Goal: Information Seeking & Learning: Learn about a topic

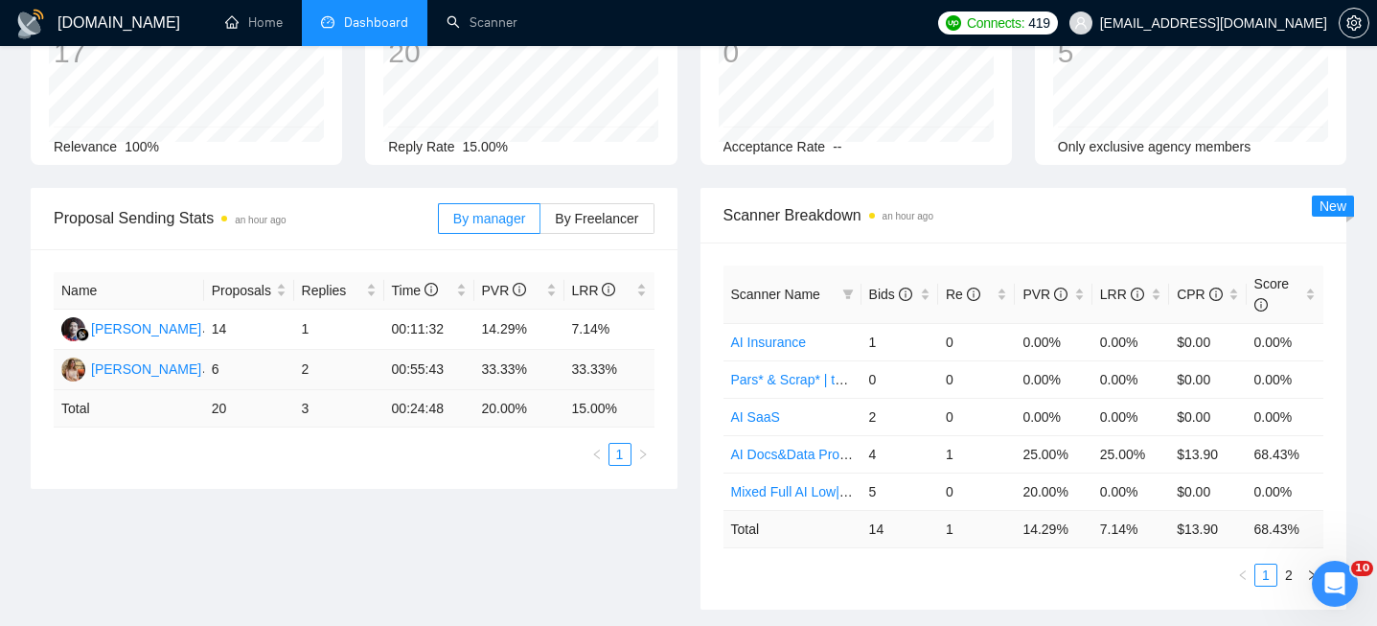
scroll to position [441, 0]
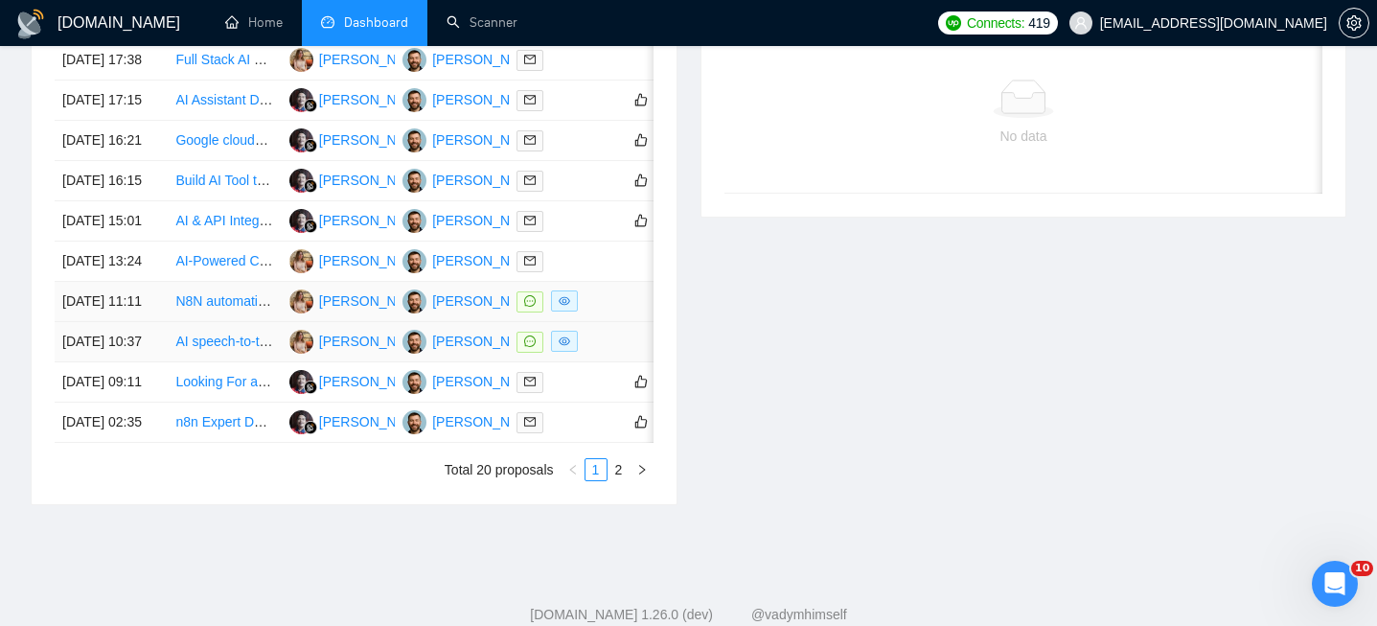
scroll to position [1045, 0]
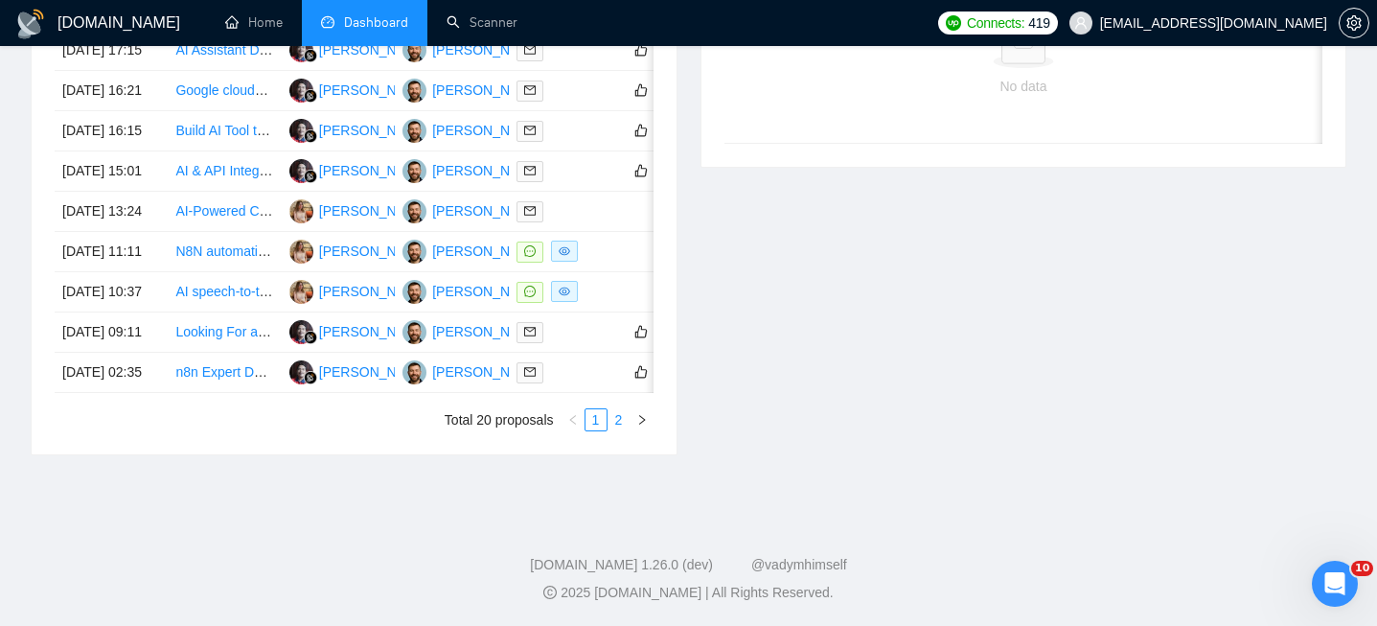
click at [621, 430] on link "2" at bounding box center [619, 419] width 21 height 21
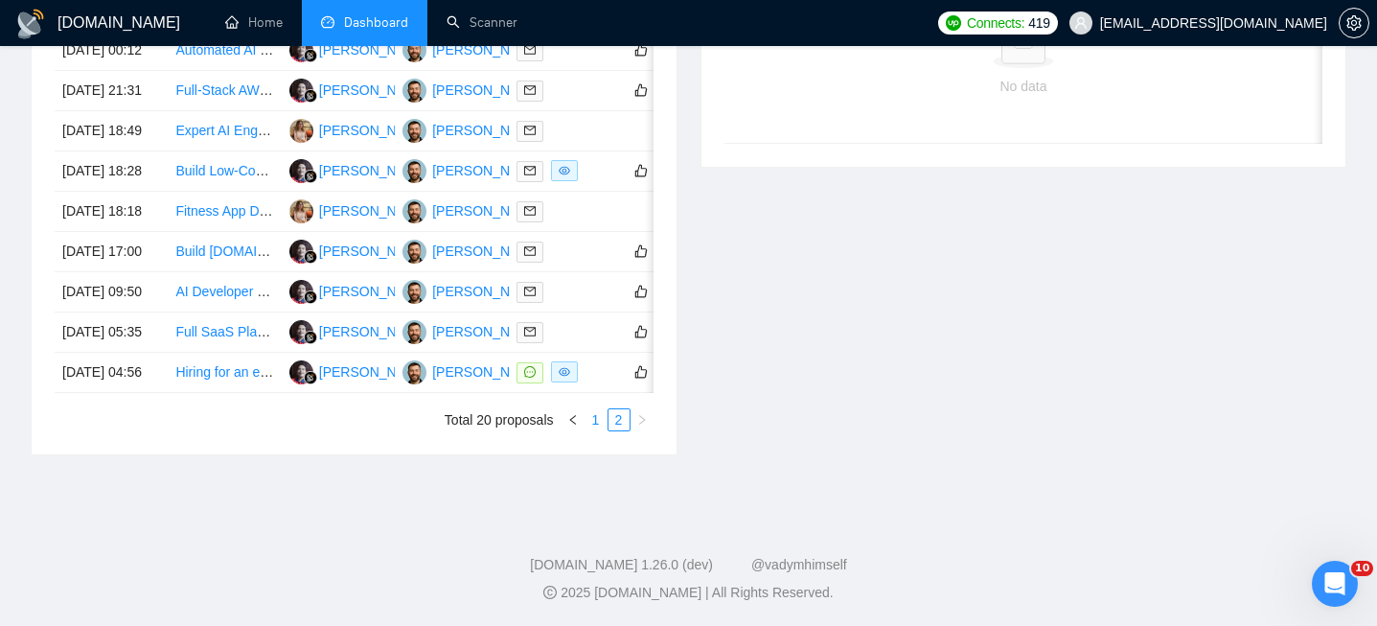
click at [600, 430] on link "1" at bounding box center [596, 419] width 21 height 21
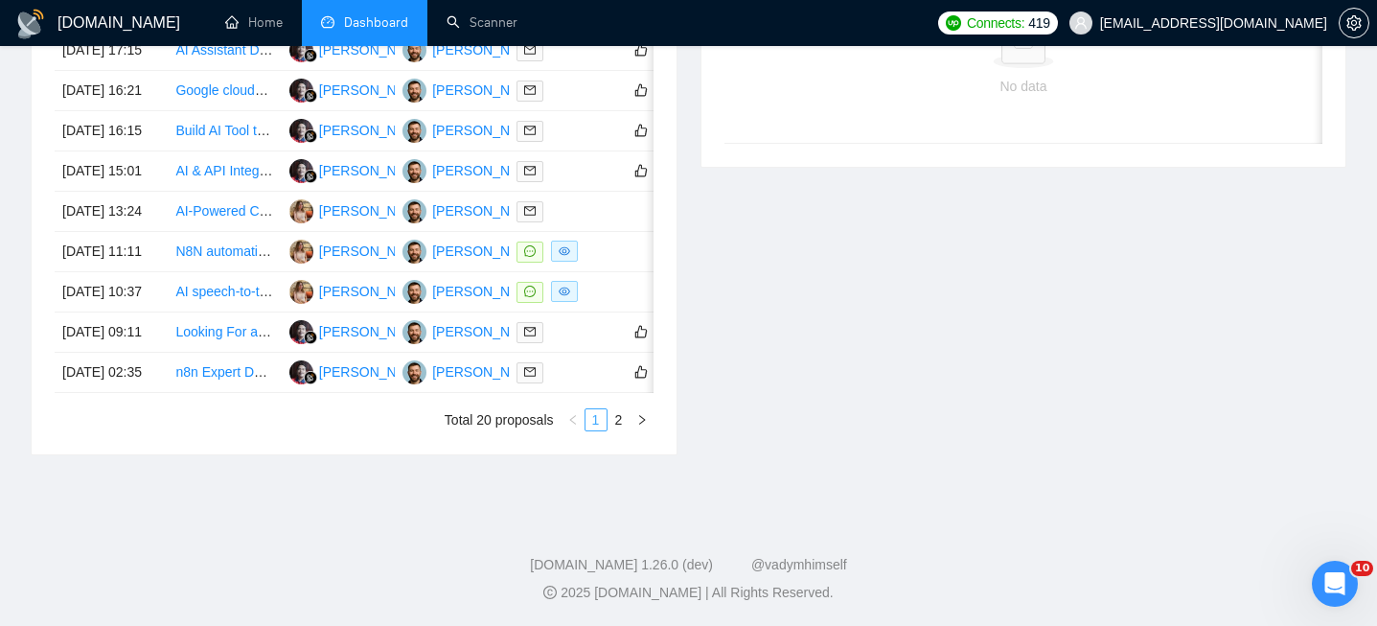
scroll to position [1009, 0]
click at [620, 430] on link "2" at bounding box center [619, 419] width 21 height 21
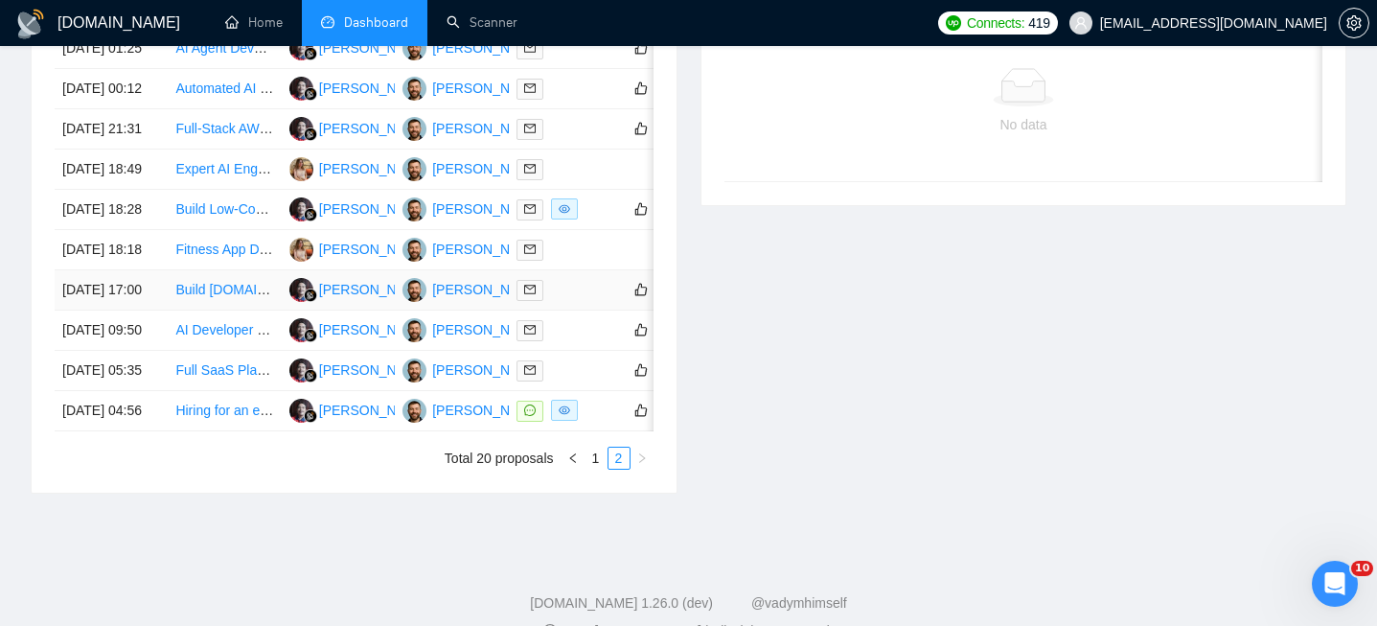
scroll to position [849, 0]
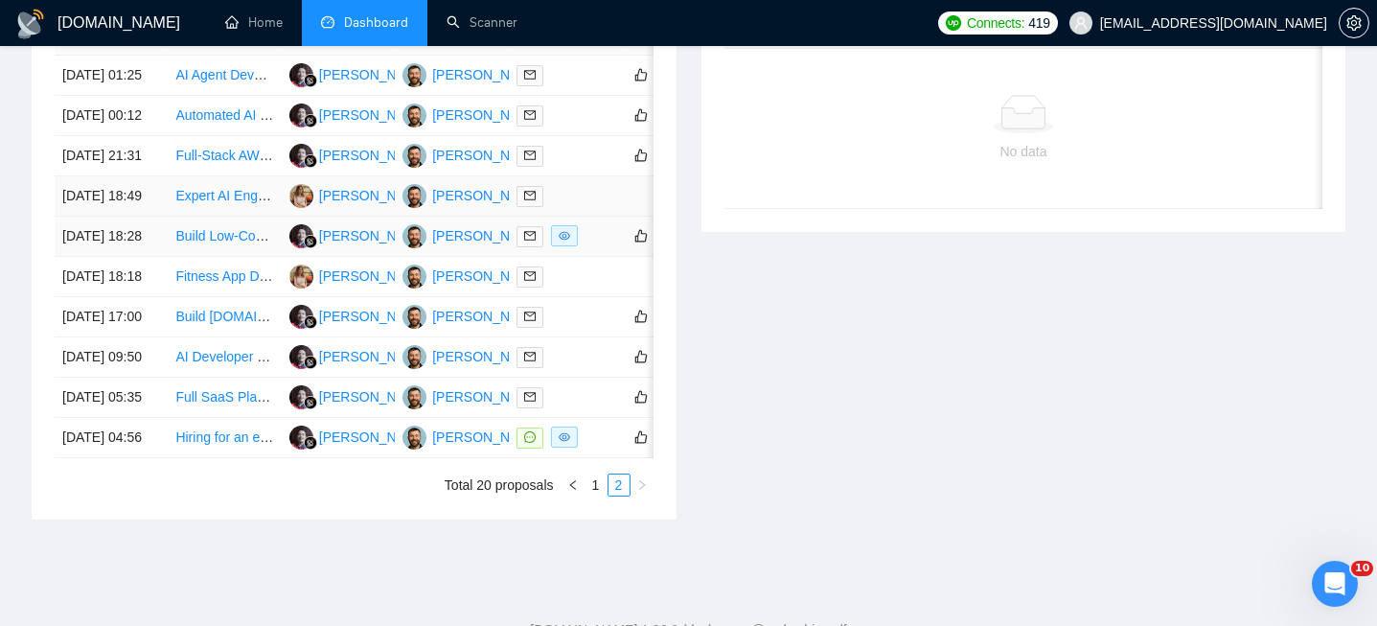
click at [149, 217] on td "11 Sep, 2025 18:49" at bounding box center [111, 196] width 113 height 40
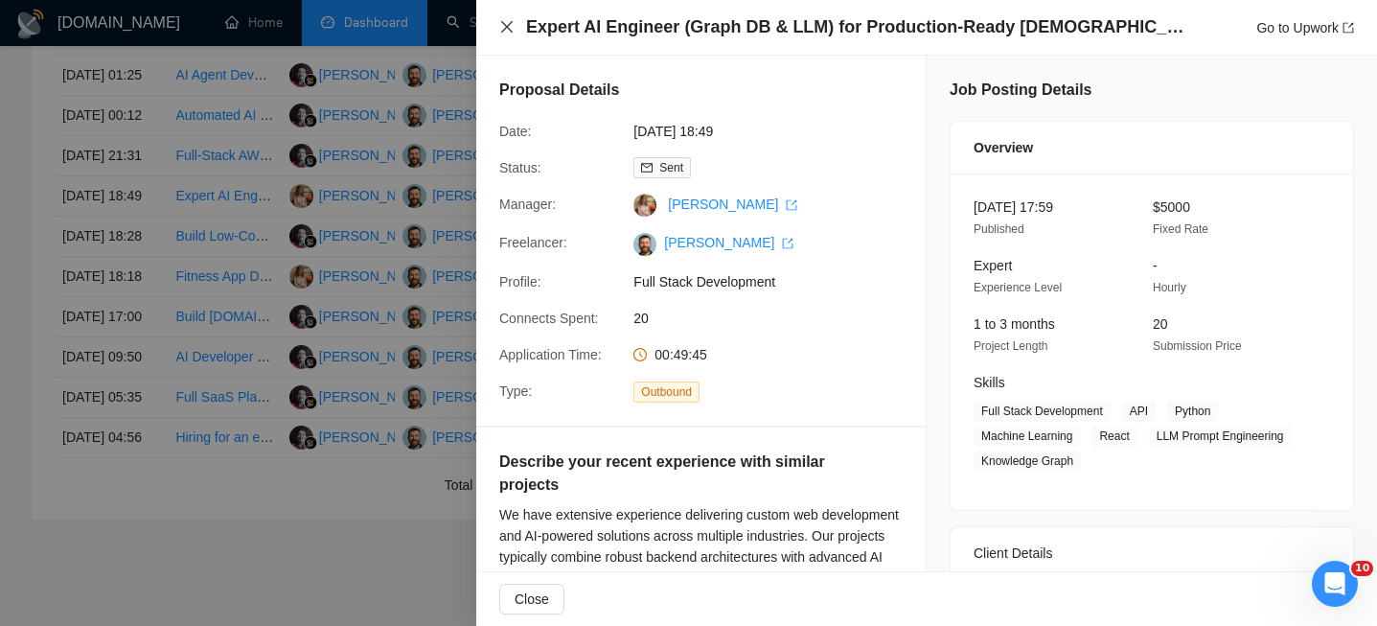
click at [504, 25] on icon "close" at bounding box center [507, 27] width 12 height 12
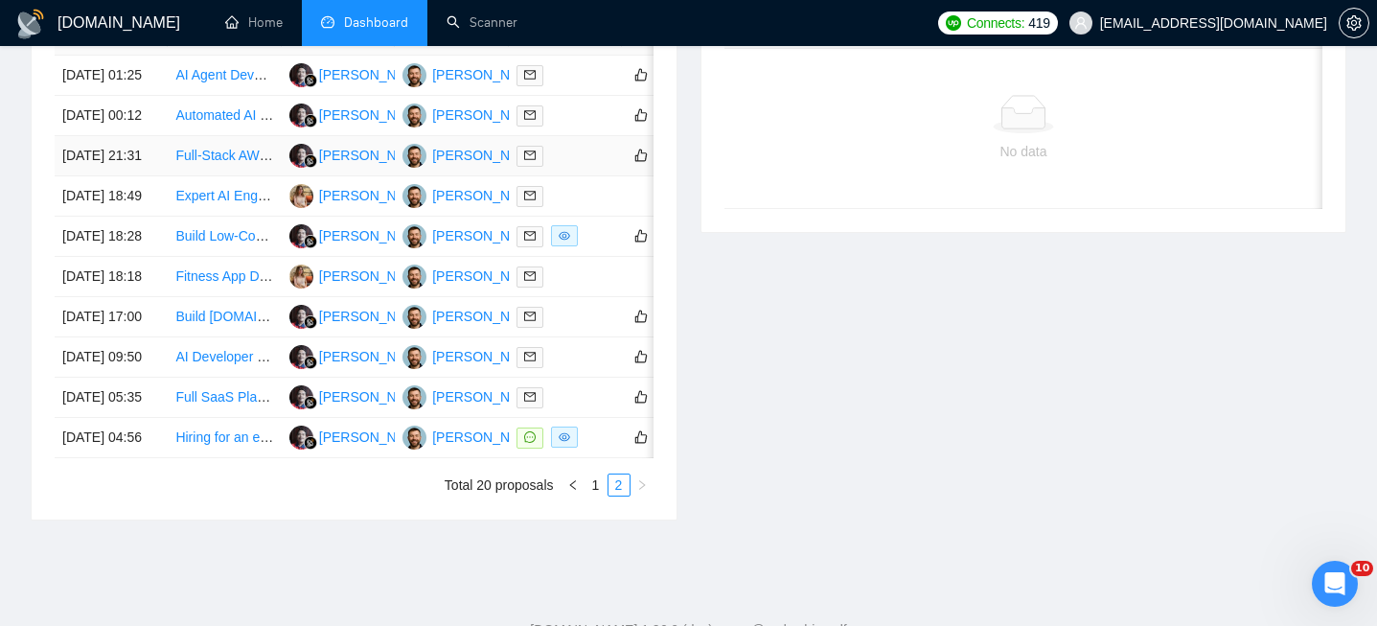
click at [152, 176] on td "11 Sep, 2025 21:31" at bounding box center [111, 156] width 113 height 40
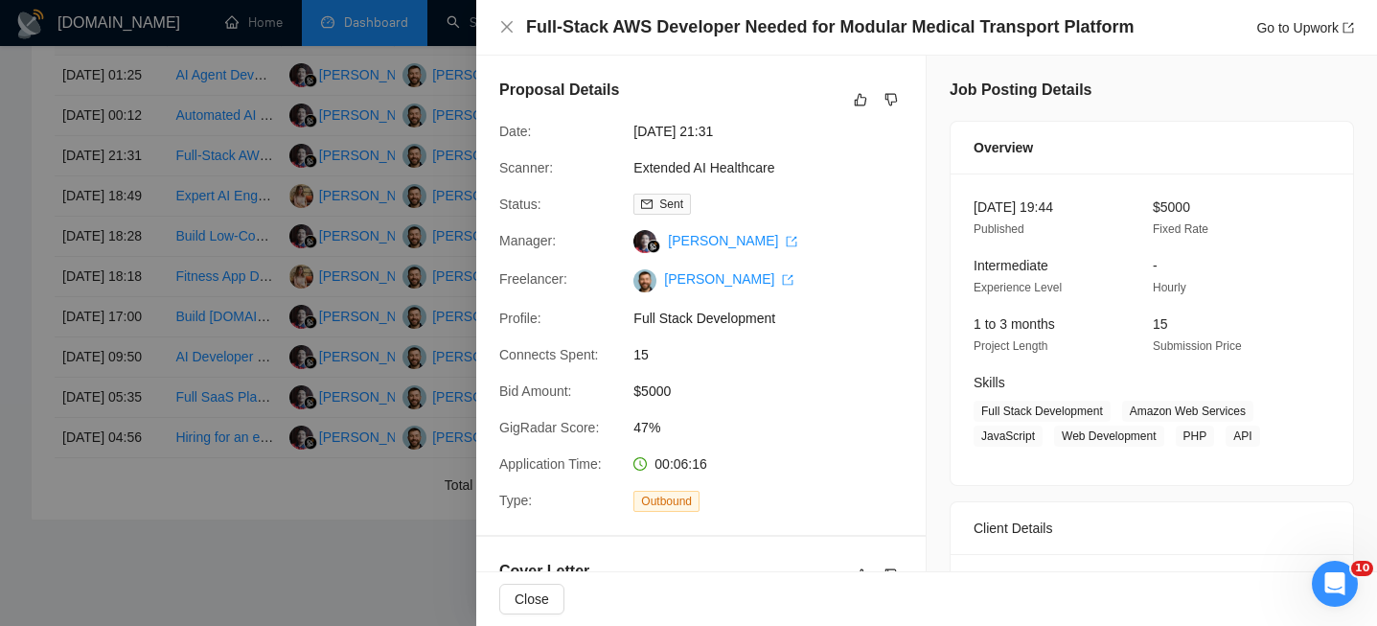
click at [566, 22] on h4 "Full-Stack AWS Developer Needed for Modular Medical Transport Platform" at bounding box center [830, 27] width 608 height 24
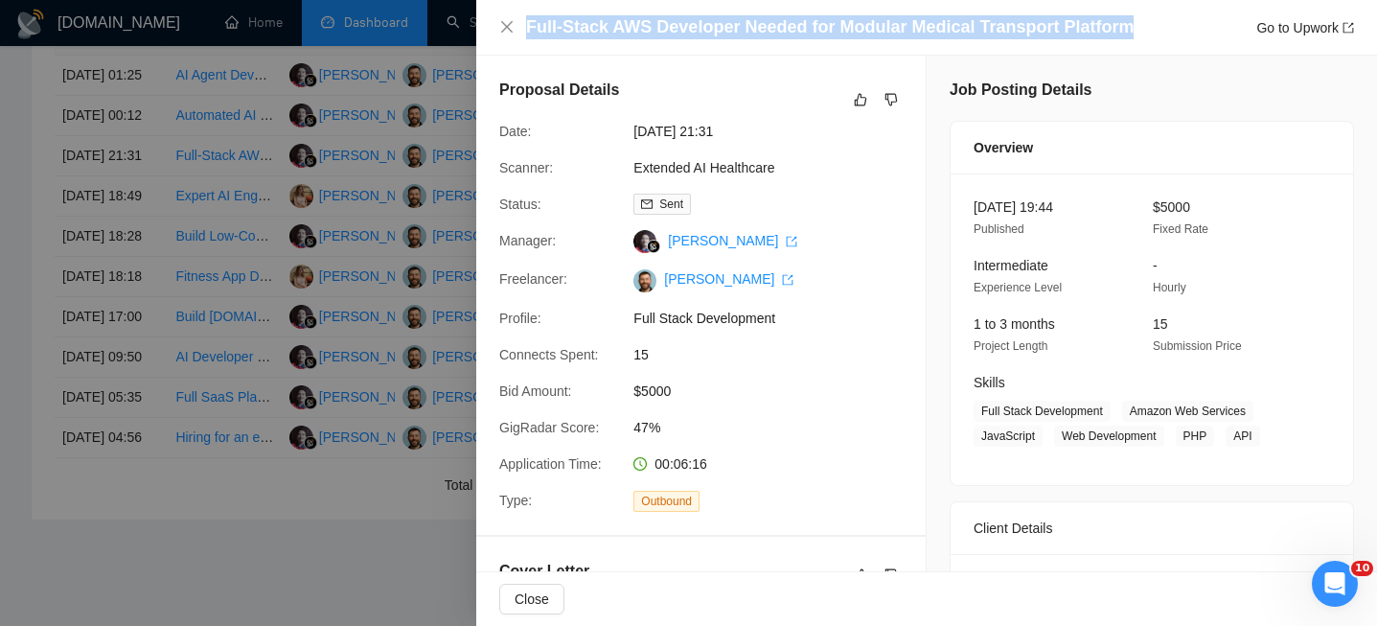
copy h4 "Full-Stack AWS Developer Needed for Modular Medical Transport Platform"
click at [509, 26] on icon "close" at bounding box center [507, 27] width 12 height 12
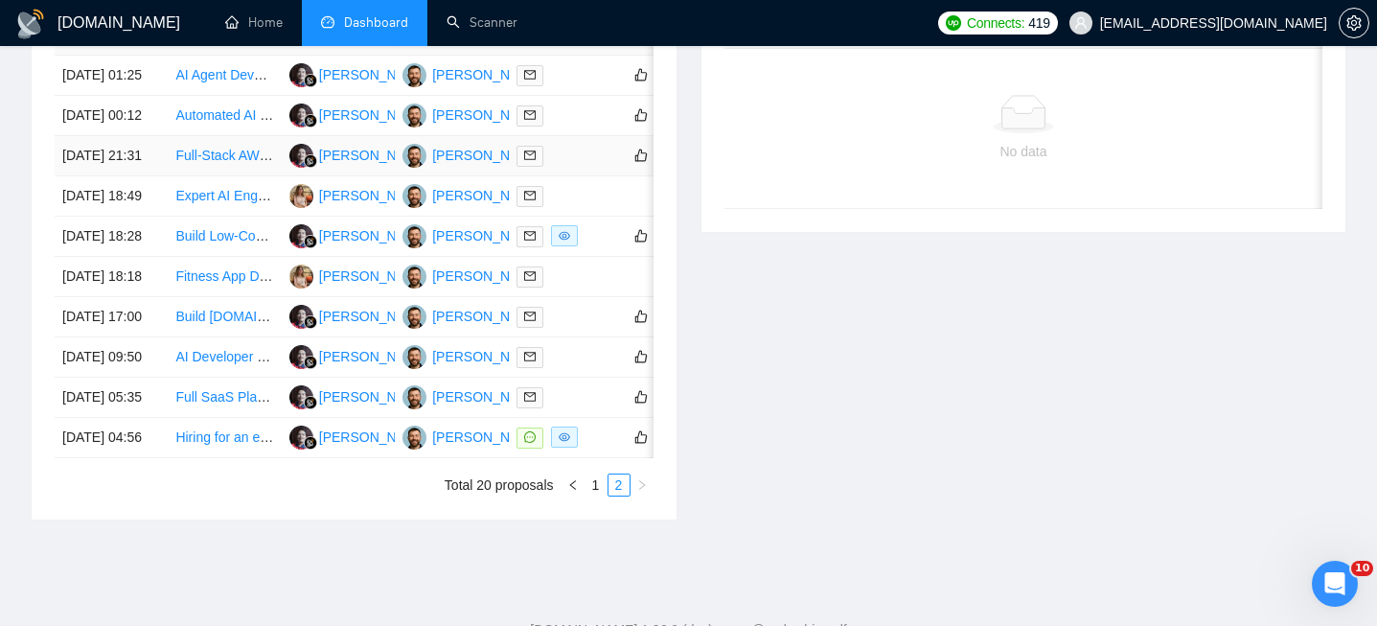
click at [151, 176] on td "11 Sep, 2025 21:31" at bounding box center [111, 156] width 113 height 40
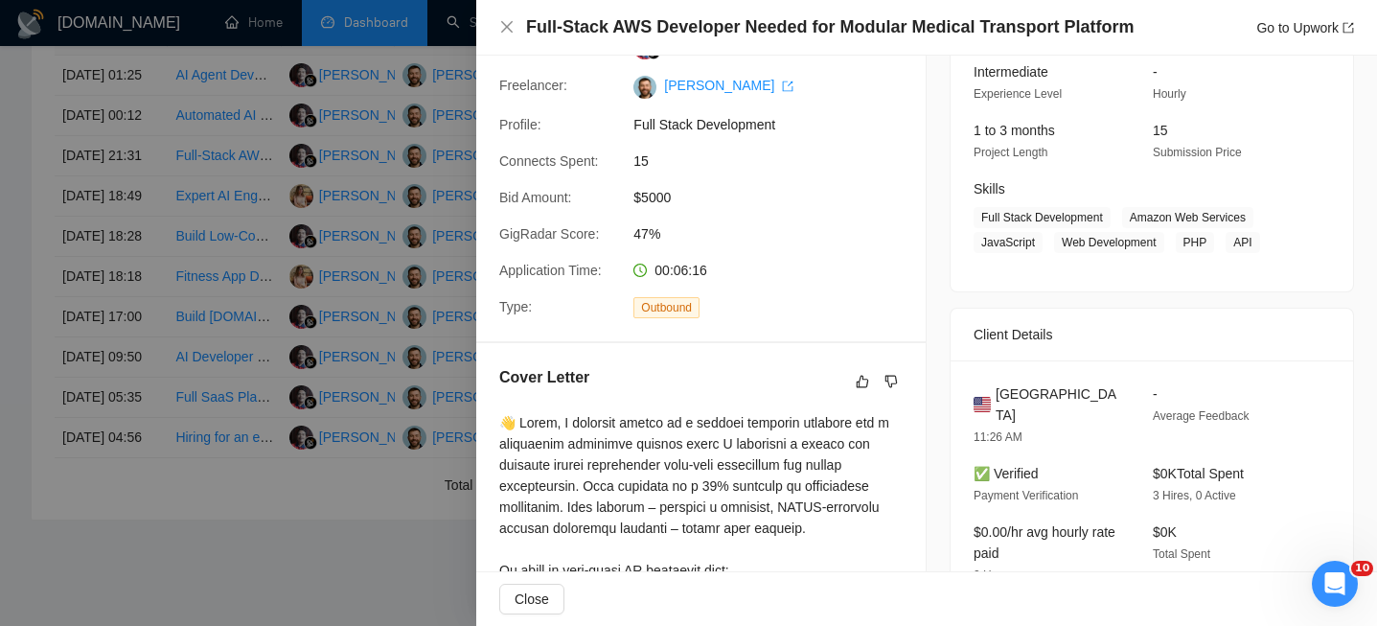
scroll to position [249, 0]
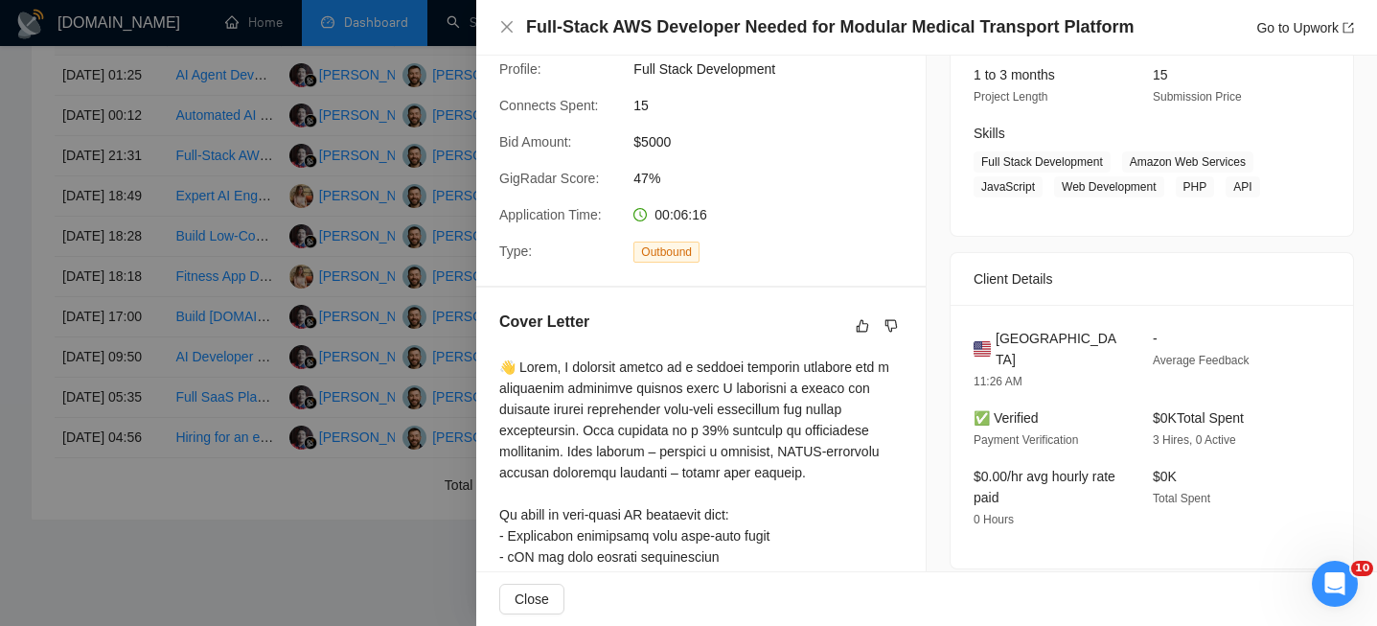
click at [1058, 334] on span "United States" at bounding box center [1059, 349] width 127 height 42
copy span "United States"
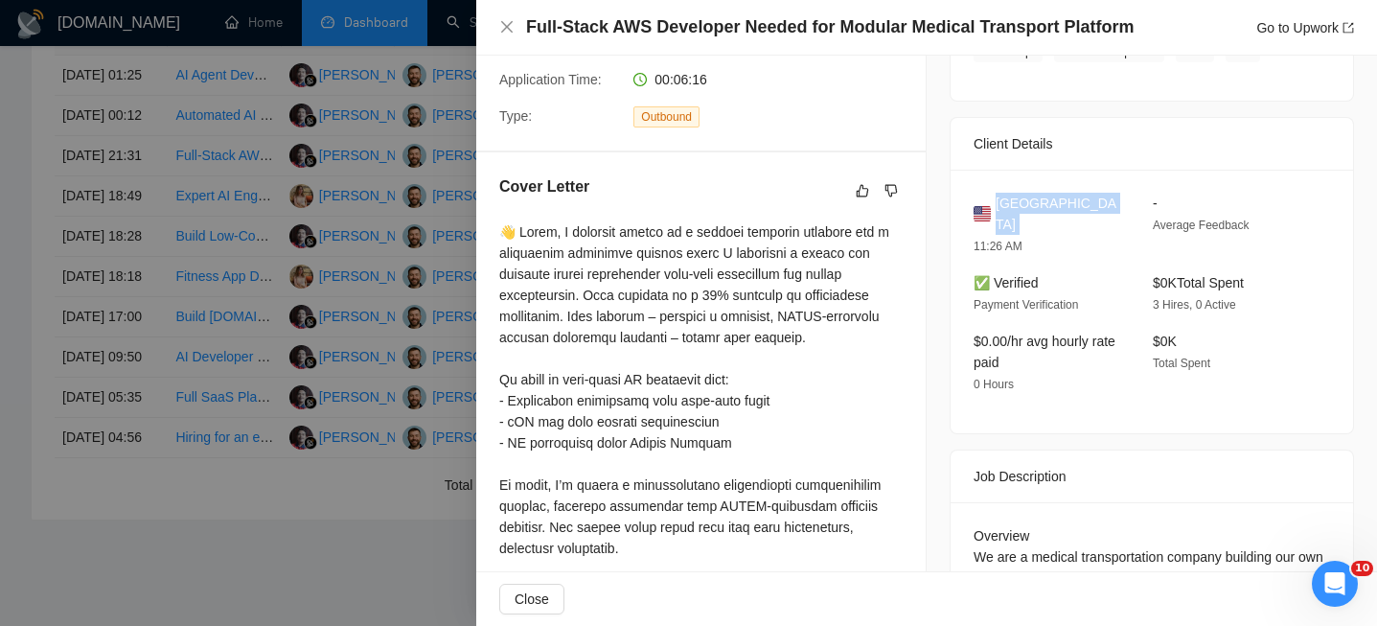
scroll to position [425, 0]
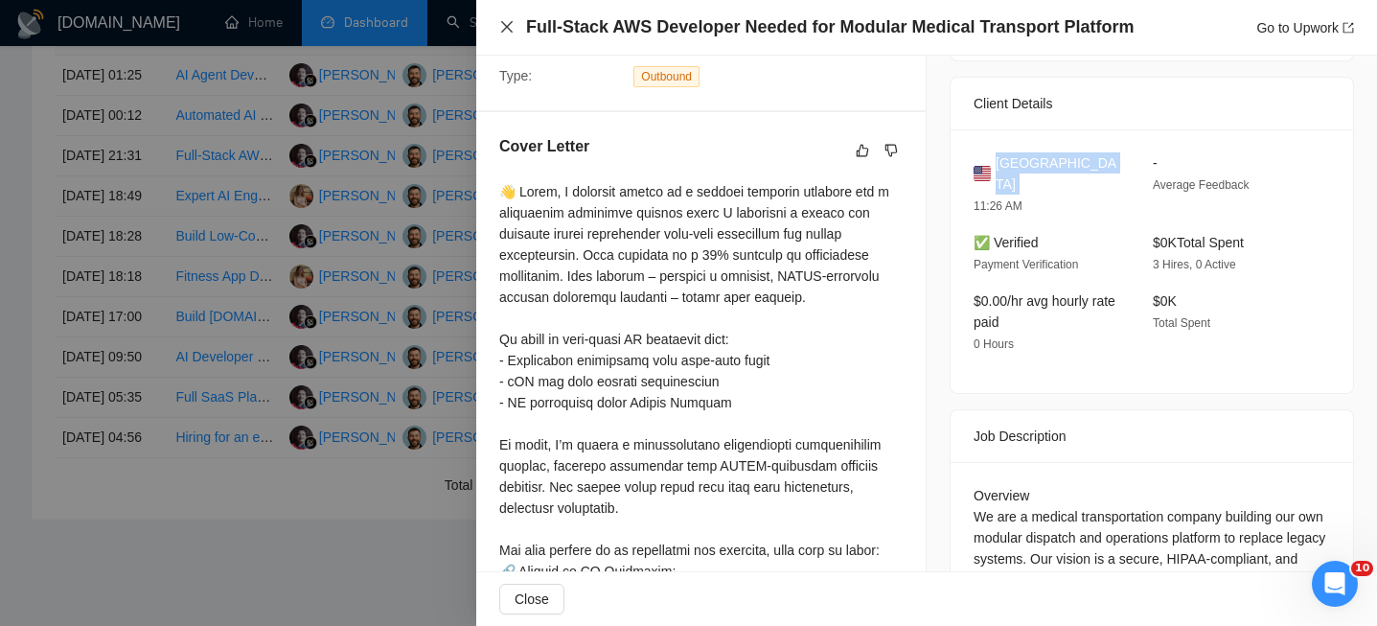
click at [510, 27] on icon "close" at bounding box center [506, 26] width 15 height 15
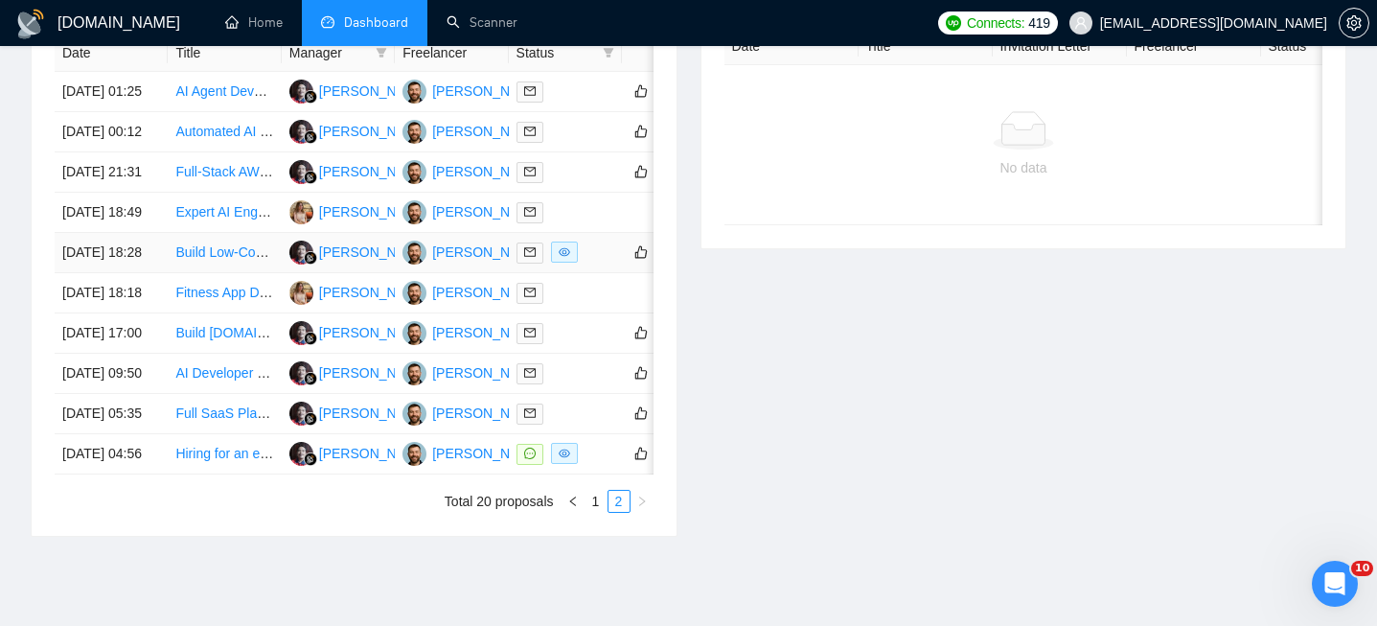
scroll to position [831, 0]
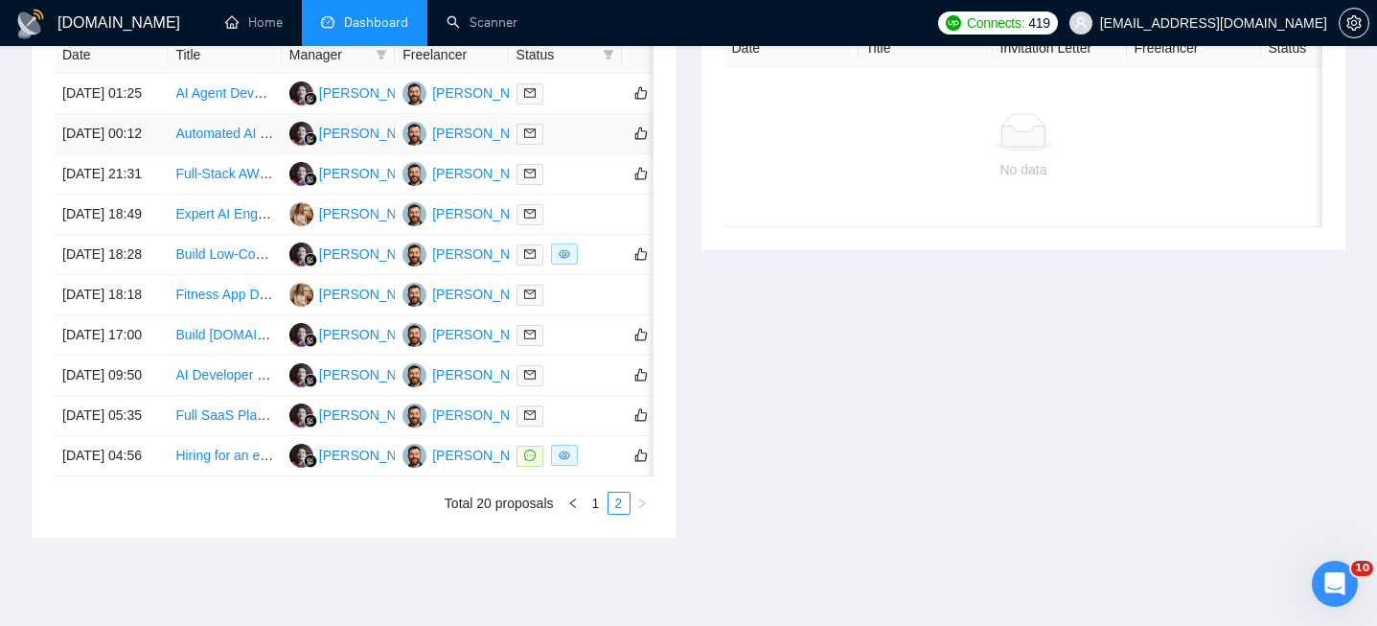
click at [171, 154] on td "Automated AI based Trading But " Crypto,FX,Stock"" at bounding box center [224, 134] width 113 height 40
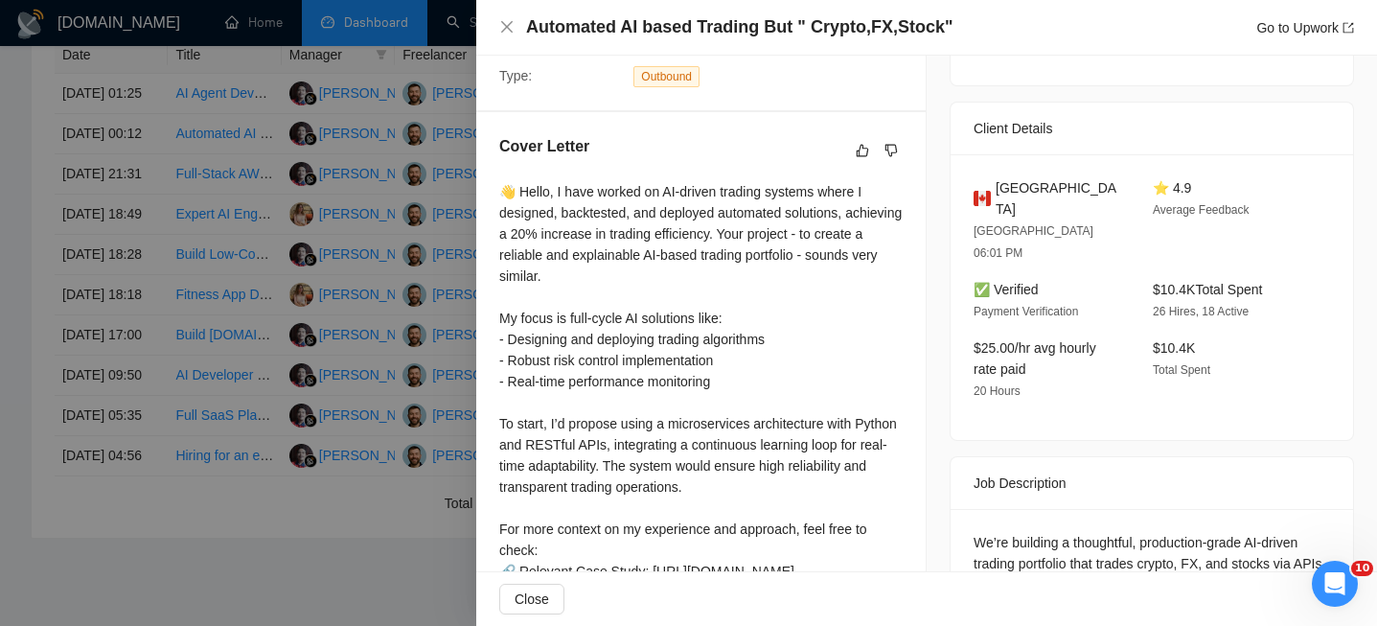
click at [823, 18] on h4 "Automated AI based Trading But " Crypto,FX,Stock"" at bounding box center [739, 27] width 426 height 24
copy h4 "Automated AI based Trading But " Crypto,FX,Stock""
click at [503, 33] on icon "close" at bounding box center [506, 26] width 15 height 15
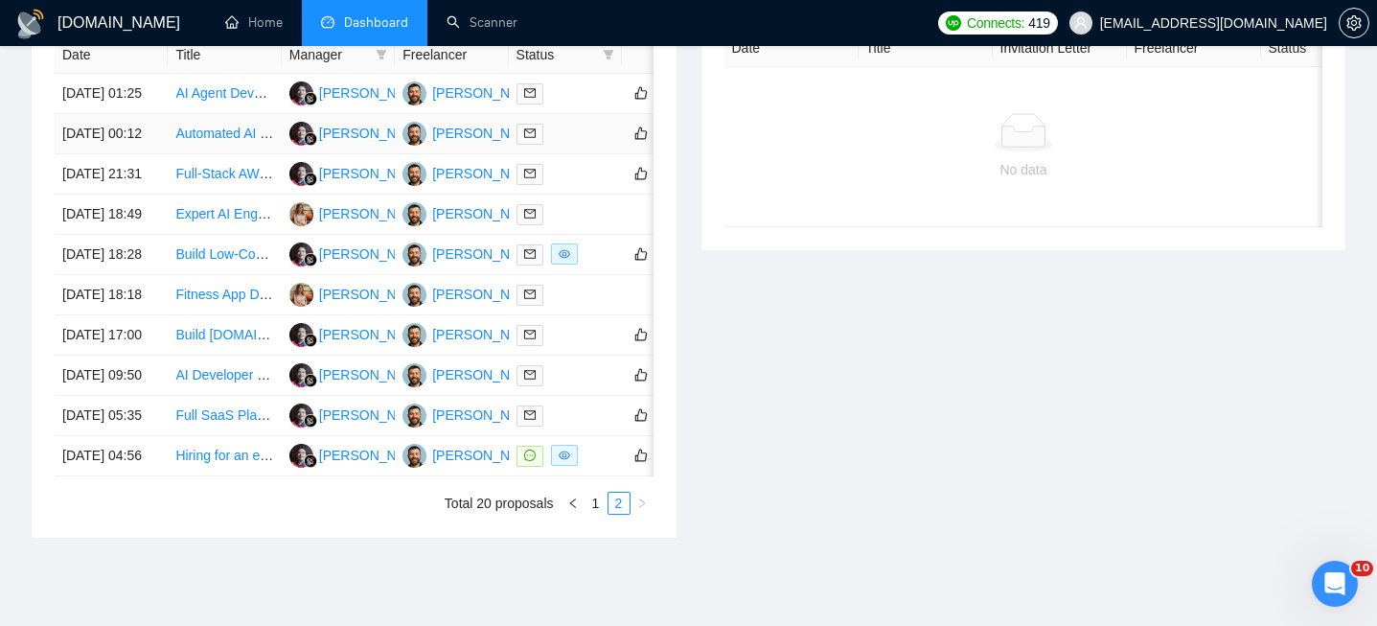
click at [163, 154] on td "12 Sep, 2025 00:12" at bounding box center [111, 134] width 113 height 40
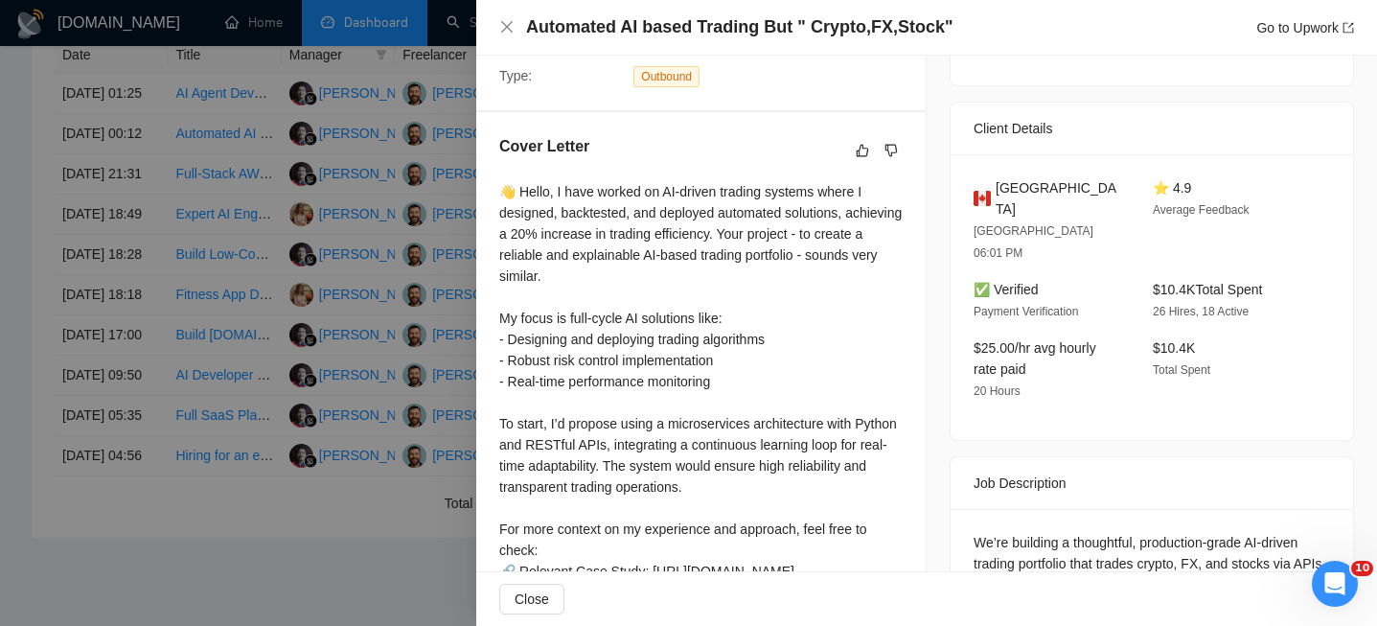
click at [1009, 192] on span "Canada" at bounding box center [1059, 198] width 127 height 42
copy span "Canada"
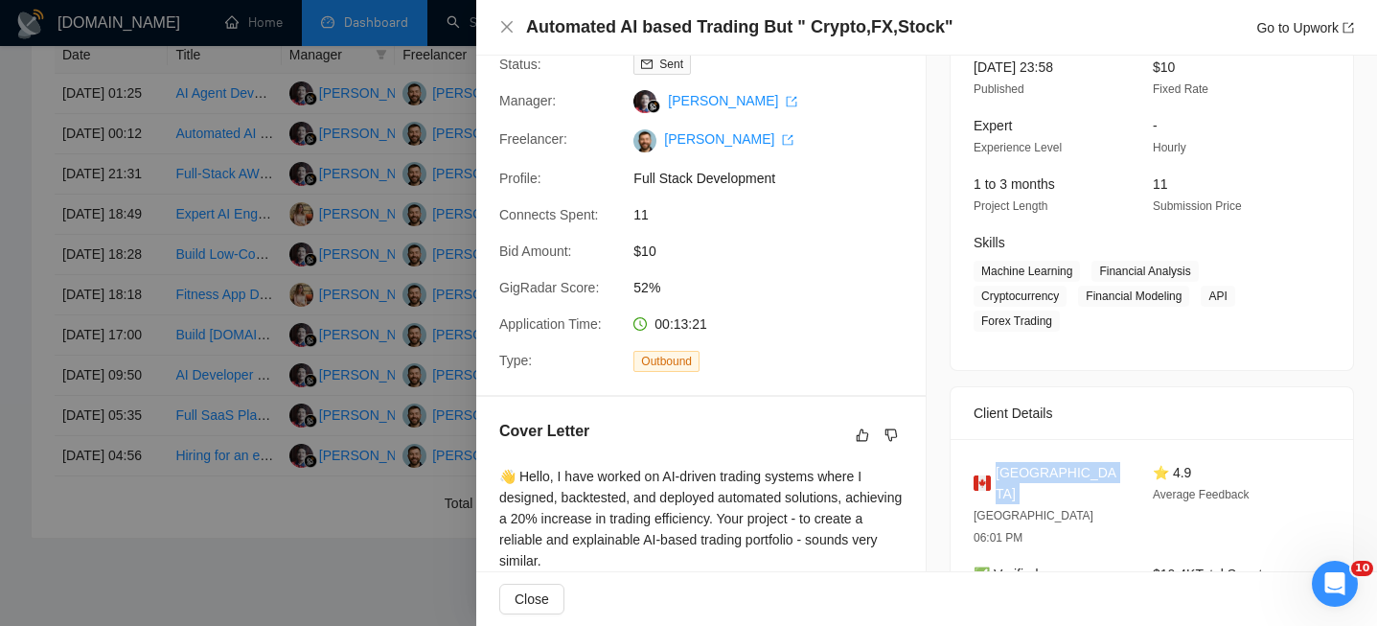
scroll to position [143, 0]
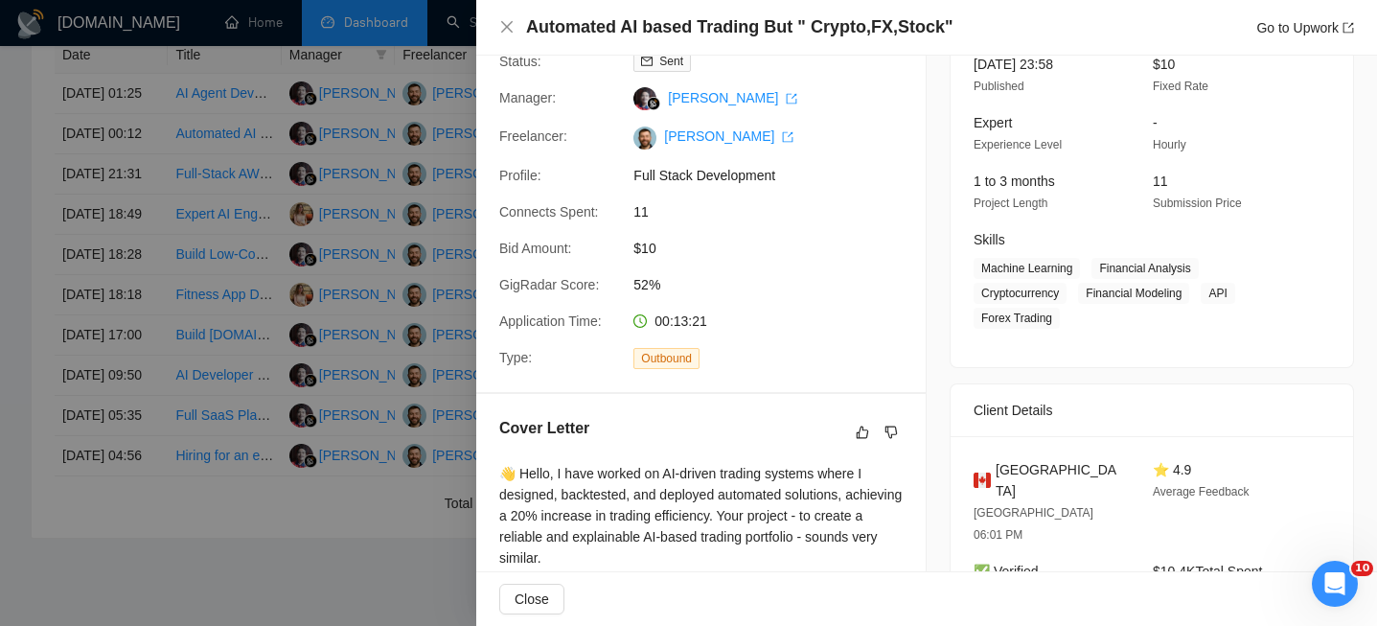
click at [499, 17] on div "Automated AI based Trading But " Crypto,FX,Stock" Go to Upwork" at bounding box center [926, 27] width 855 height 24
click at [506, 25] on icon "close" at bounding box center [506, 26] width 15 height 15
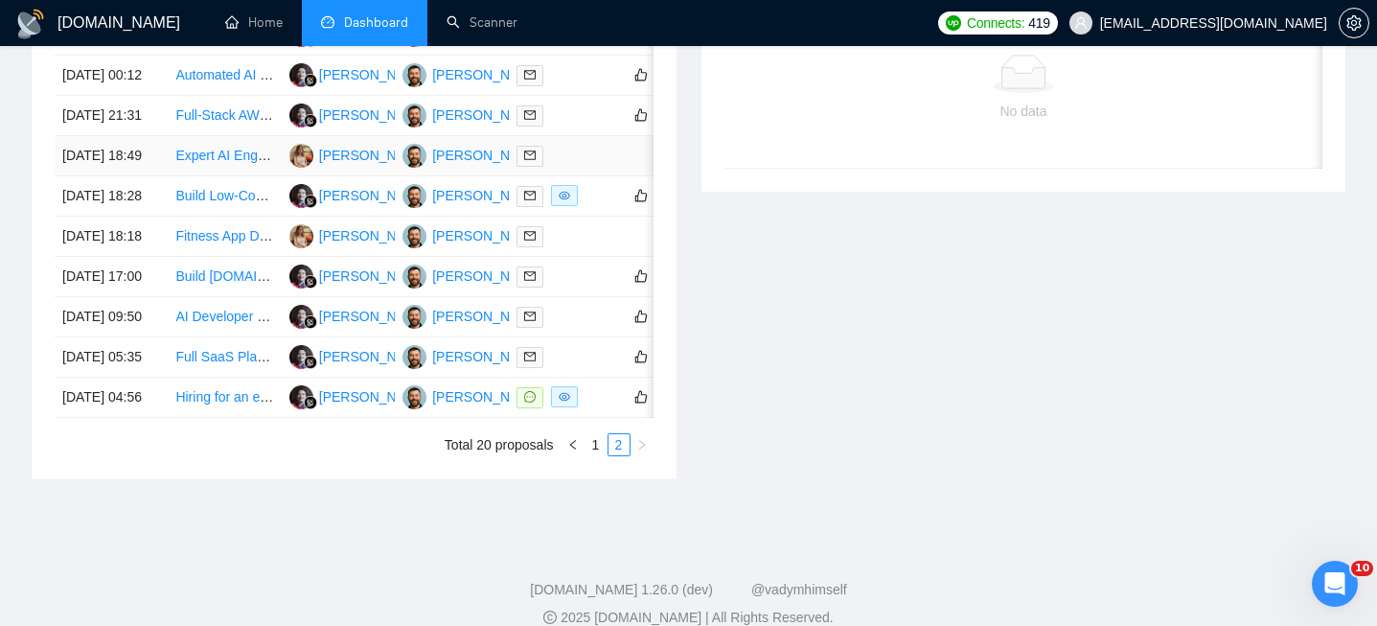
scroll to position [925, 0]
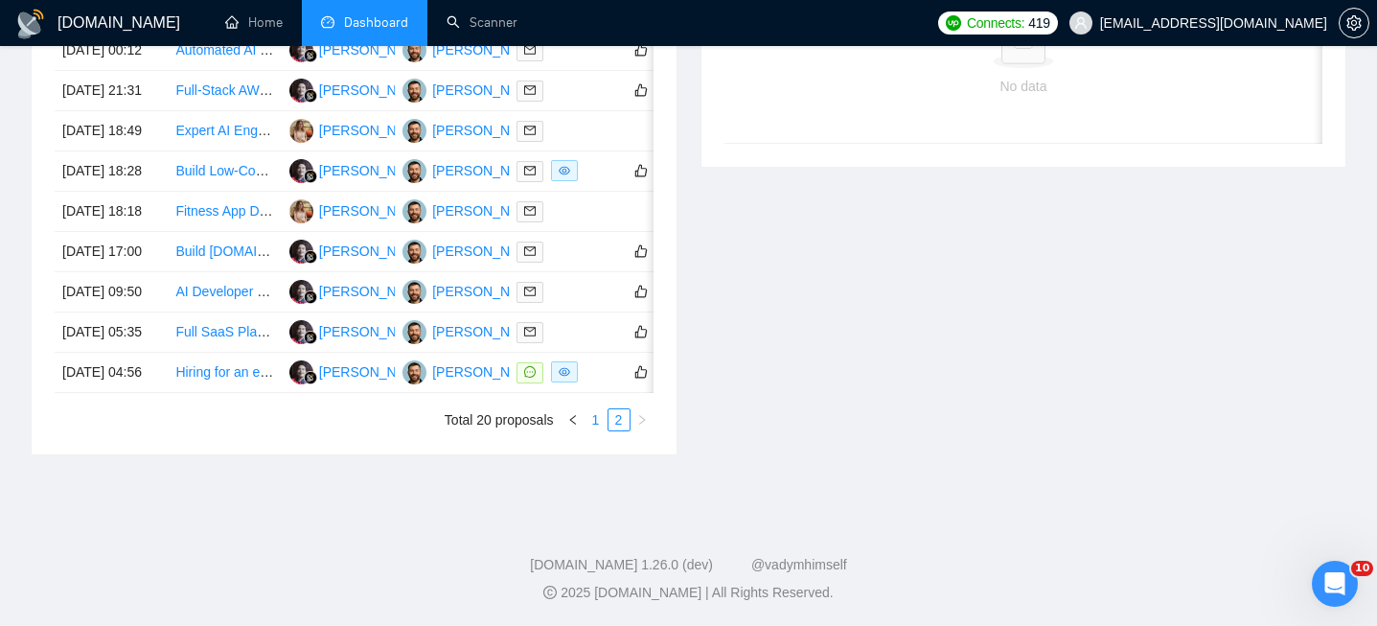
click at [589, 430] on link "1" at bounding box center [596, 419] width 21 height 21
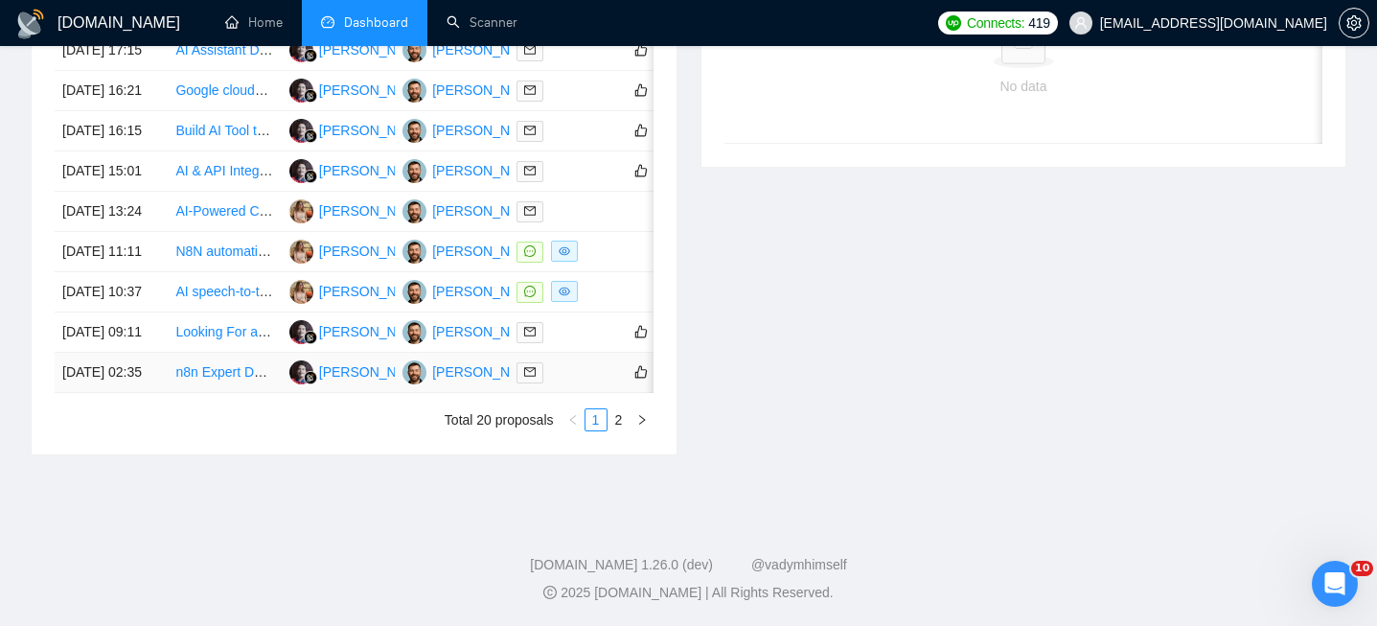
scroll to position [957, 0]
click at [625, 430] on link "2" at bounding box center [619, 419] width 21 height 21
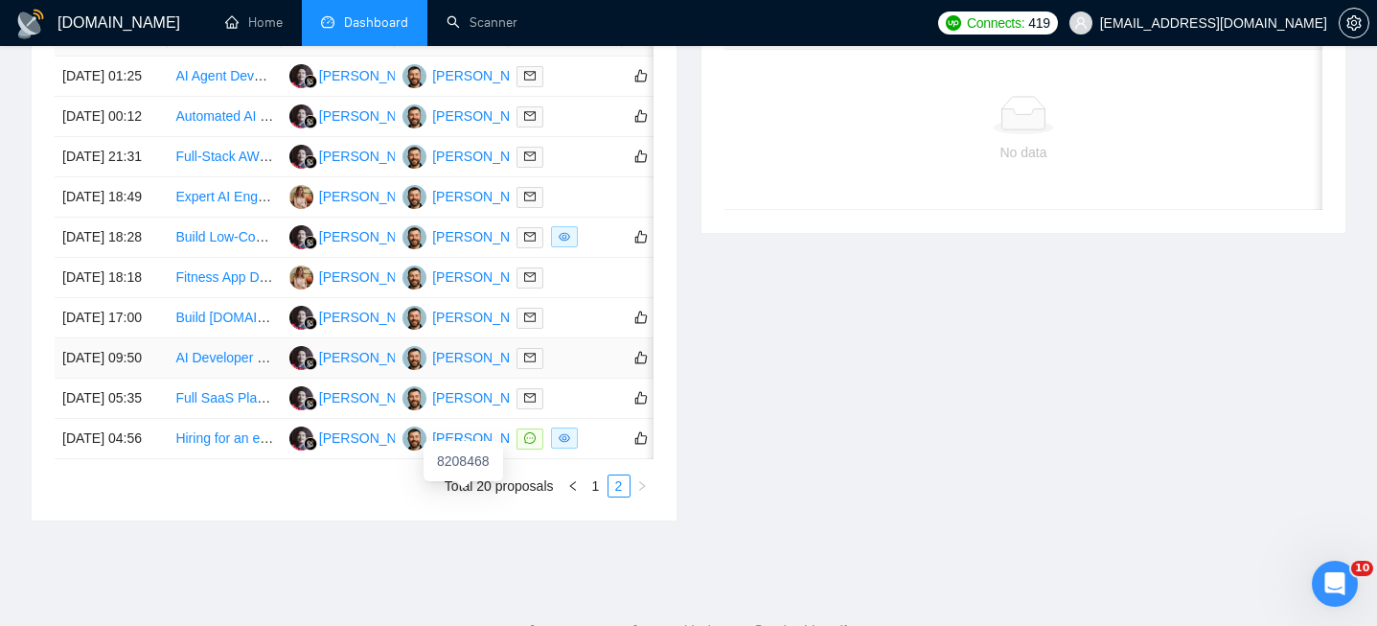
scroll to position [852, 0]
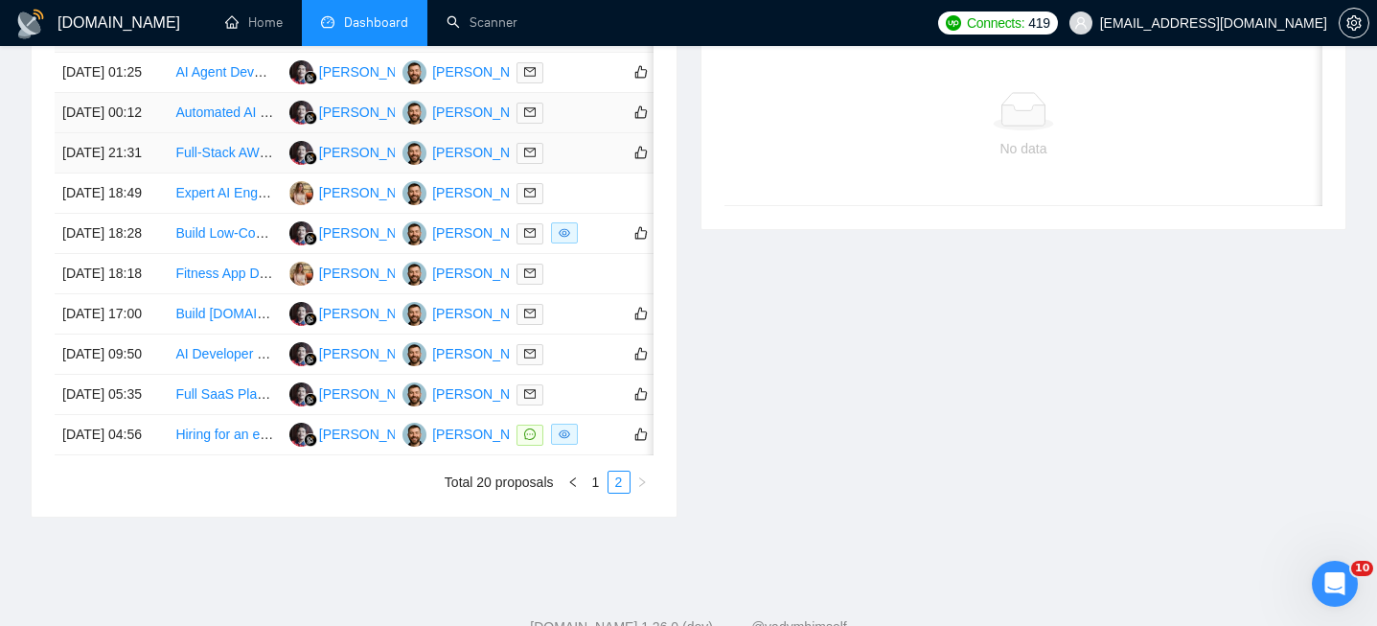
click at [160, 133] on td "12 Sep, 2025 00:12" at bounding box center [111, 113] width 113 height 40
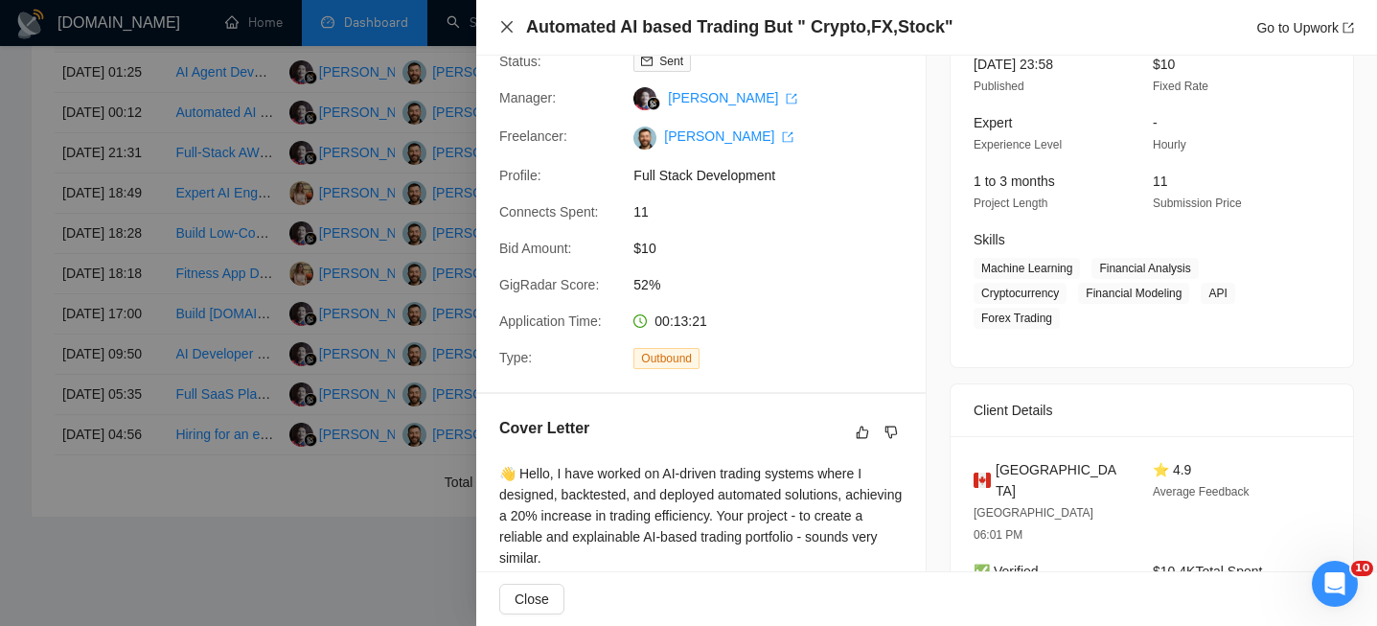
click at [503, 26] on icon "close" at bounding box center [506, 26] width 15 height 15
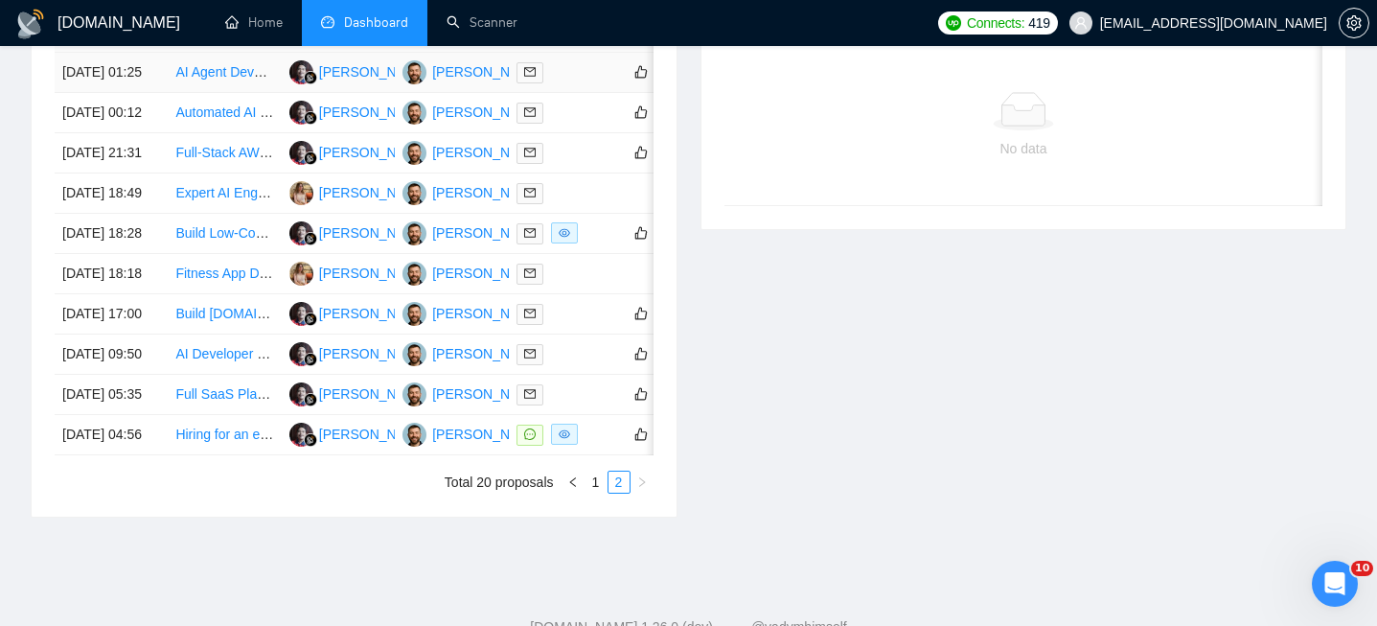
click at [137, 93] on td "12 Sep, 2025 01:25" at bounding box center [111, 73] width 113 height 40
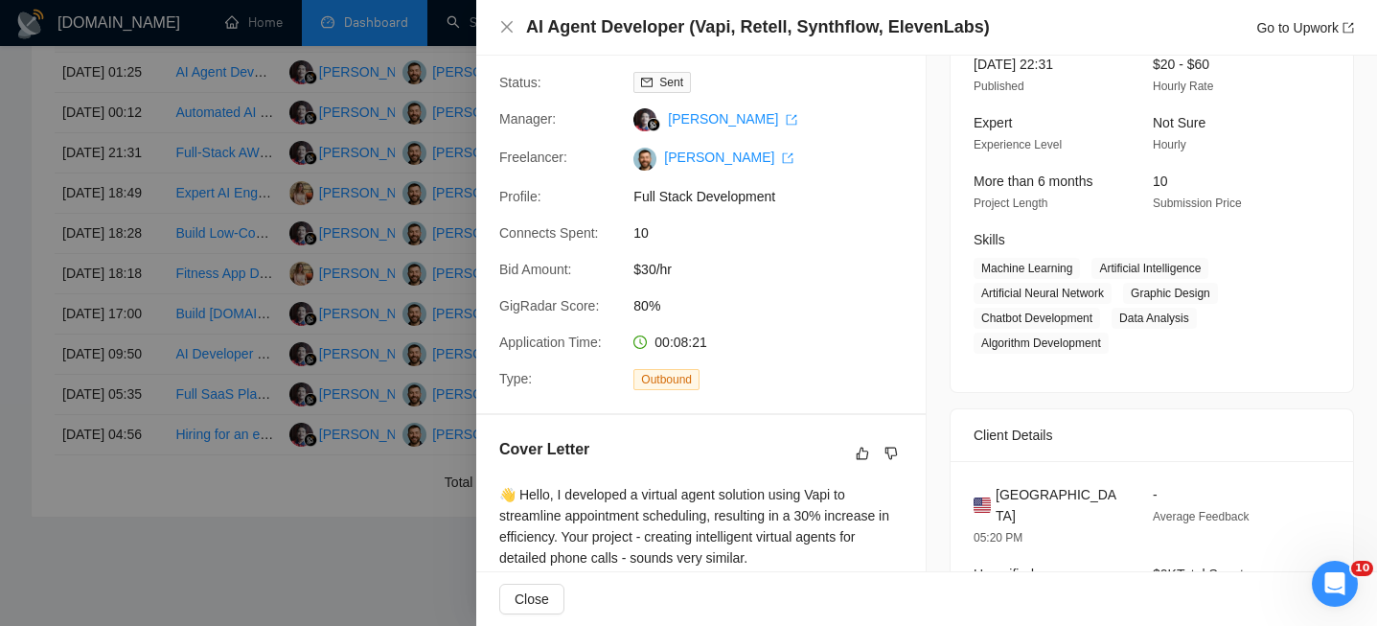
click at [659, 30] on h4 "AI Agent Developer (Vapi, Retell, Synthflow, ElevenLabs)" at bounding box center [758, 27] width 464 height 24
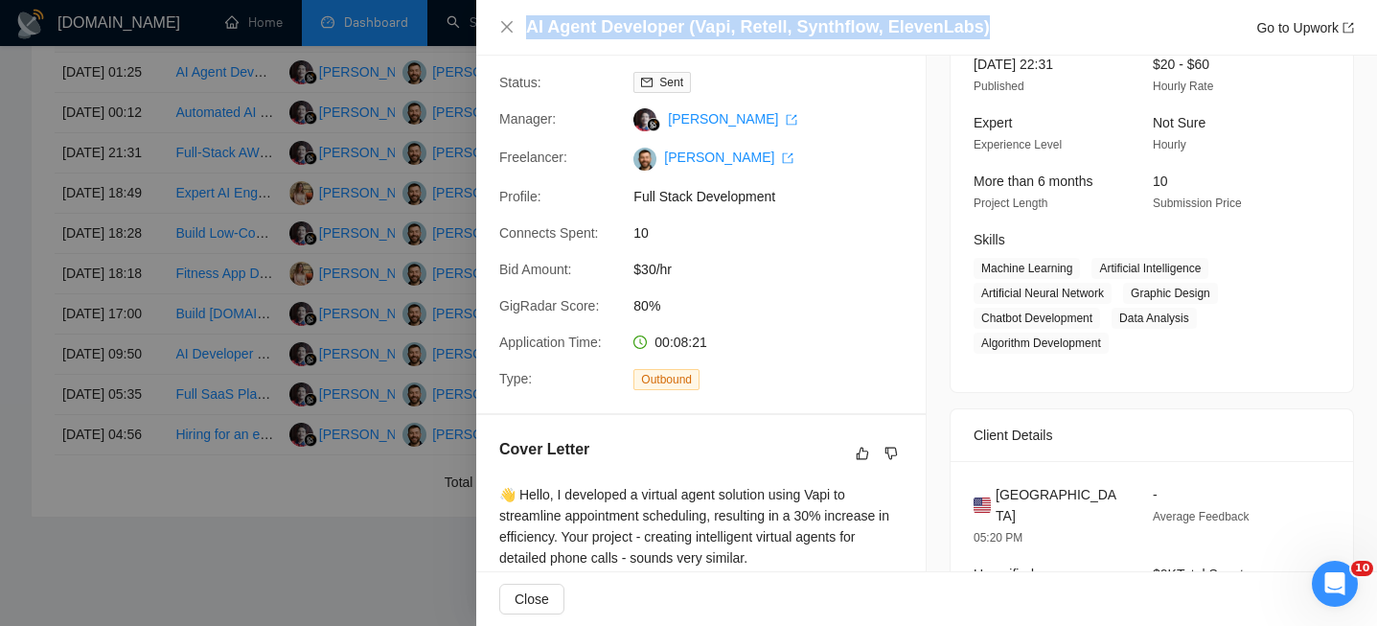
click at [659, 30] on h4 "AI Agent Developer (Vapi, Retell, Synthflow, ElevenLabs)" at bounding box center [758, 27] width 464 height 24
copy h4 "AI Agent Developer (Vapi, Retell, Synthflow, ElevenLabs)"
click at [507, 29] on icon "close" at bounding box center [506, 26] width 15 height 15
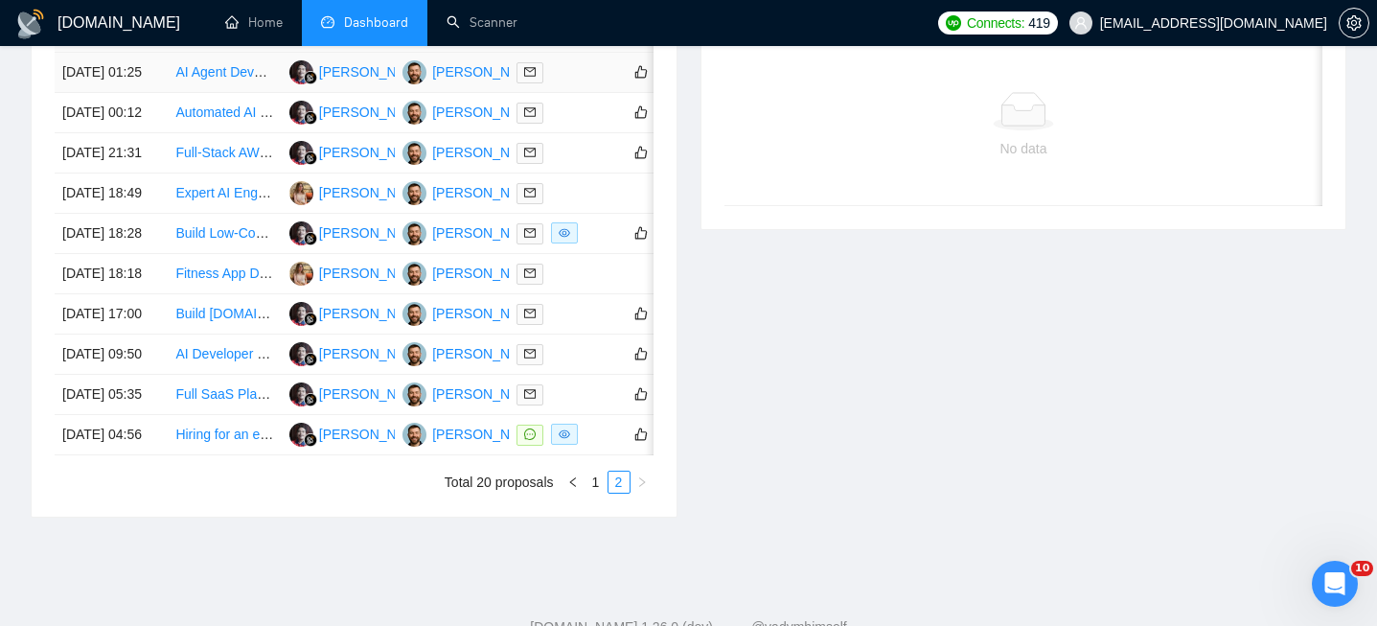
click at [152, 72] on td "12 Sep, 2025 01:25" at bounding box center [111, 73] width 113 height 40
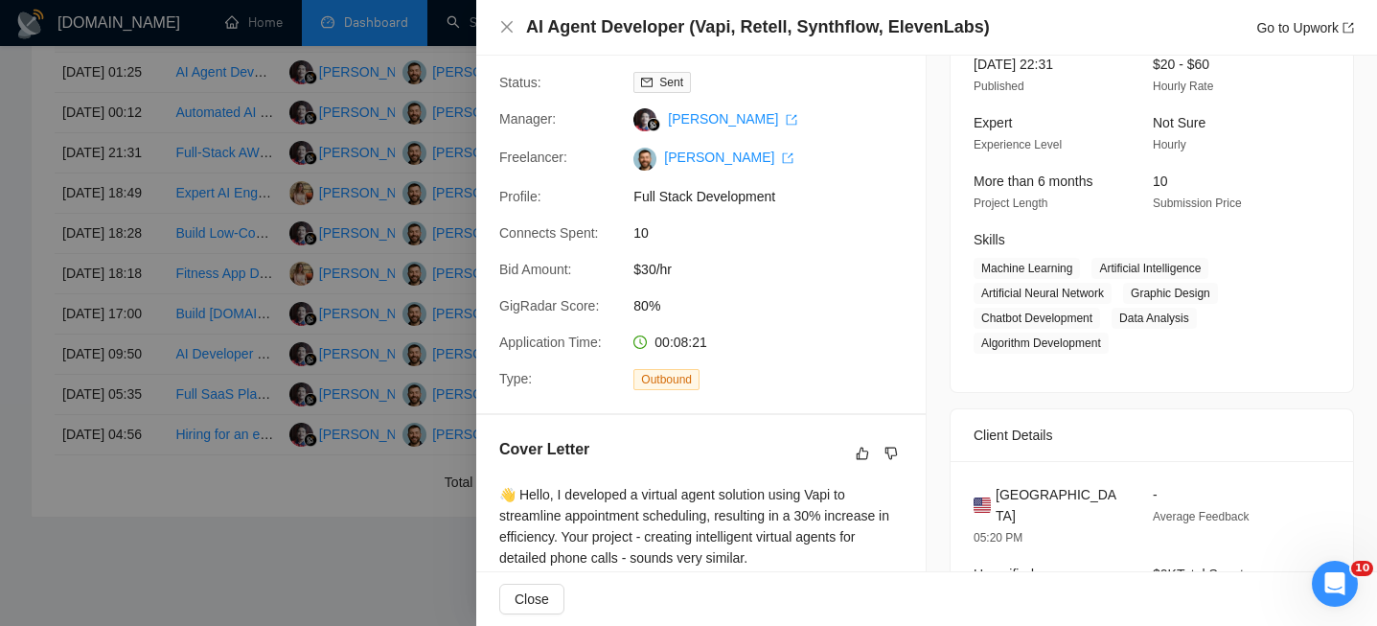
click at [1074, 495] on span "United States" at bounding box center [1059, 505] width 127 height 42
copy span "United States"
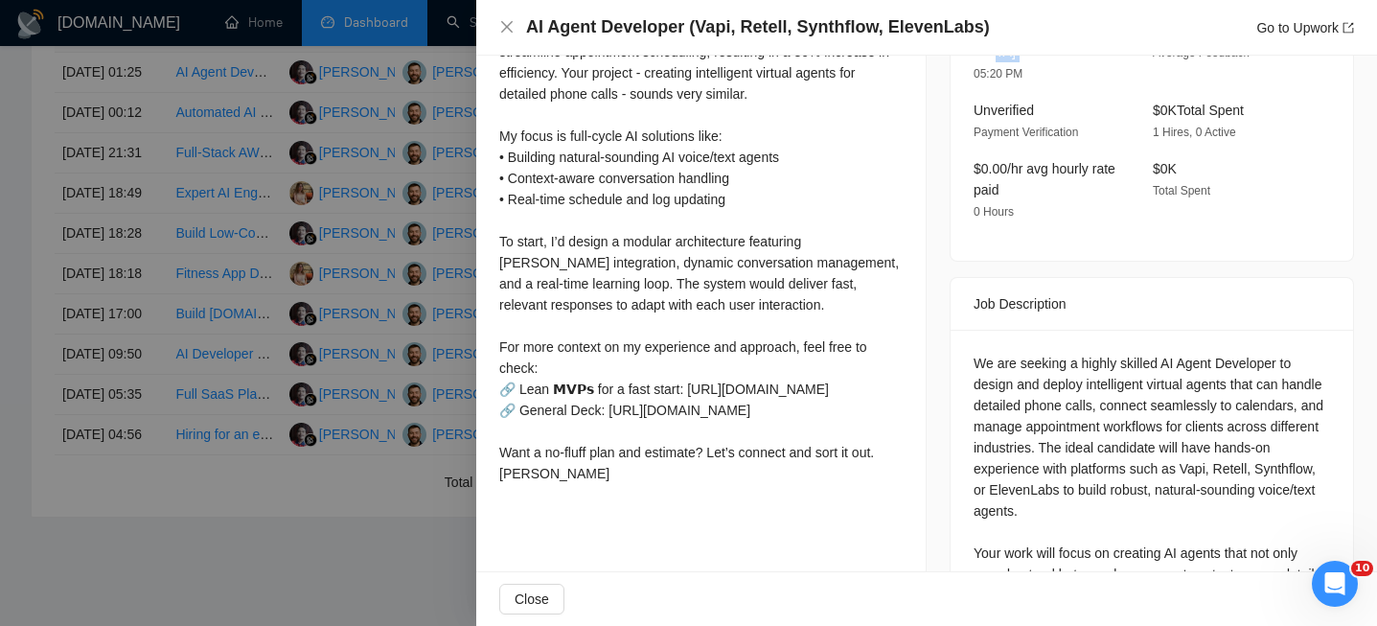
scroll to position [603, 0]
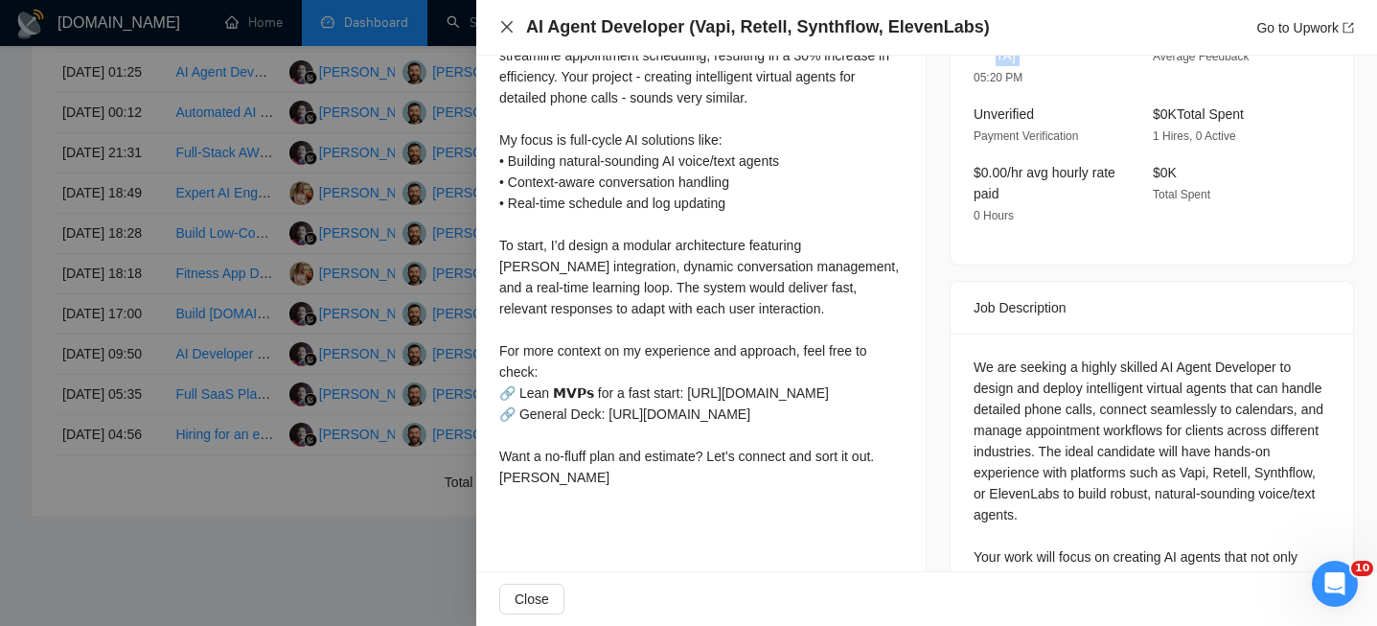
click at [500, 25] on icon "close" at bounding box center [506, 26] width 15 height 15
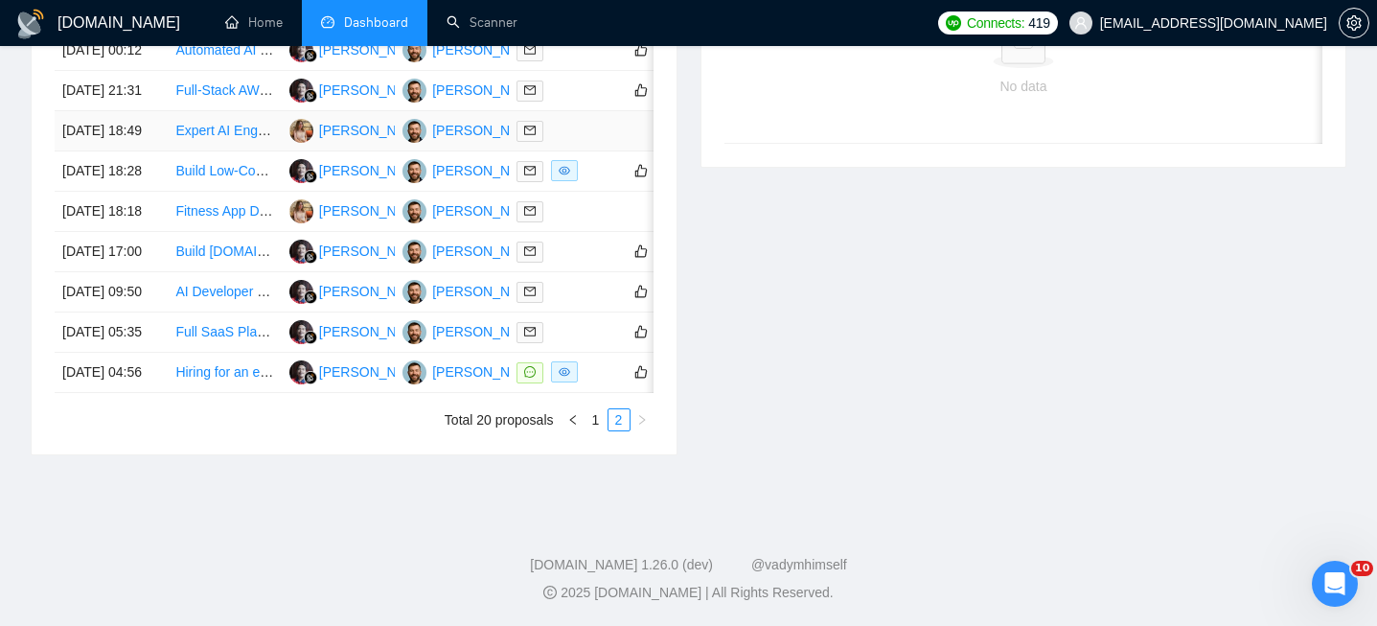
scroll to position [1081, 0]
click at [167, 392] on tr "11 Sep, 2025 04:56 Hiring for an engineer with vector DB, pdf parsing experienc…" at bounding box center [390, 373] width 671 height 40
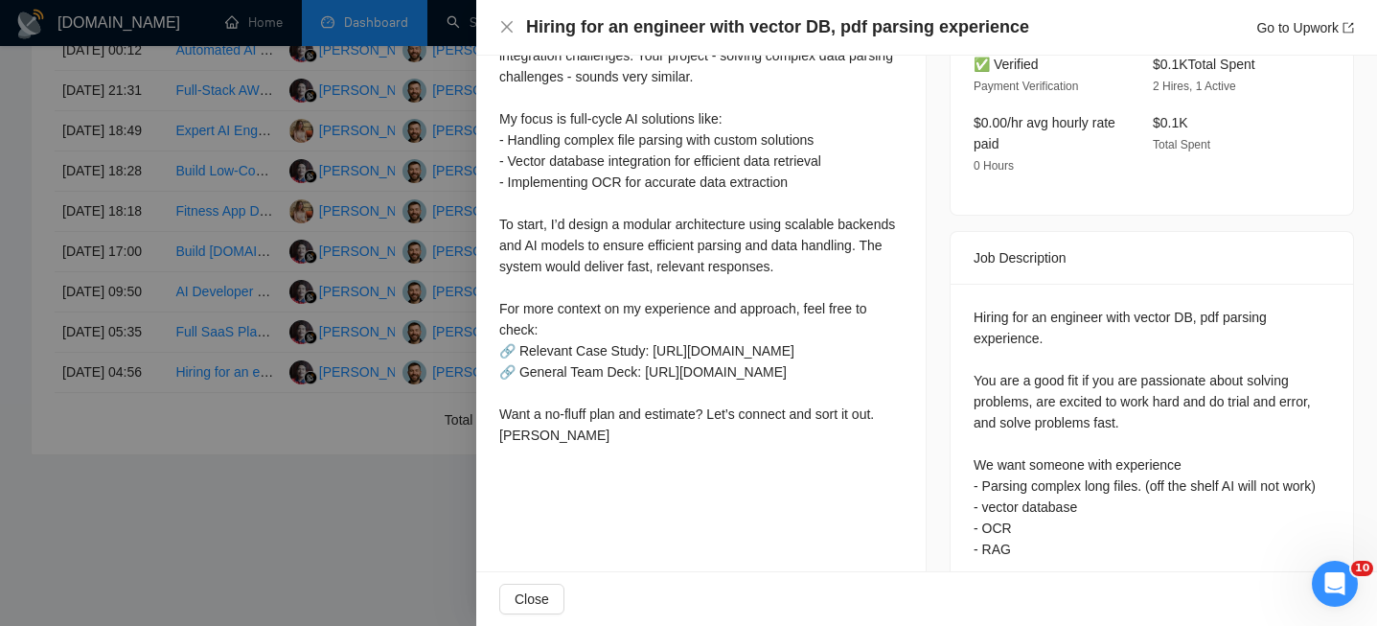
click at [782, 37] on h4 "Hiring for an engineer with vector DB, pdf parsing experience" at bounding box center [777, 27] width 503 height 24
click at [780, 37] on h4 "Hiring for an engineer with vector DB, pdf parsing experience" at bounding box center [777, 27] width 503 height 24
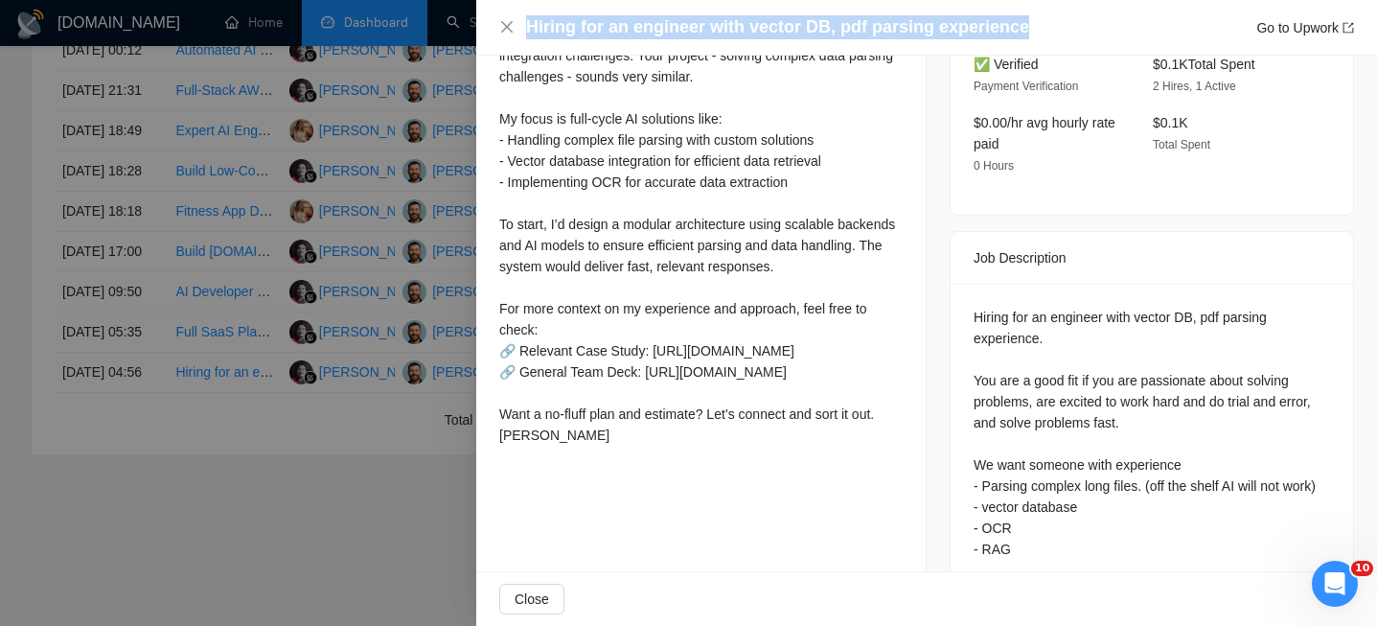
click at [780, 37] on h4 "Hiring for an engineer with vector DB, pdf parsing experience" at bounding box center [777, 27] width 503 height 24
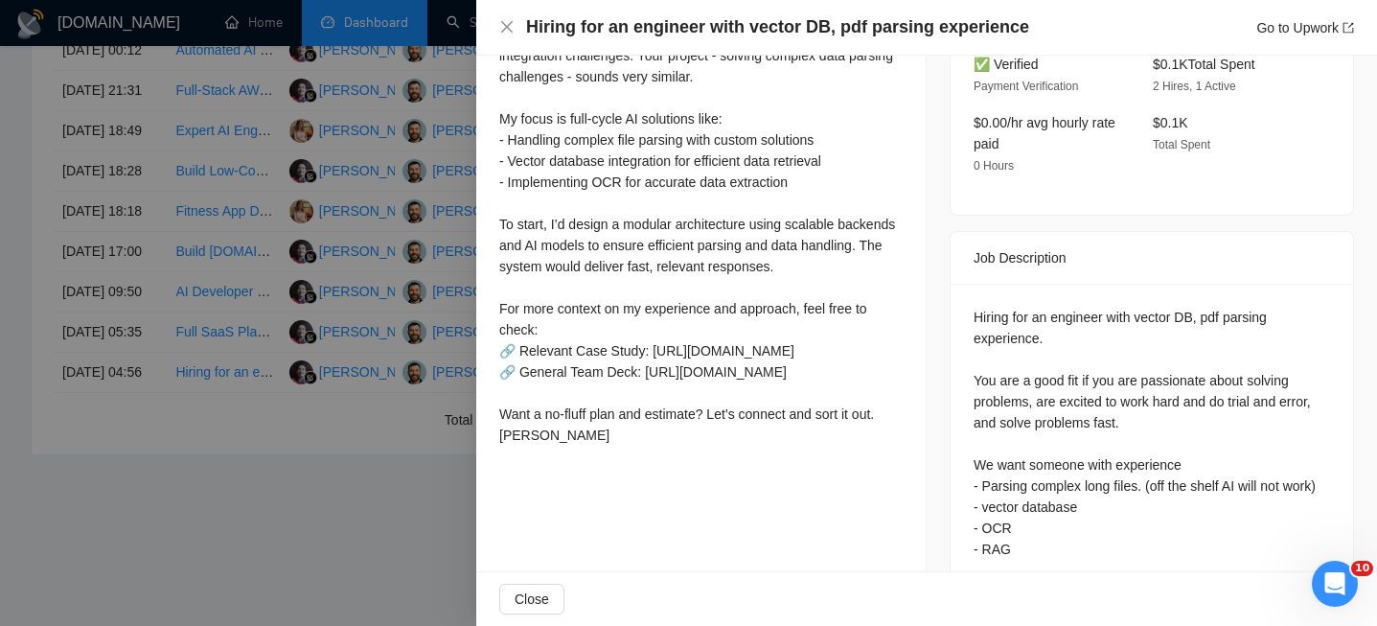
click at [421, 459] on div at bounding box center [688, 313] width 1377 height 626
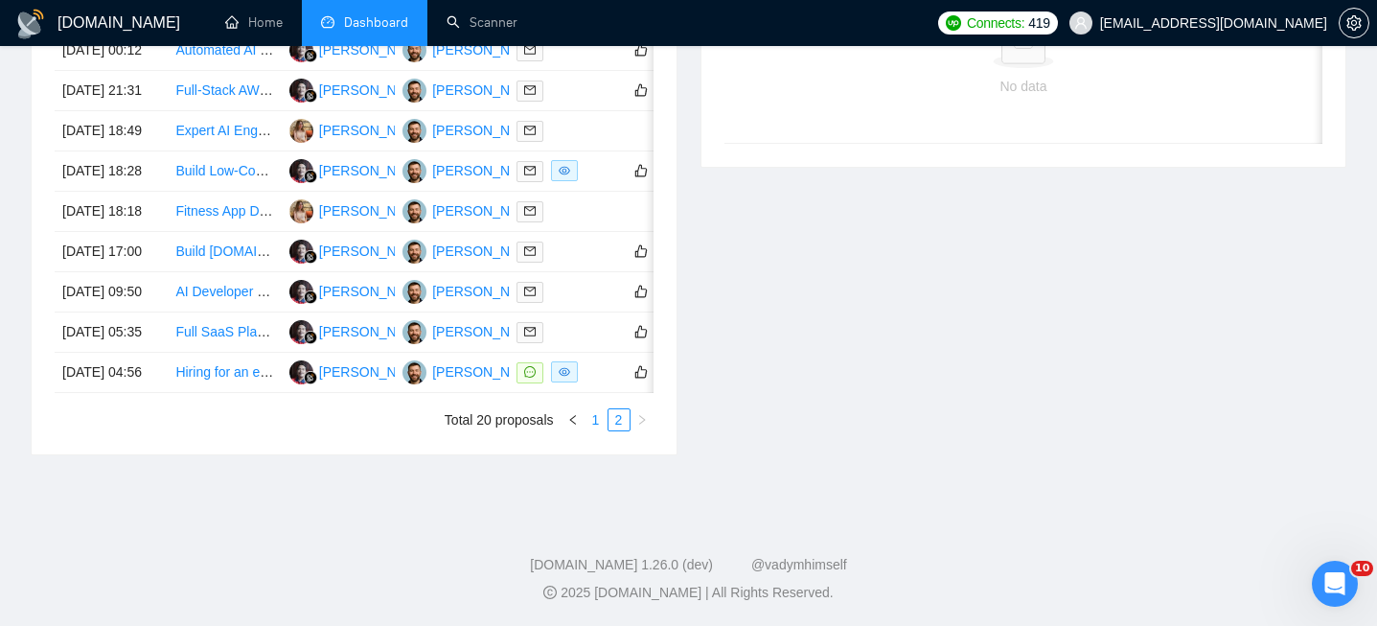
click at [595, 431] on li "1" at bounding box center [596, 419] width 23 height 23
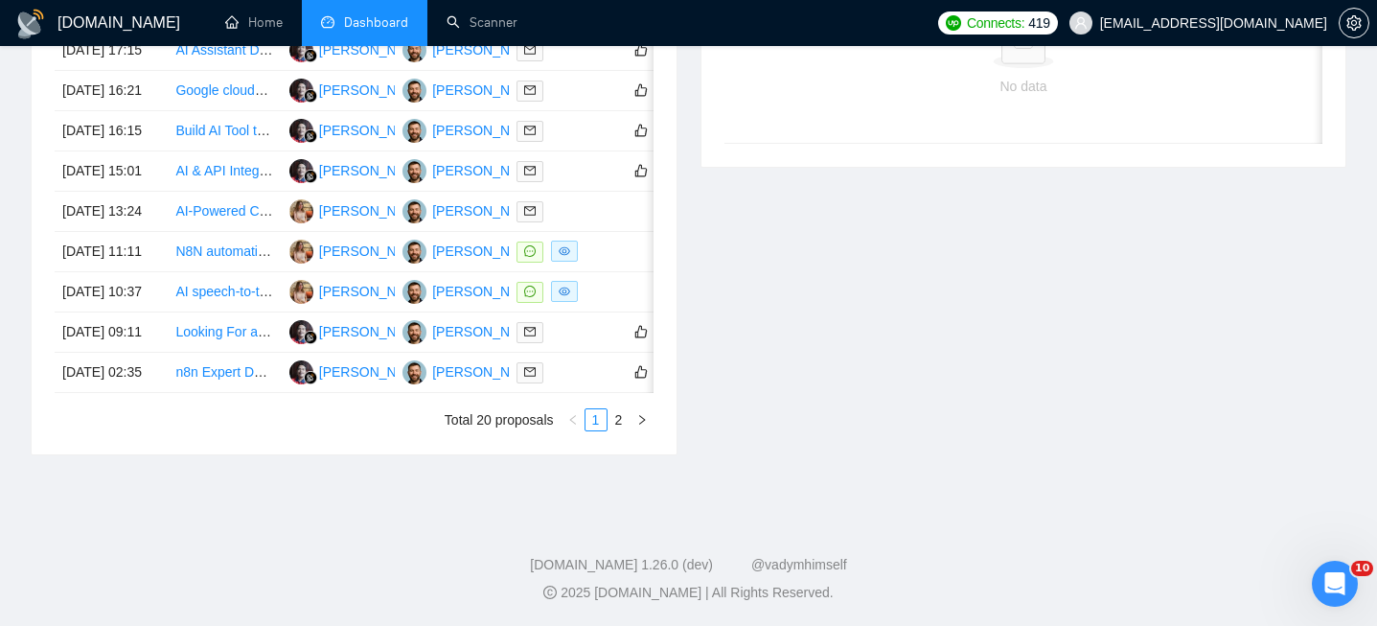
scroll to position [1075, 0]
click at [147, 393] on td "[DATE] 02:35" at bounding box center [111, 373] width 113 height 40
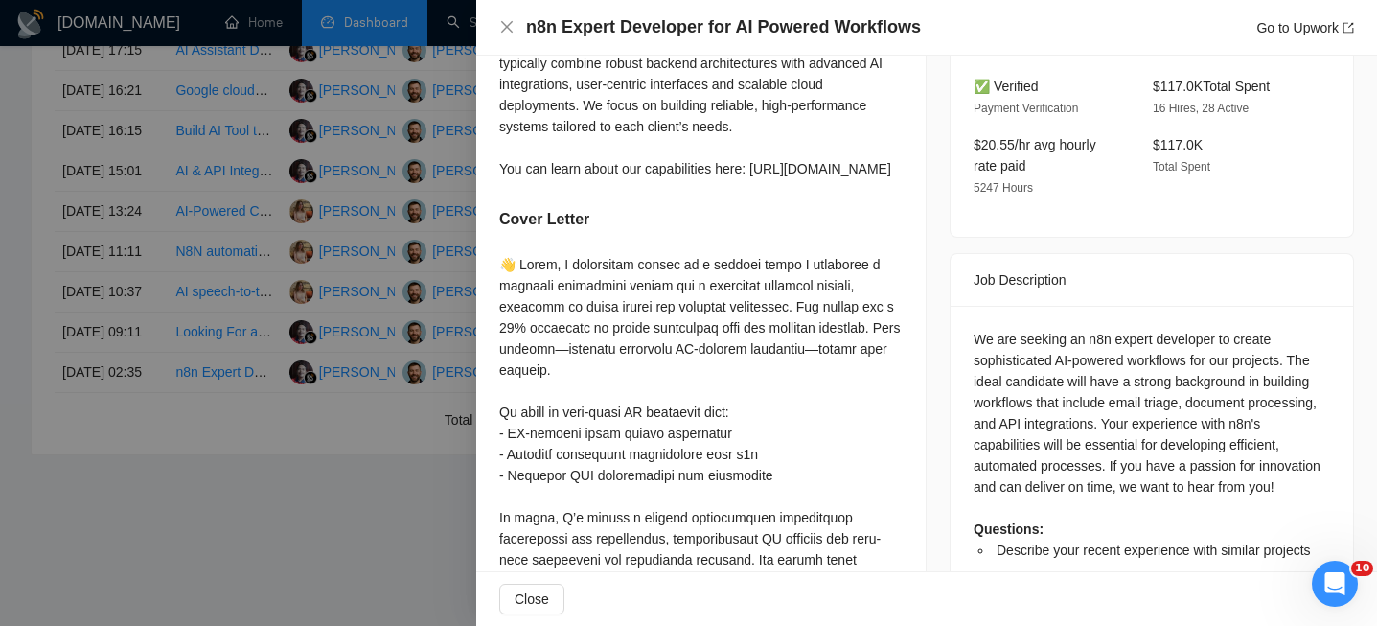
click at [651, 32] on h4 "n8n Expert Developer for AI Powered Workflows" at bounding box center [723, 27] width 395 height 24
copy h4 "n8n Expert Developer for AI Powered Workflows"
click at [501, 21] on icon "close" at bounding box center [506, 26] width 15 height 15
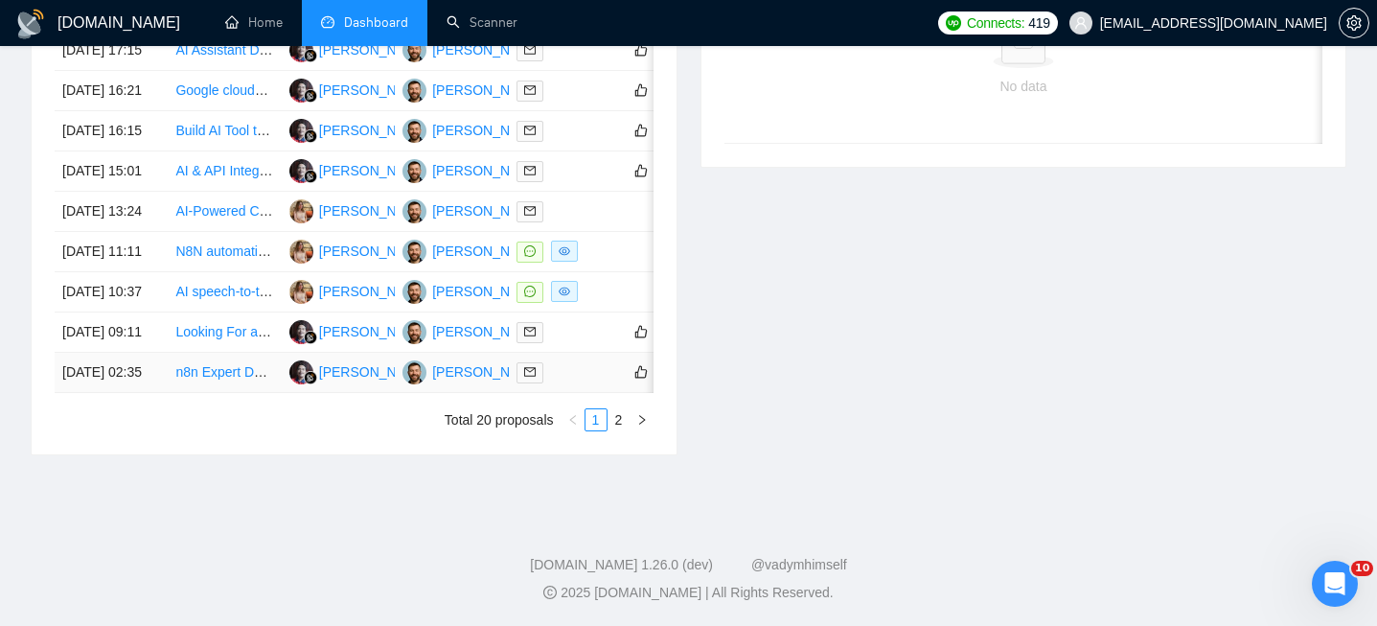
click at [162, 376] on td "[DATE] 02:35" at bounding box center [111, 373] width 113 height 40
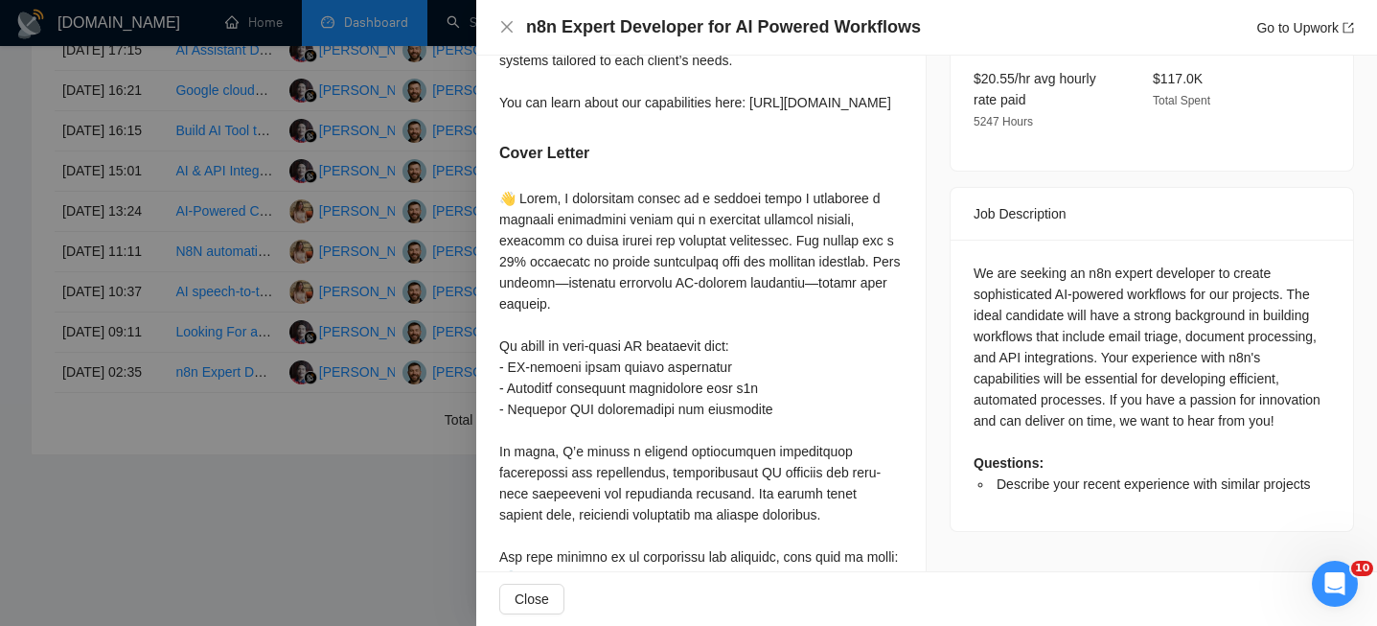
scroll to position [670, 0]
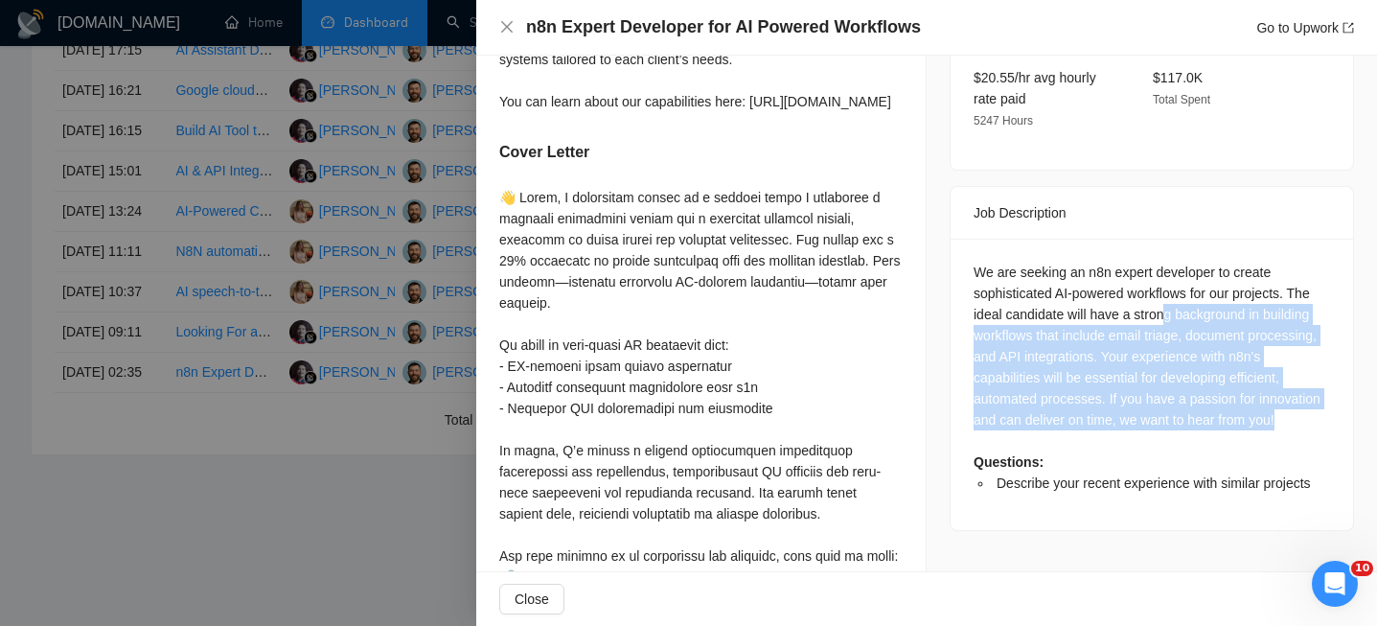
drag, startPoint x: 1168, startPoint y: 265, endPoint x: 1174, endPoint y: 392, distance: 127.6
click at [1174, 393] on div "We are seeking an n8n expert developer to create sophisticated AI-powered workf…" at bounding box center [1152, 378] width 357 height 232
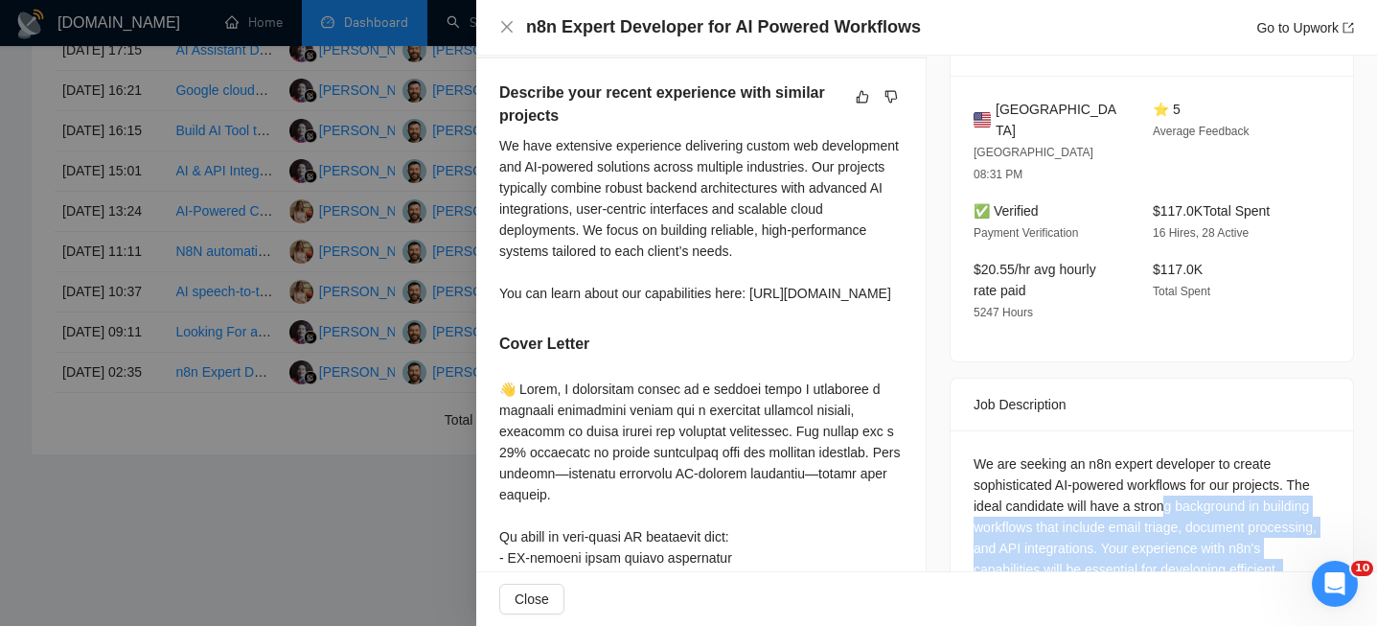
scroll to position [488, 0]
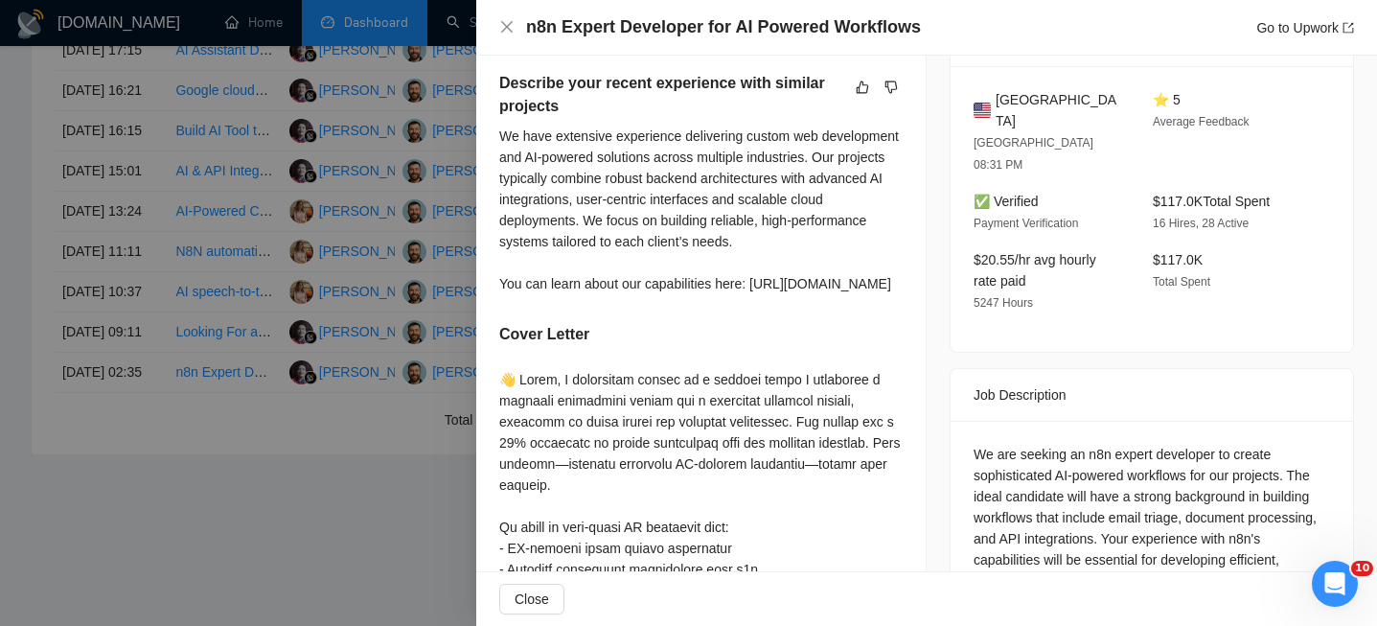
click at [1080, 444] on div "We are seeking an n8n expert developer to create sophisticated AI-powered workf…" at bounding box center [1152, 560] width 357 height 232
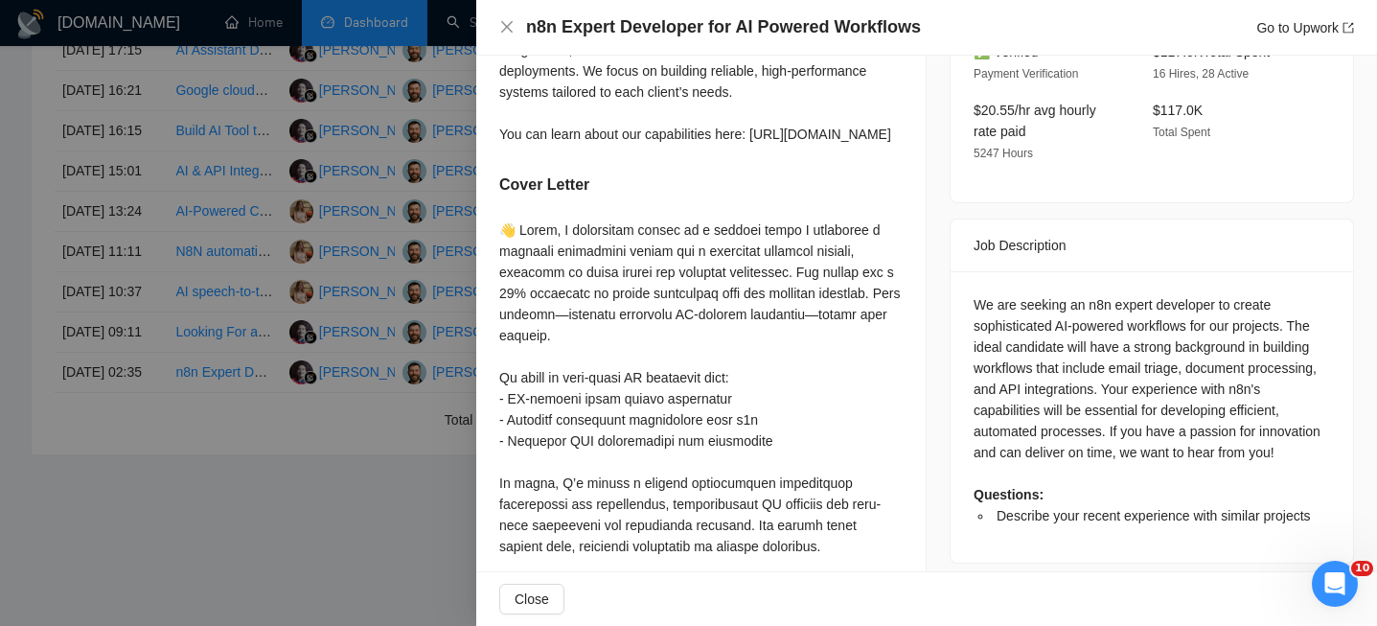
scroll to position [258, 0]
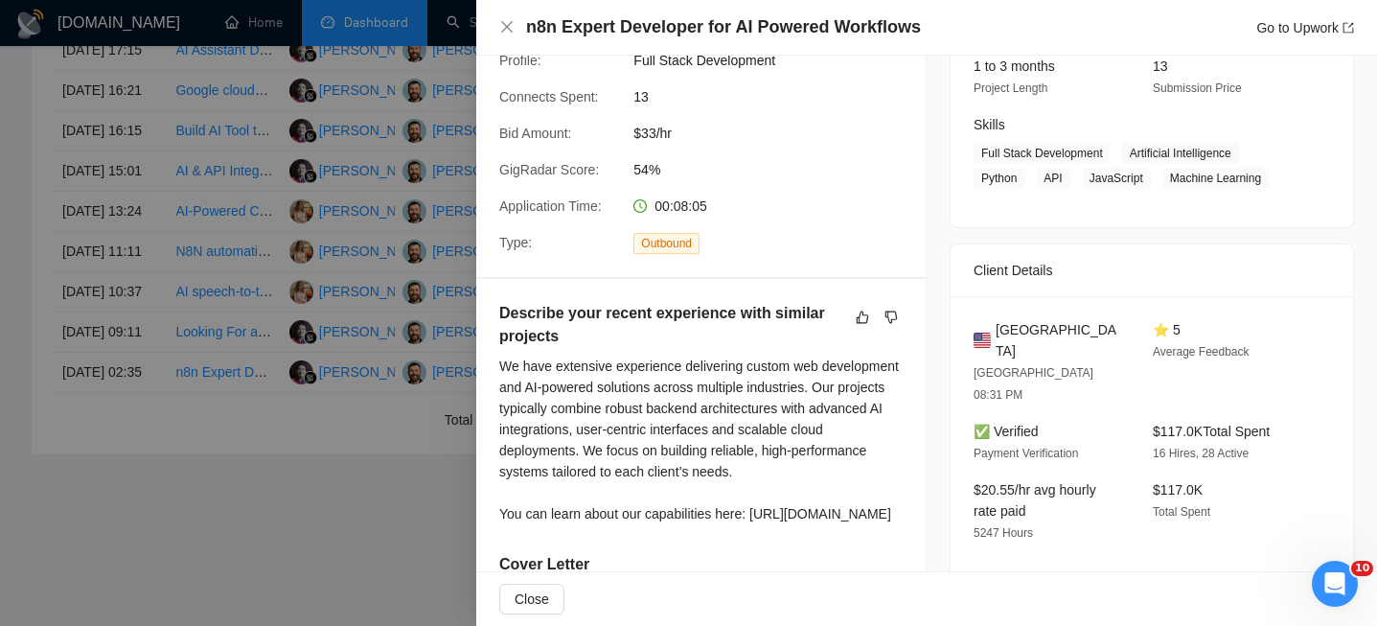
click at [1048, 324] on span "United States" at bounding box center [1059, 340] width 127 height 42
copy span "United States"
click at [502, 26] on icon "close" at bounding box center [506, 26] width 15 height 15
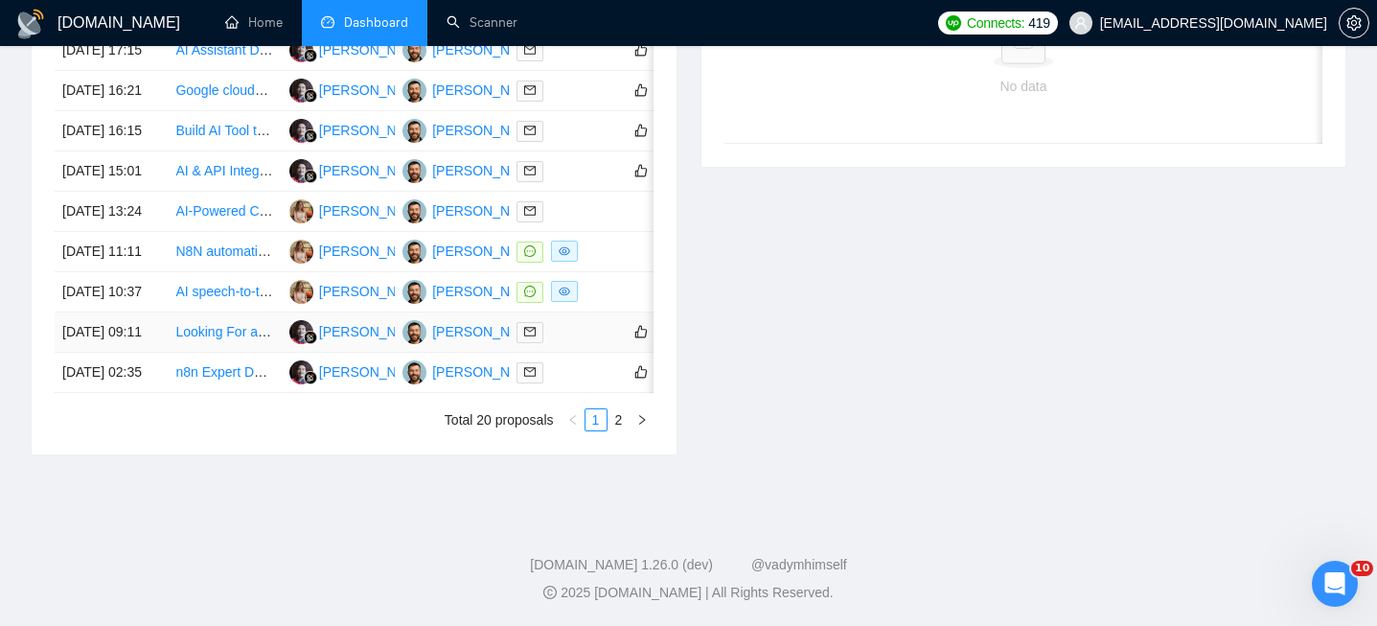
click at [148, 347] on td "[DATE] 09:11" at bounding box center [111, 332] width 113 height 40
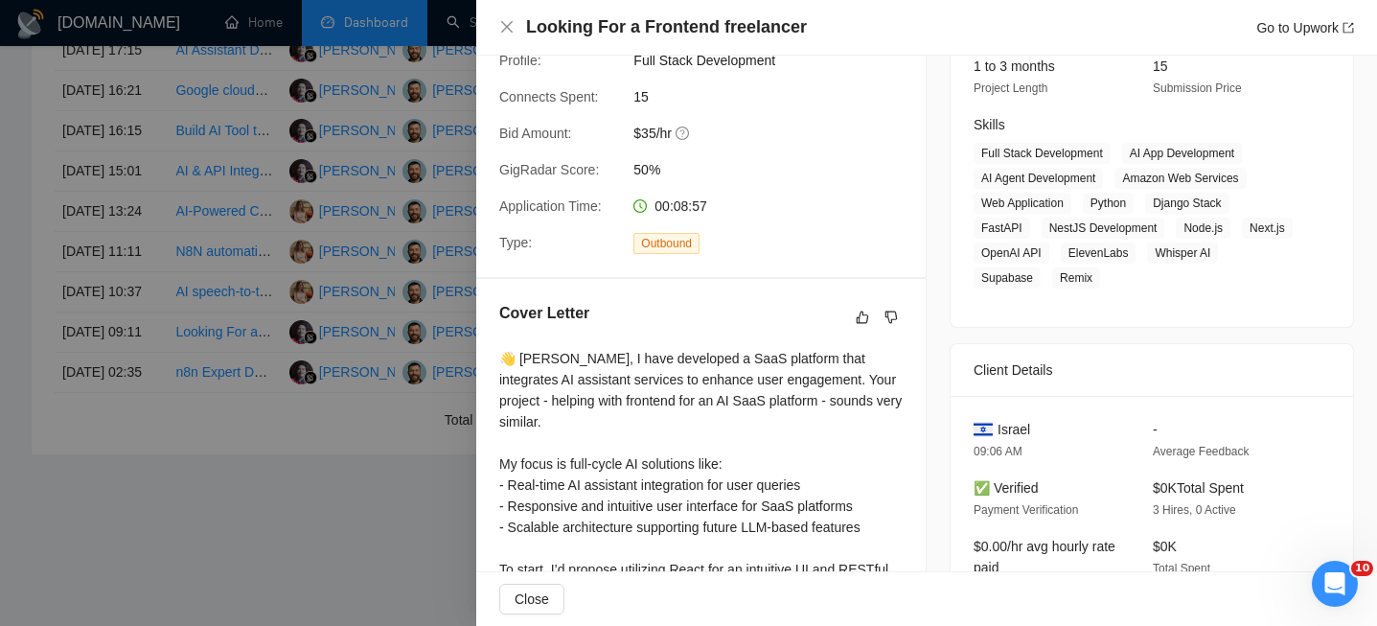
click at [748, 31] on h4 "Looking For a Frontend freelancer" at bounding box center [666, 27] width 281 height 24
copy h4 "Looking For a Frontend freelancer"
click at [501, 20] on icon "close" at bounding box center [506, 26] width 15 height 15
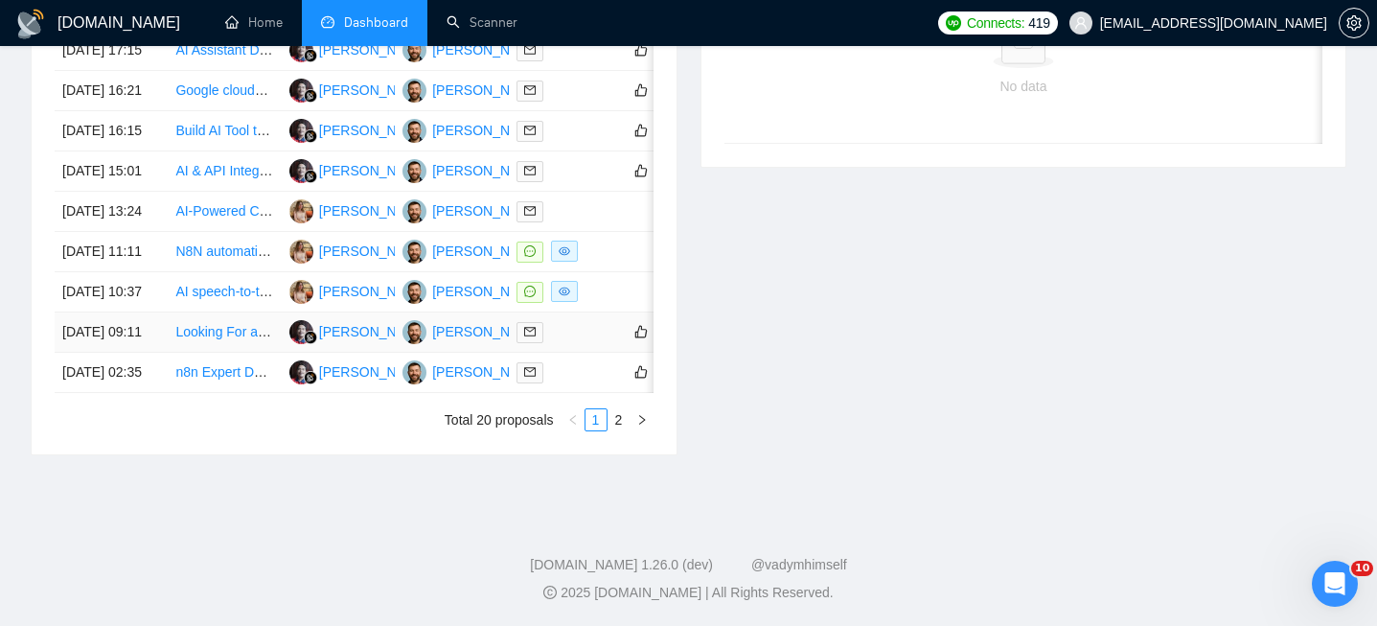
click at [154, 320] on td "[DATE] 09:11" at bounding box center [111, 332] width 113 height 40
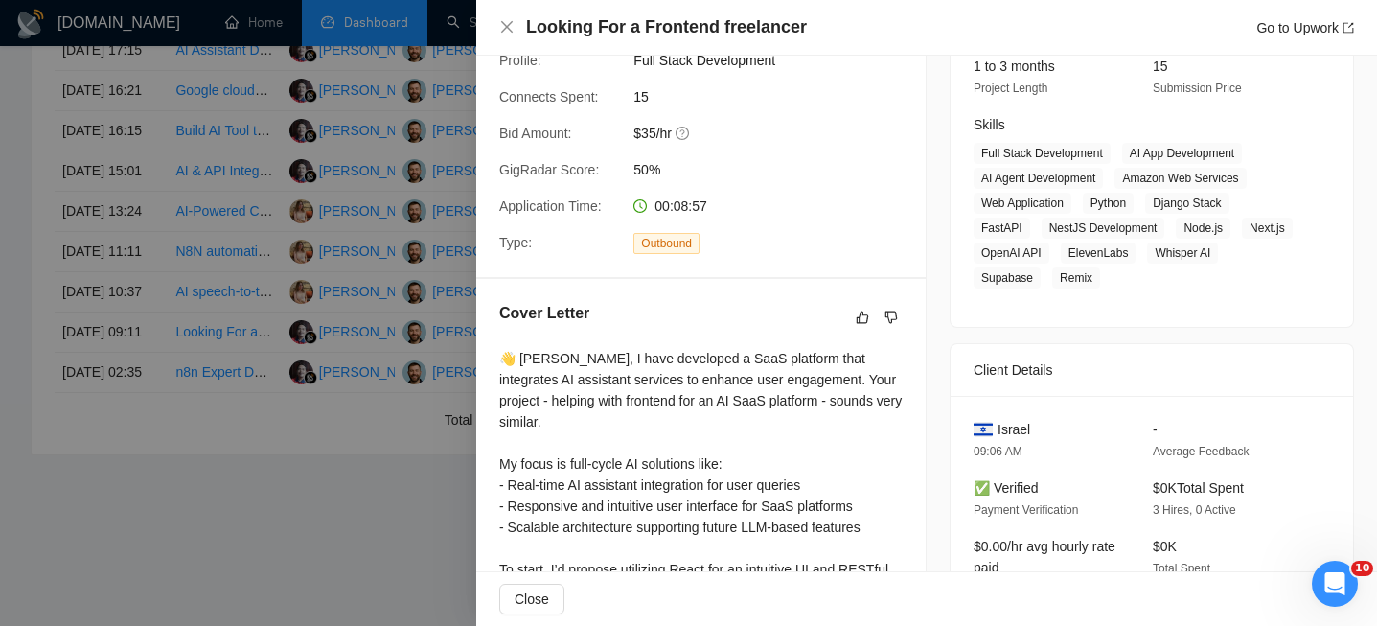
click at [1017, 428] on span "Israel" at bounding box center [1014, 429] width 33 height 21
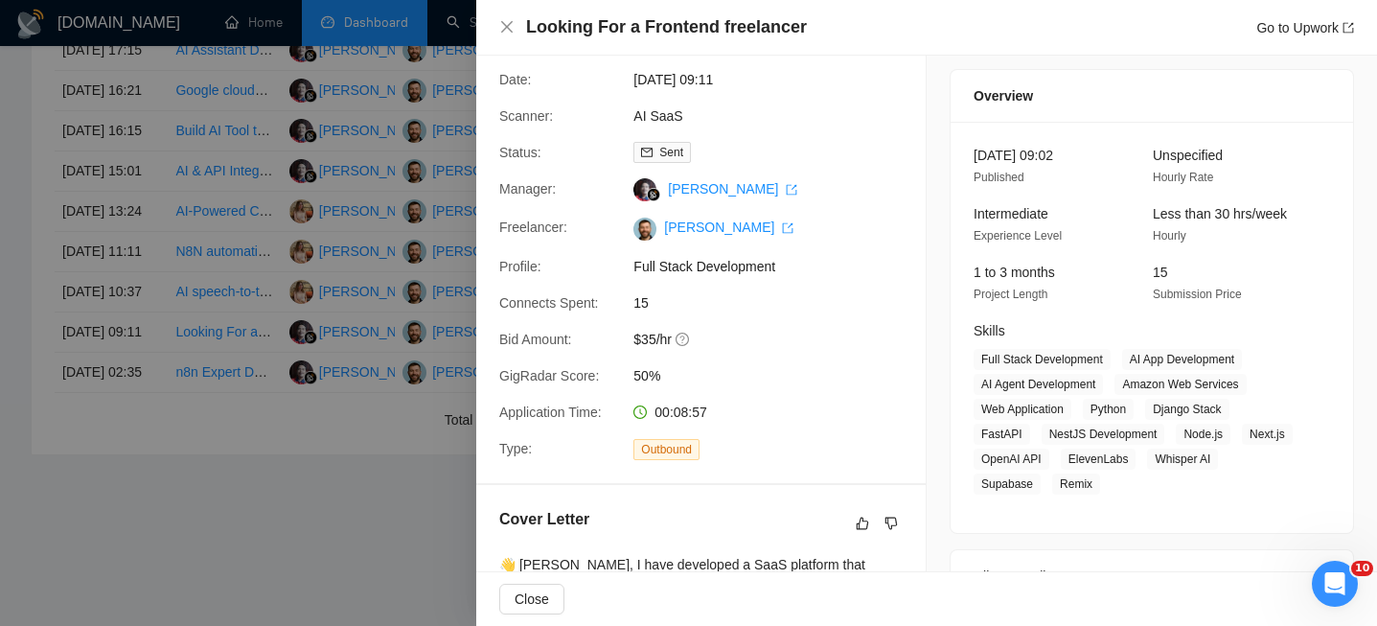
scroll to position [111, 0]
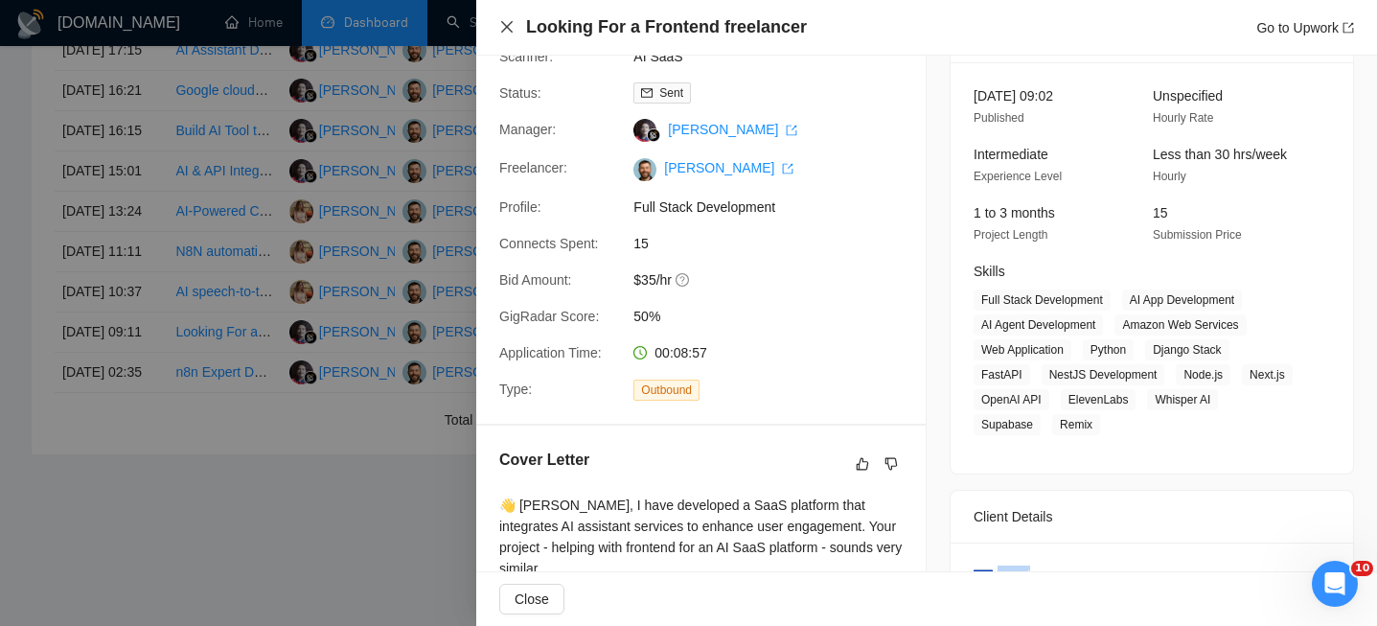
click at [503, 22] on icon "close" at bounding box center [506, 26] width 15 height 15
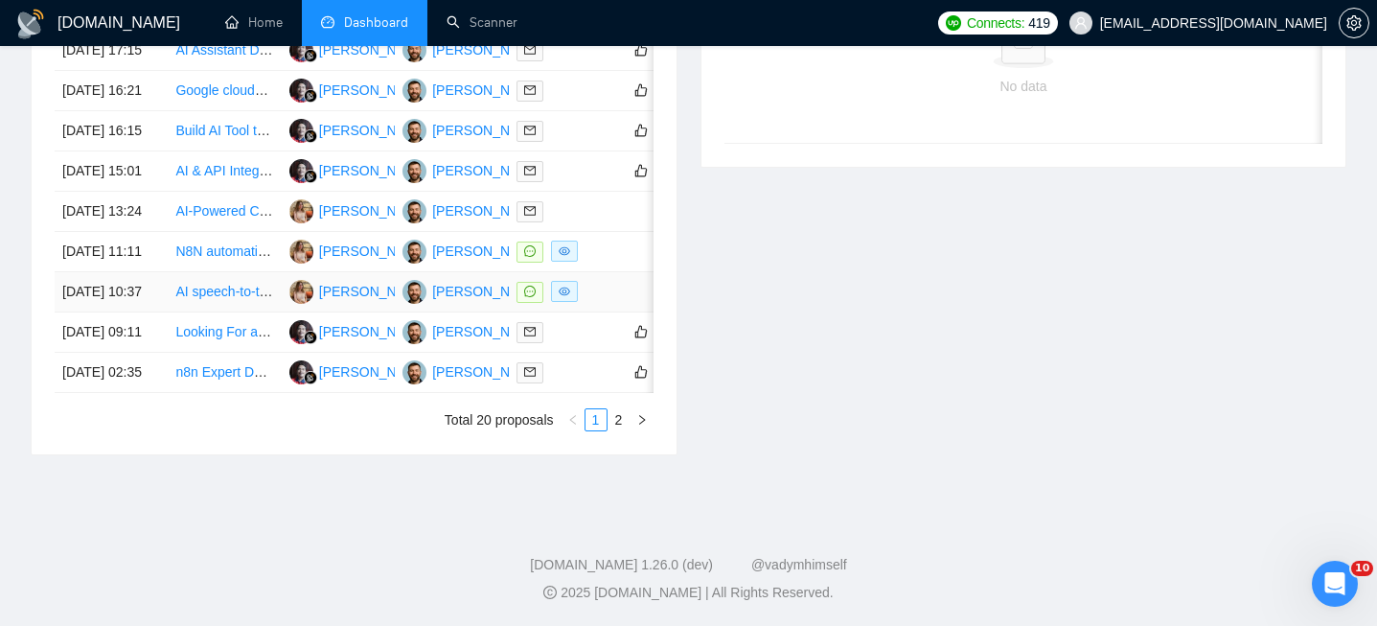
click at [157, 276] on td "[DATE] 10:37" at bounding box center [111, 292] width 113 height 40
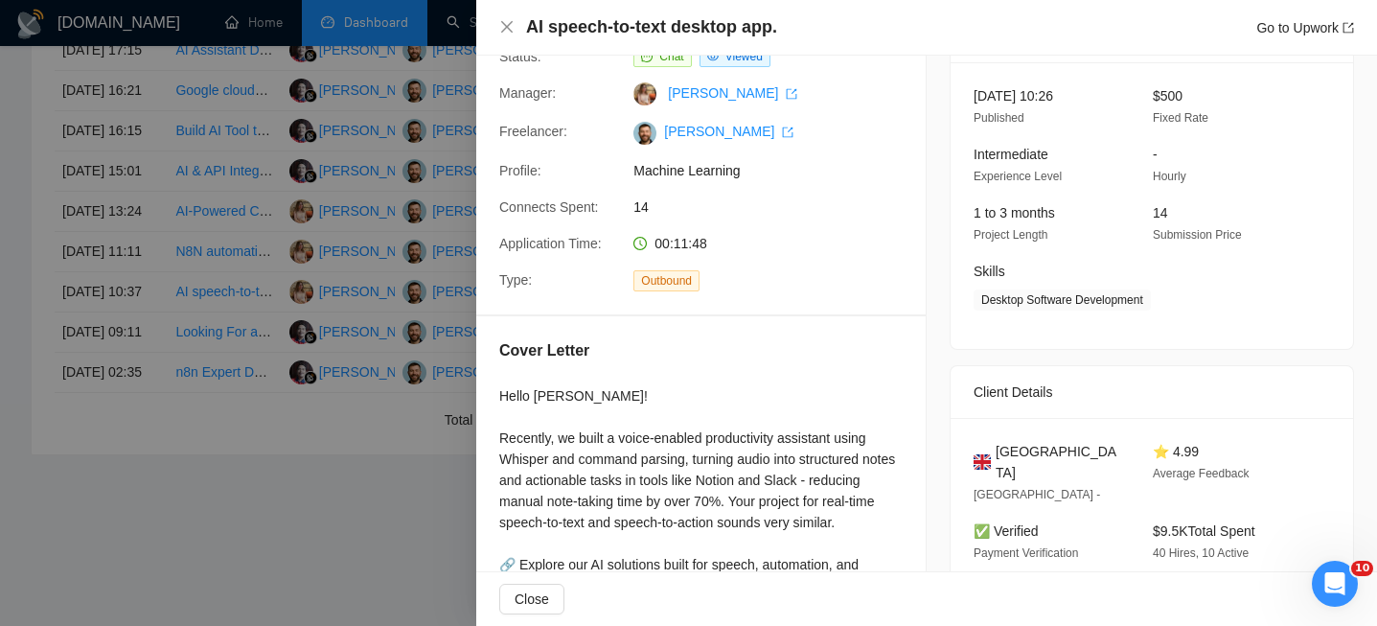
click at [571, 21] on h4 "AI speech-to-text desktop app." at bounding box center [651, 27] width 251 height 24
click at [507, 20] on icon "close" at bounding box center [506, 26] width 15 height 15
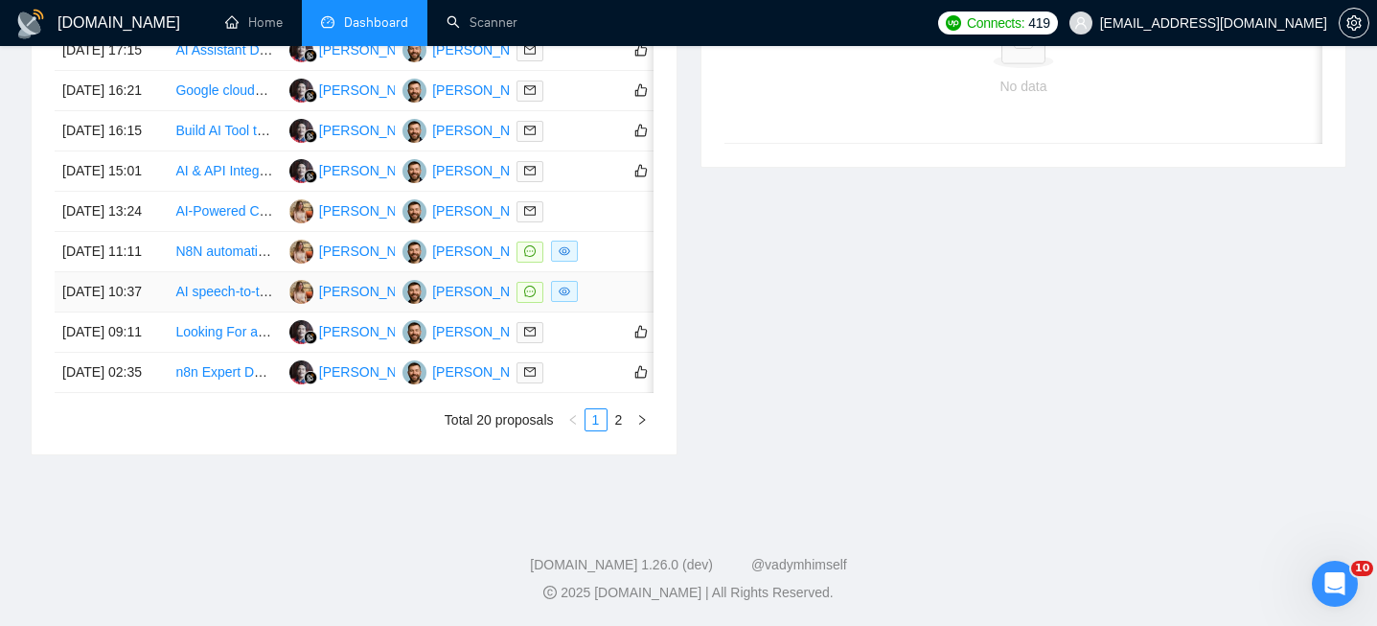
scroll to position [1079, 0]
click at [145, 285] on td "[DATE] 10:37" at bounding box center [111, 292] width 113 height 40
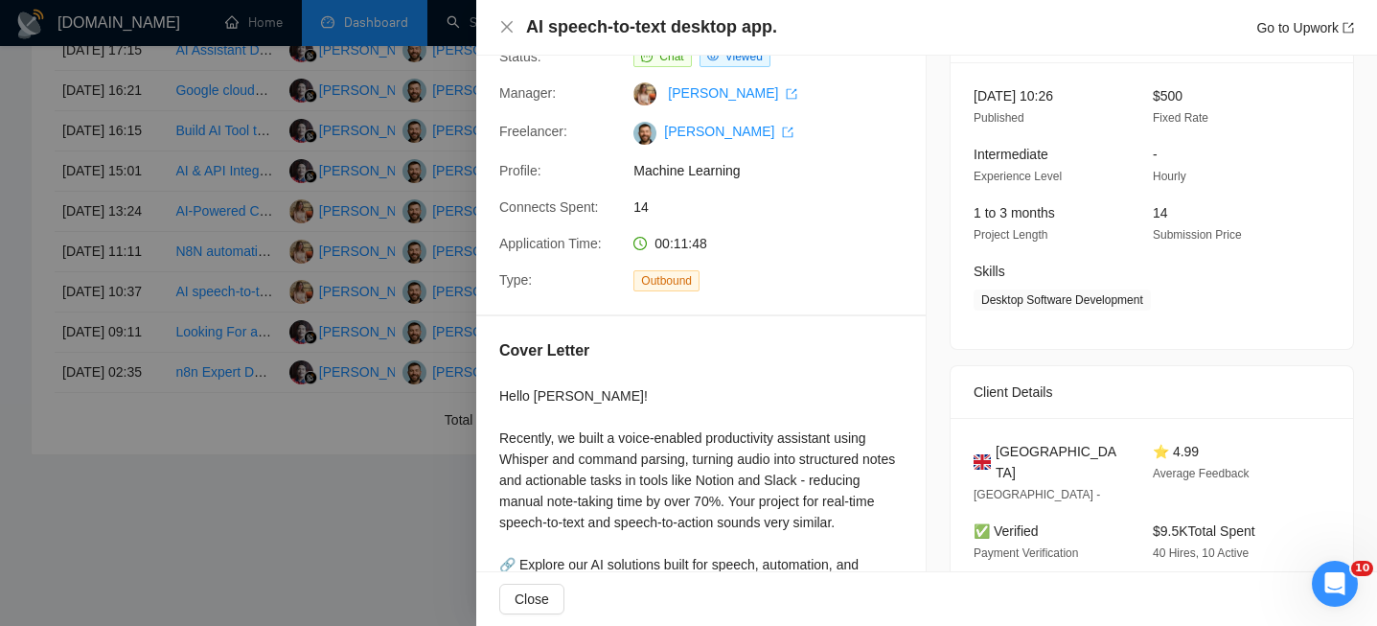
click at [1037, 456] on span "United Kingdom" at bounding box center [1059, 462] width 127 height 42
click at [510, 29] on icon "close" at bounding box center [506, 26] width 15 height 15
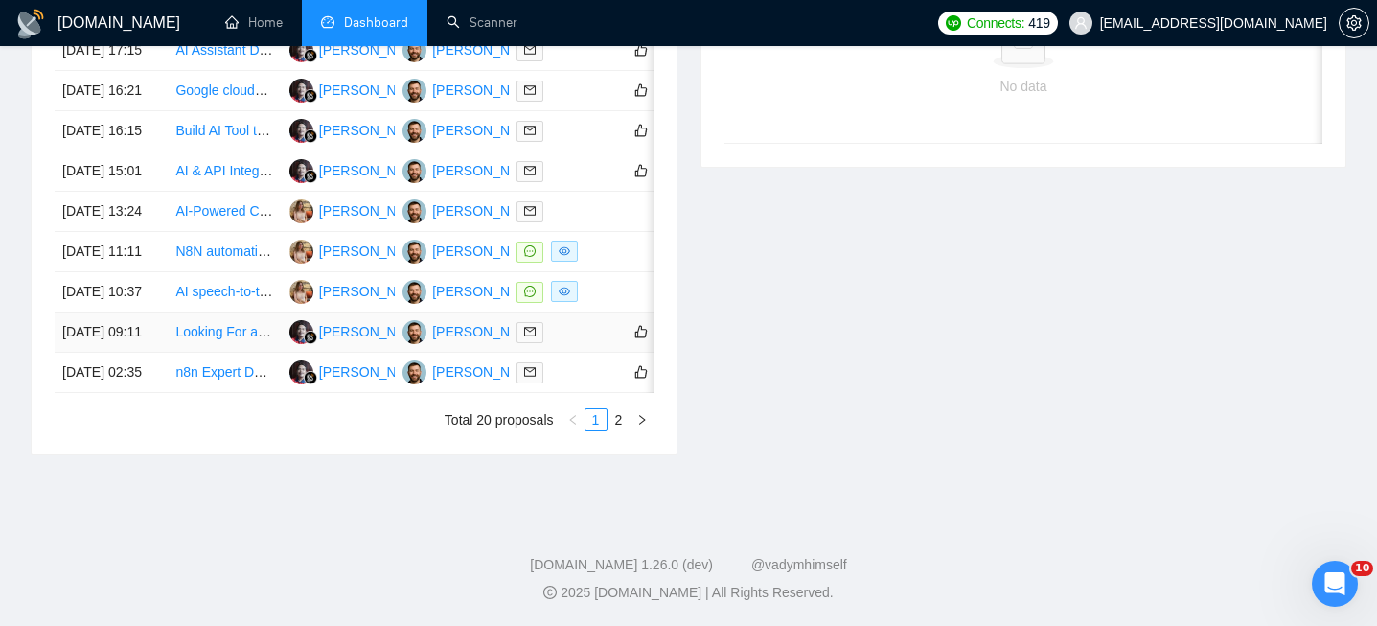
scroll to position [1067, 0]
click at [155, 237] on td "[DATE] 11:11" at bounding box center [111, 252] width 113 height 40
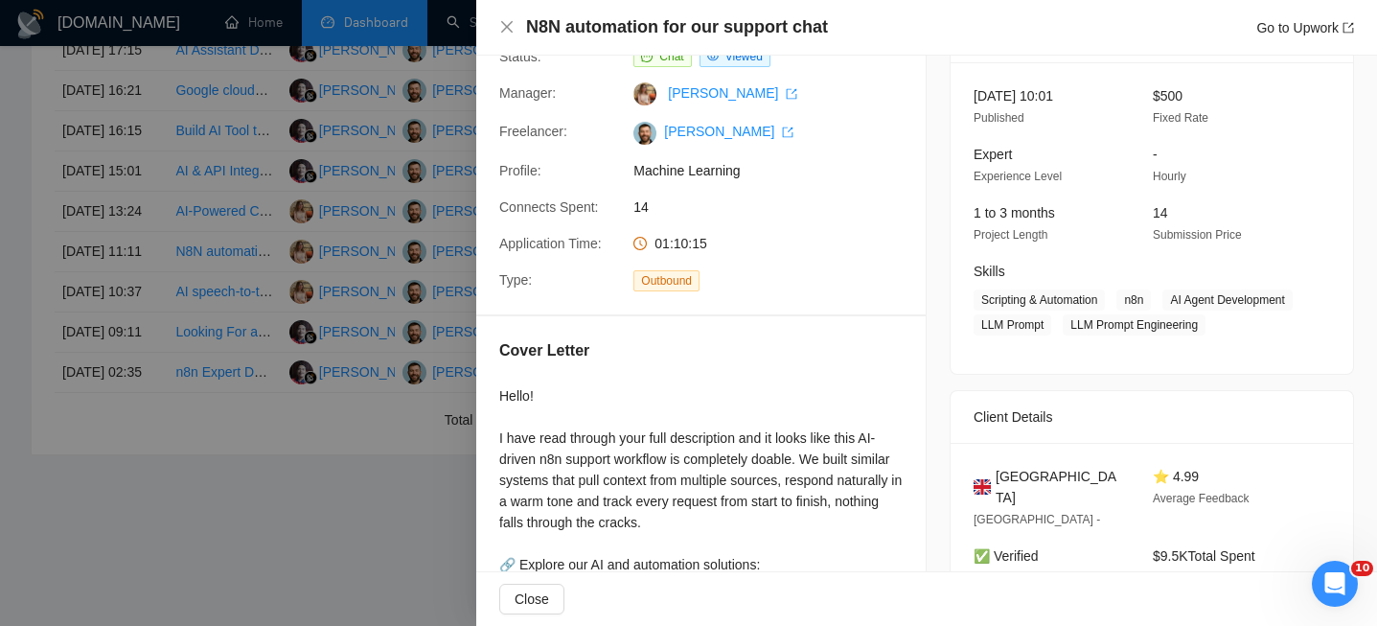
click at [614, 19] on h4 "N8N automation for our support chat" at bounding box center [677, 27] width 302 height 24
click at [506, 35] on icon "close" at bounding box center [506, 26] width 15 height 15
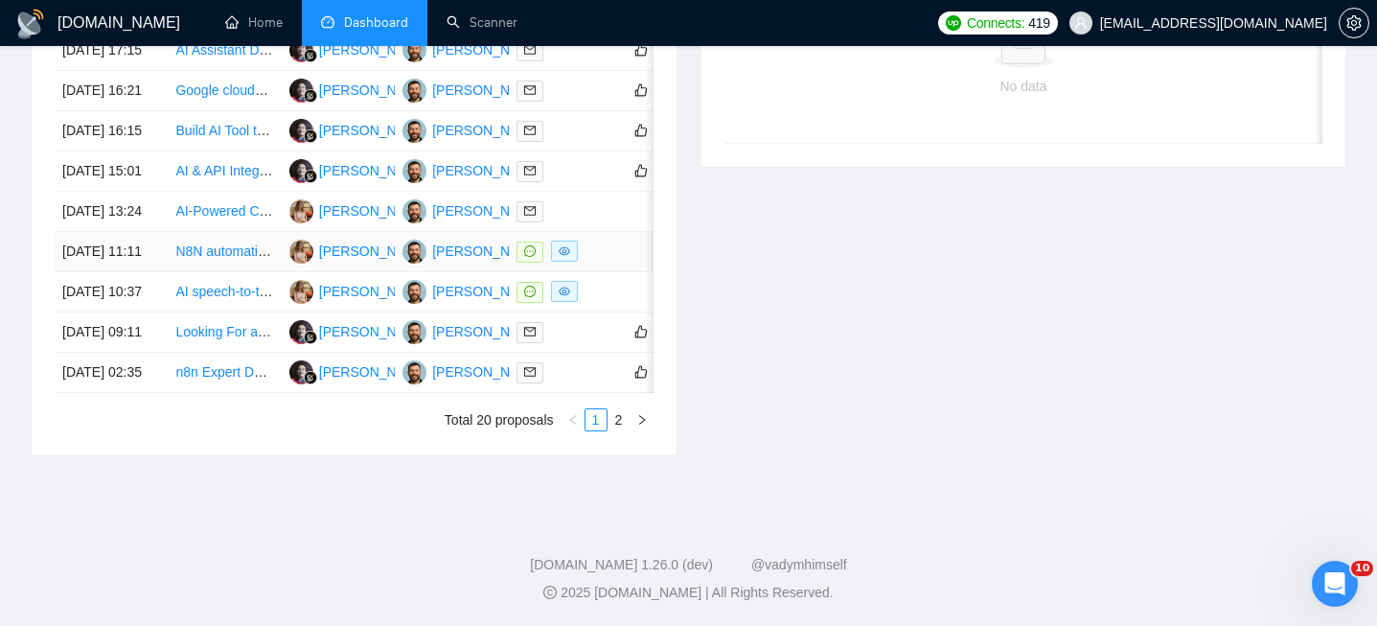
click at [161, 232] on td "[DATE] 11:11" at bounding box center [111, 252] width 113 height 40
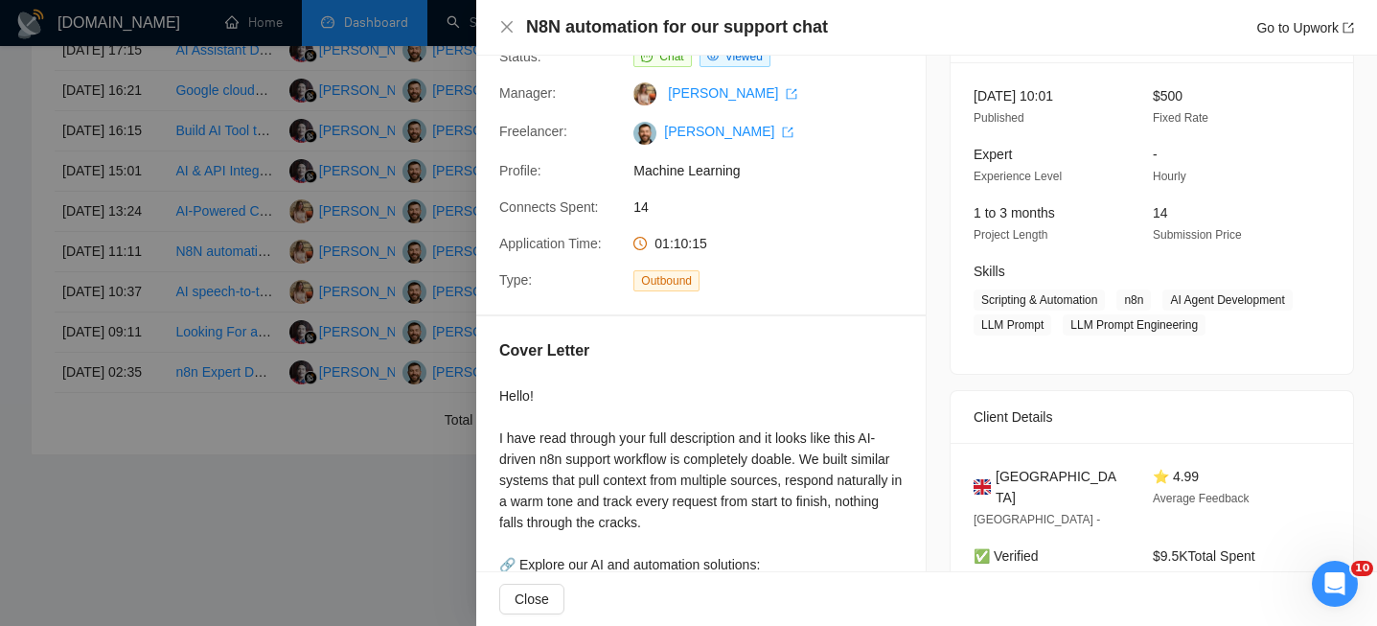
click at [1065, 501] on span "United Kingdom" at bounding box center [1059, 487] width 127 height 42
click at [509, 25] on icon "close" at bounding box center [507, 27] width 12 height 12
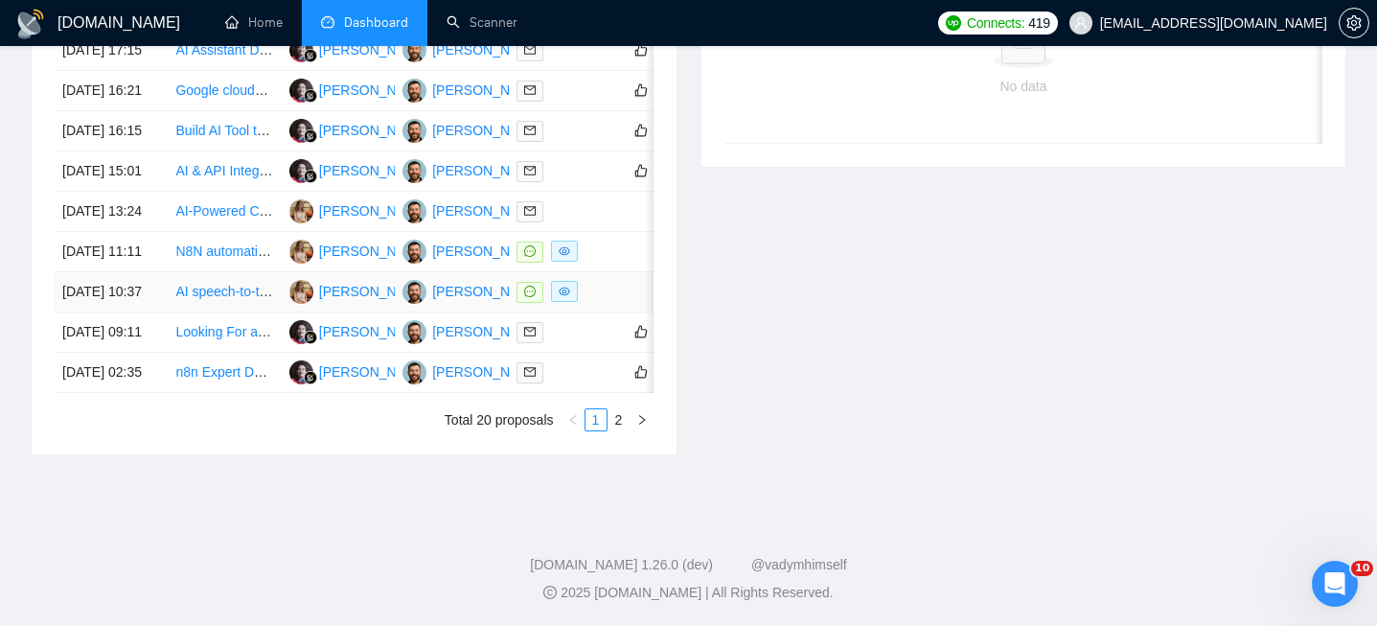
scroll to position [977, 0]
click at [150, 232] on td "[DATE] 13:24" at bounding box center [111, 212] width 113 height 40
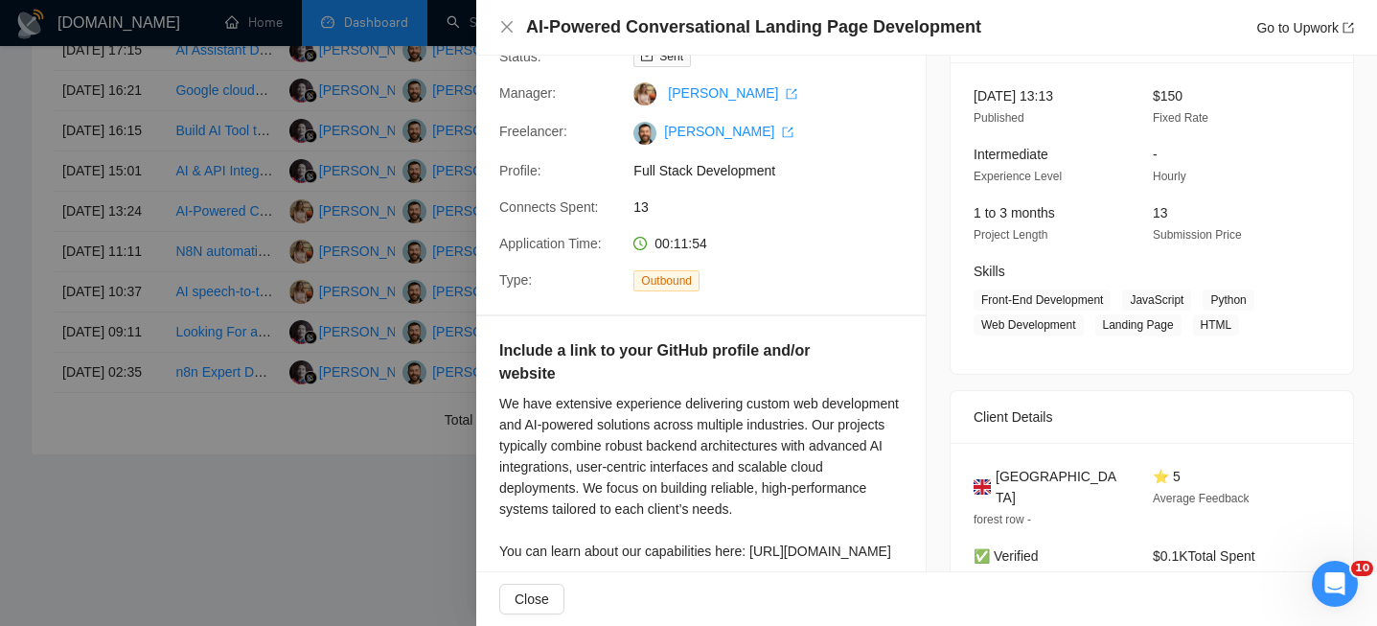
click at [630, 30] on h4 "AI-Powered Conversational Landing Page Development" at bounding box center [753, 27] width 455 height 24
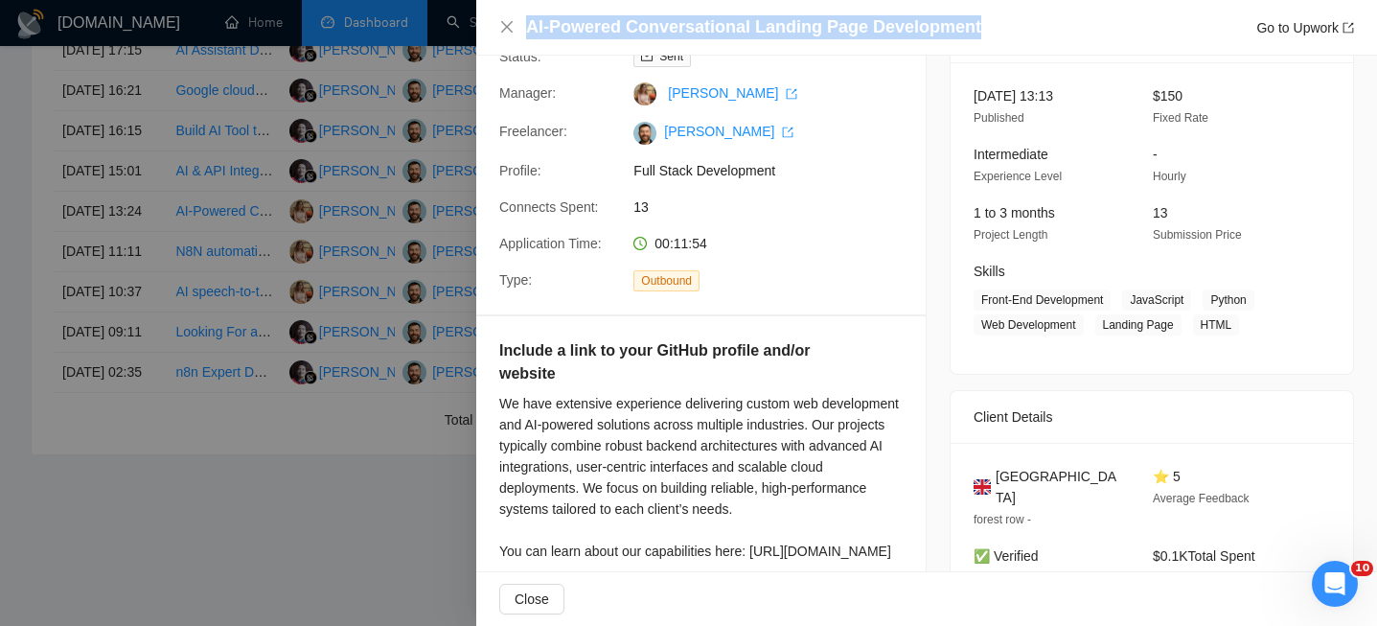
click at [630, 30] on h4 "AI-Powered Conversational Landing Page Development" at bounding box center [753, 27] width 455 height 24
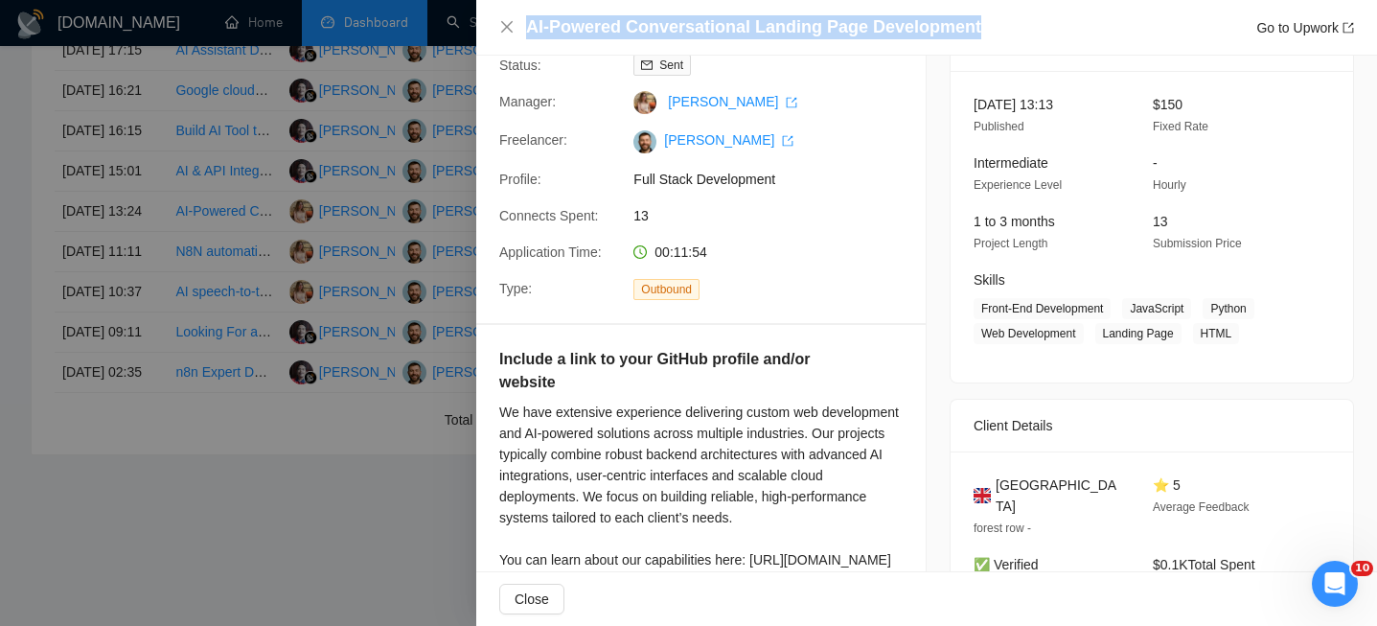
scroll to position [0, 0]
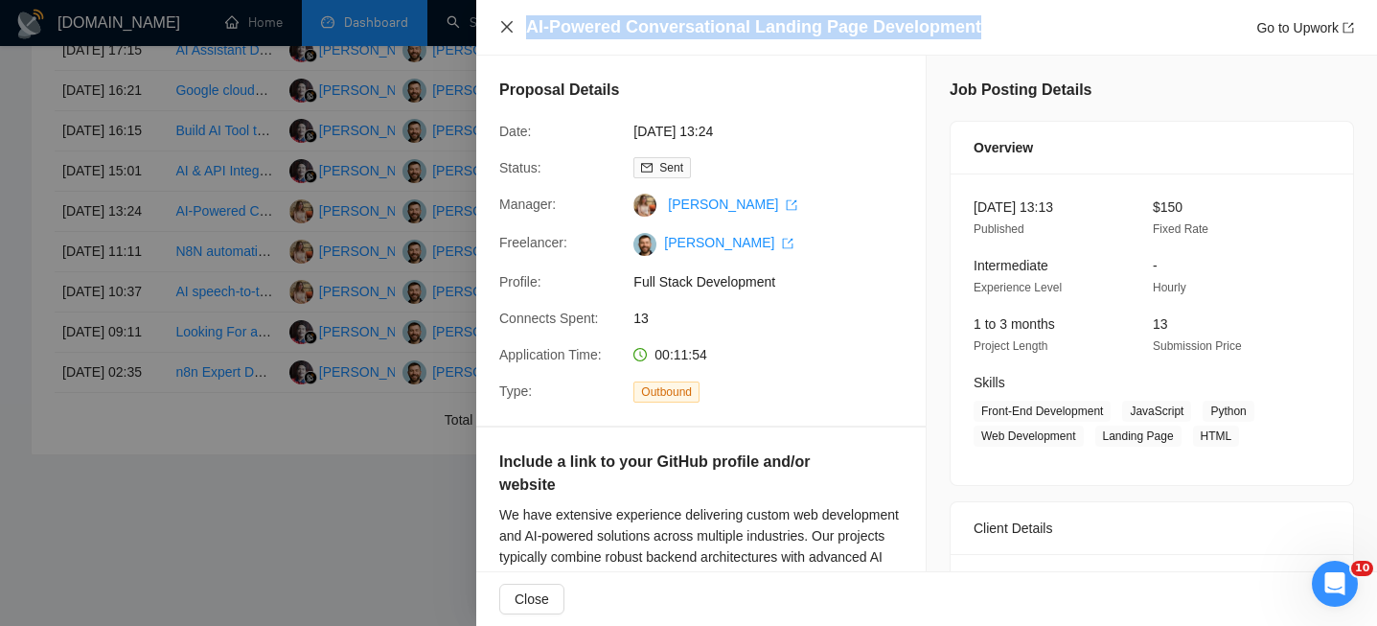
click at [507, 27] on icon "close" at bounding box center [507, 27] width 12 height 12
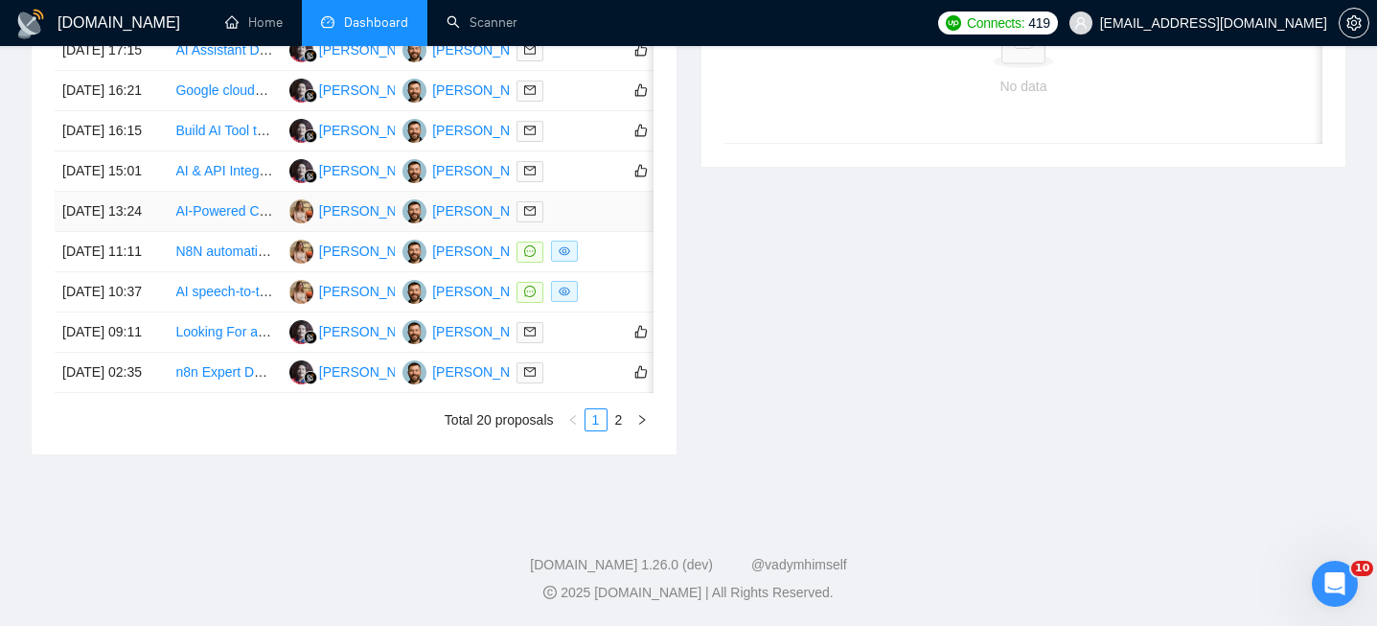
click at [167, 232] on td "[DATE] 13:24" at bounding box center [111, 212] width 113 height 40
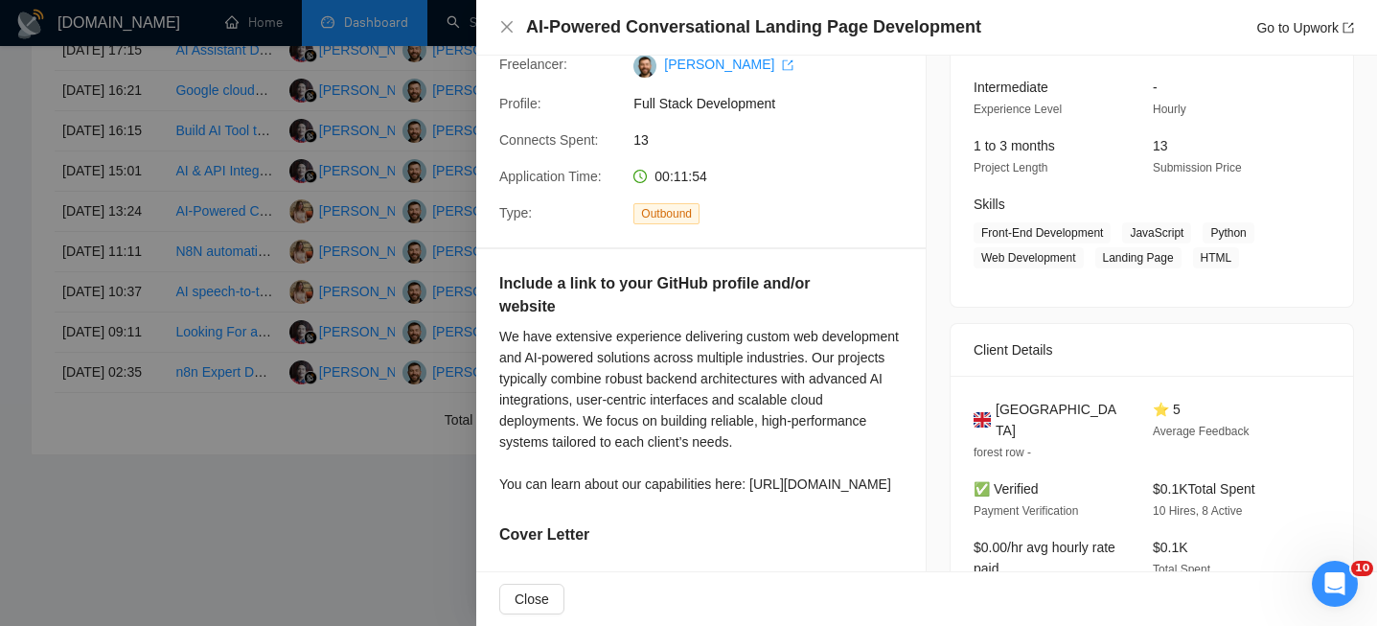
scroll to position [196, 0]
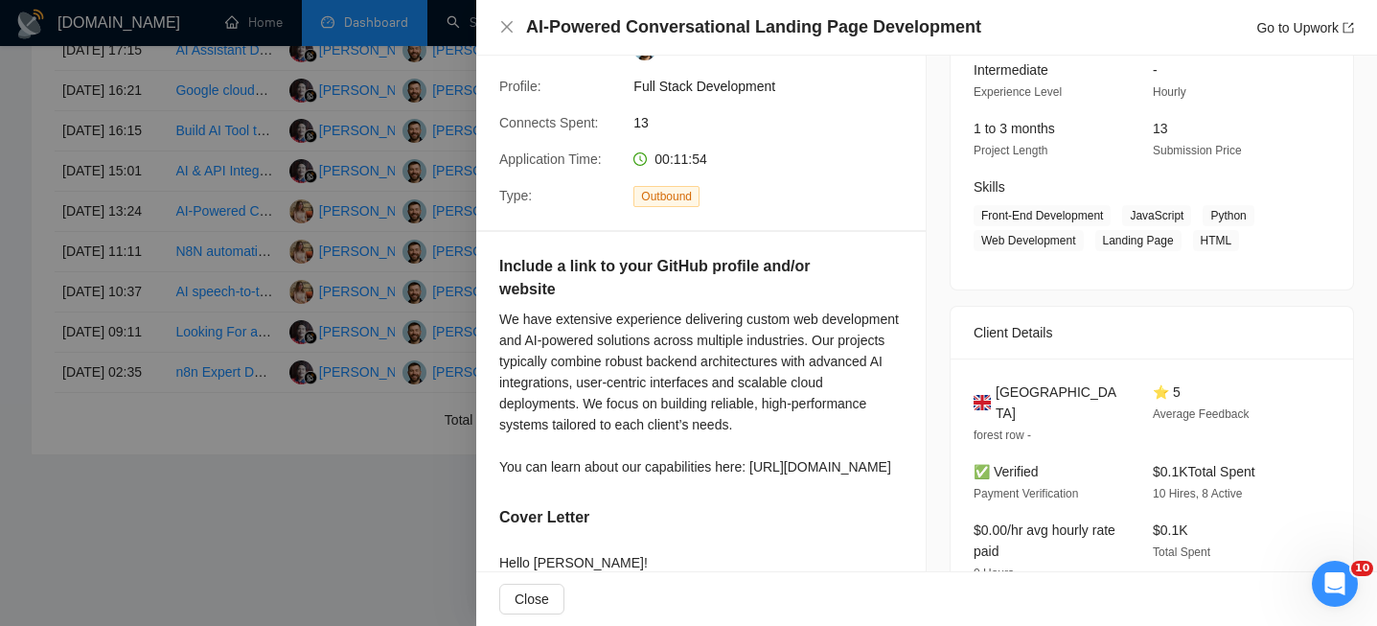
click at [1012, 397] on span "United Kingdom" at bounding box center [1059, 402] width 127 height 42
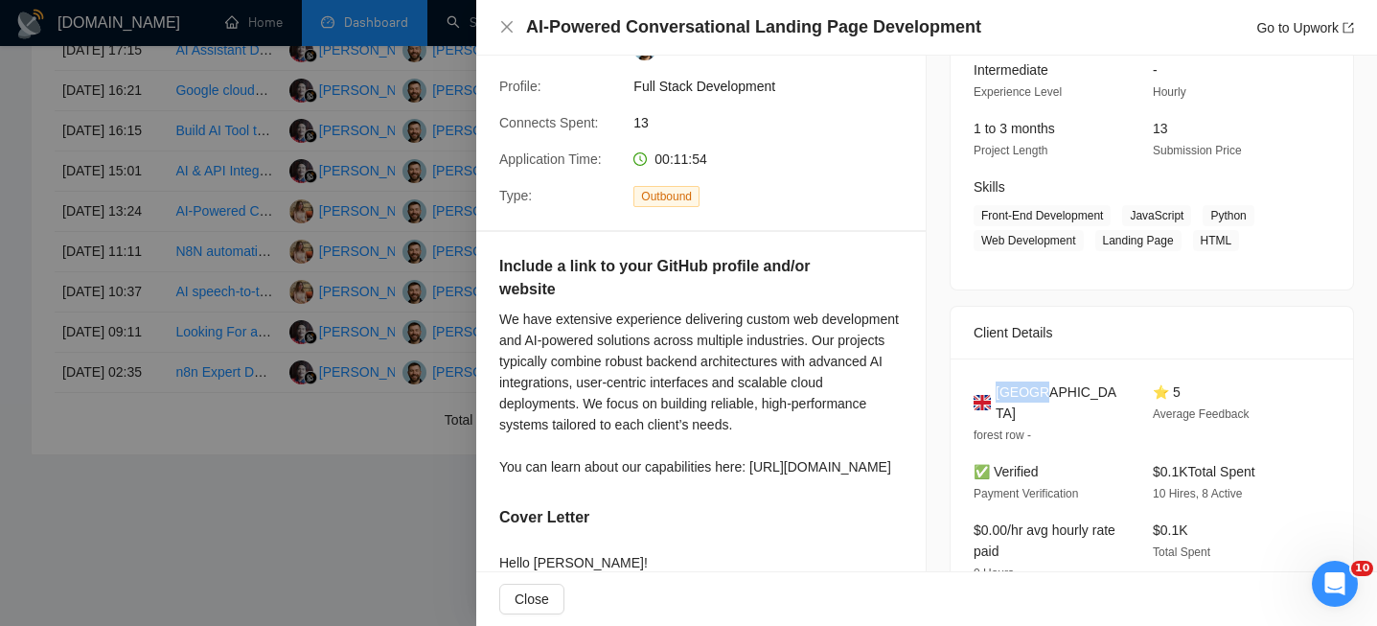
click at [1012, 397] on span "United Kingdom" at bounding box center [1059, 402] width 127 height 42
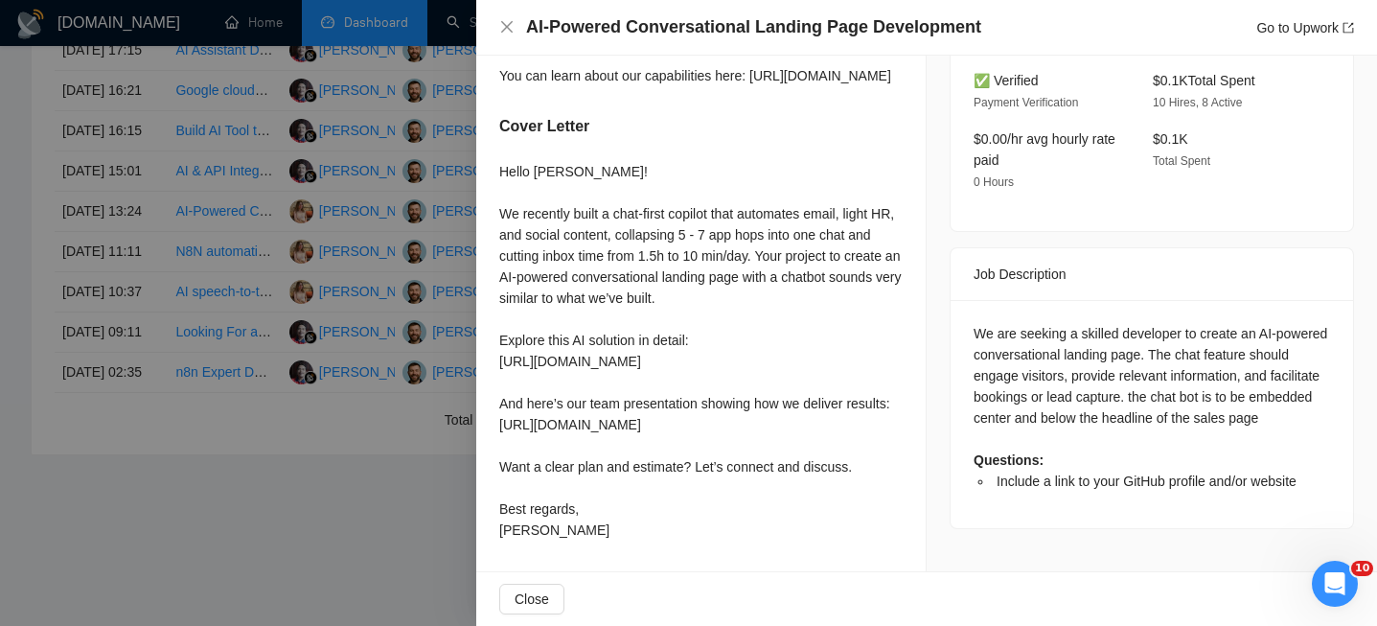
scroll to position [644, 0]
click at [516, 35] on div "AI-Powered Conversational Landing Page Development Go to Upwork" at bounding box center [926, 27] width 855 height 24
click at [512, 34] on icon "close" at bounding box center [506, 26] width 15 height 15
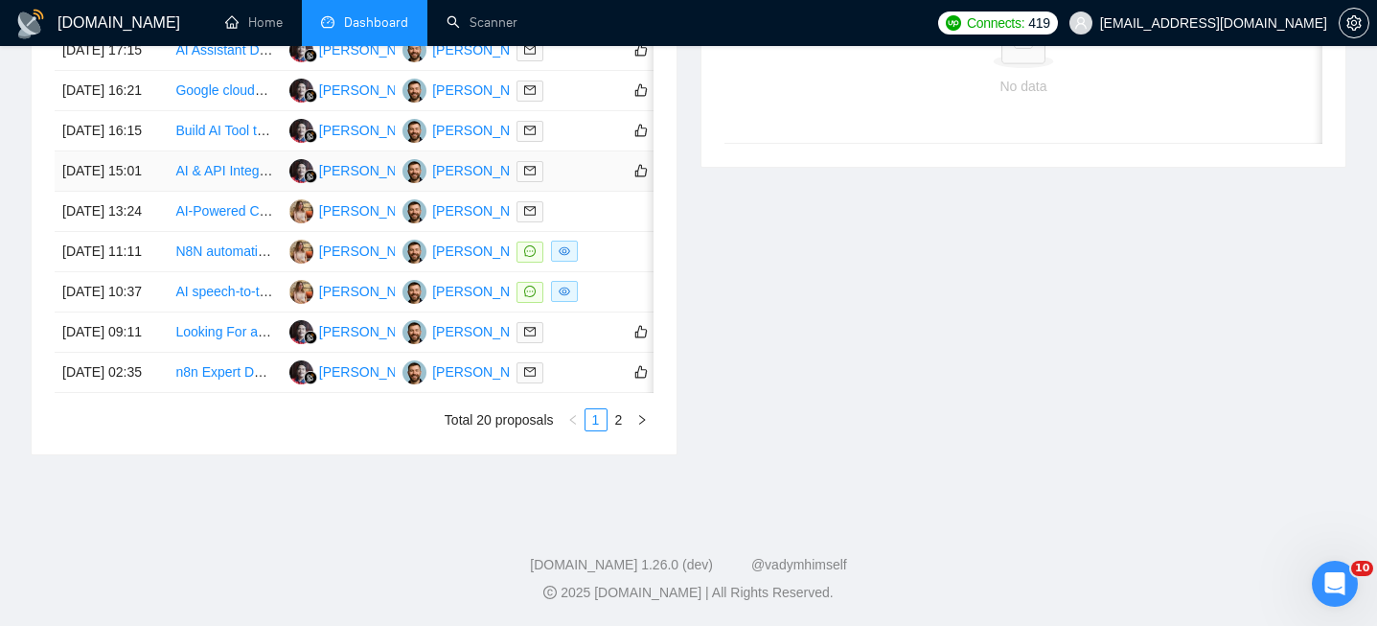
click at [150, 192] on td "[DATE] 15:01" at bounding box center [111, 171] width 113 height 40
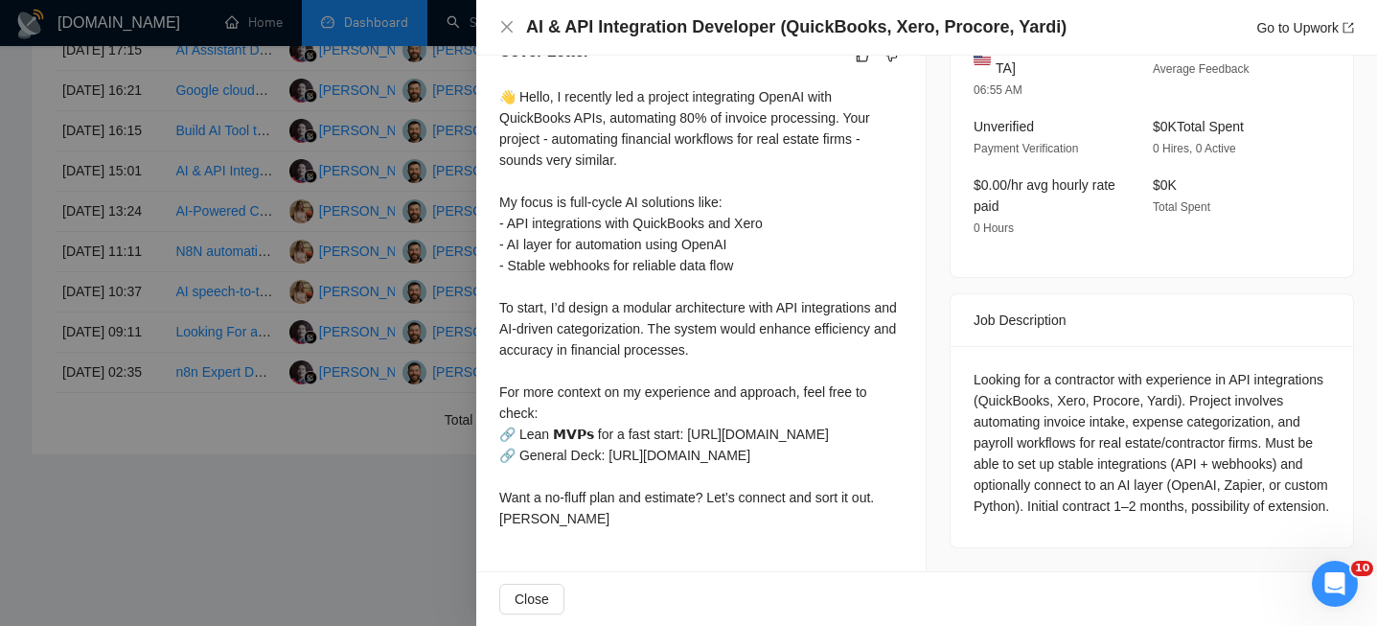
click at [701, 24] on h4 "AI & API Integration Developer (QuickBooks, Xero, Procore, Yardi)" at bounding box center [796, 27] width 541 height 24
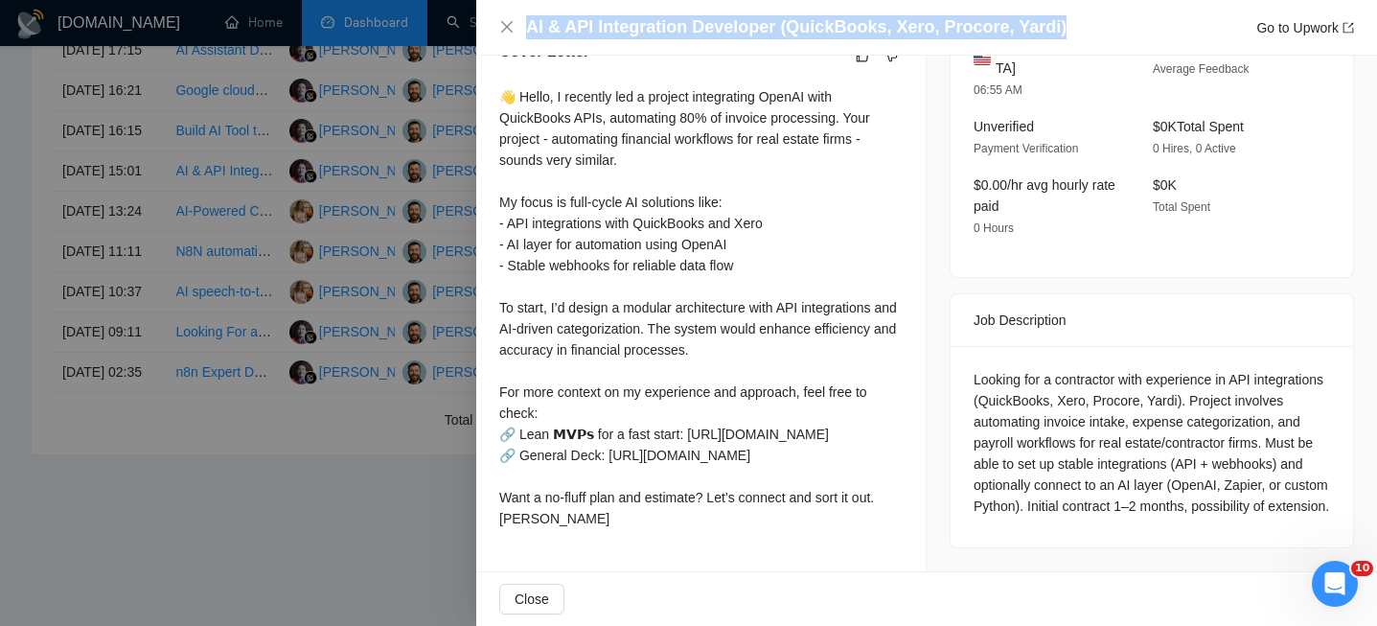
click at [701, 24] on h4 "AI & API Integration Developer (QuickBooks, Xero, Procore, Yardi)" at bounding box center [796, 27] width 541 height 24
click at [504, 28] on icon "close" at bounding box center [507, 27] width 12 height 12
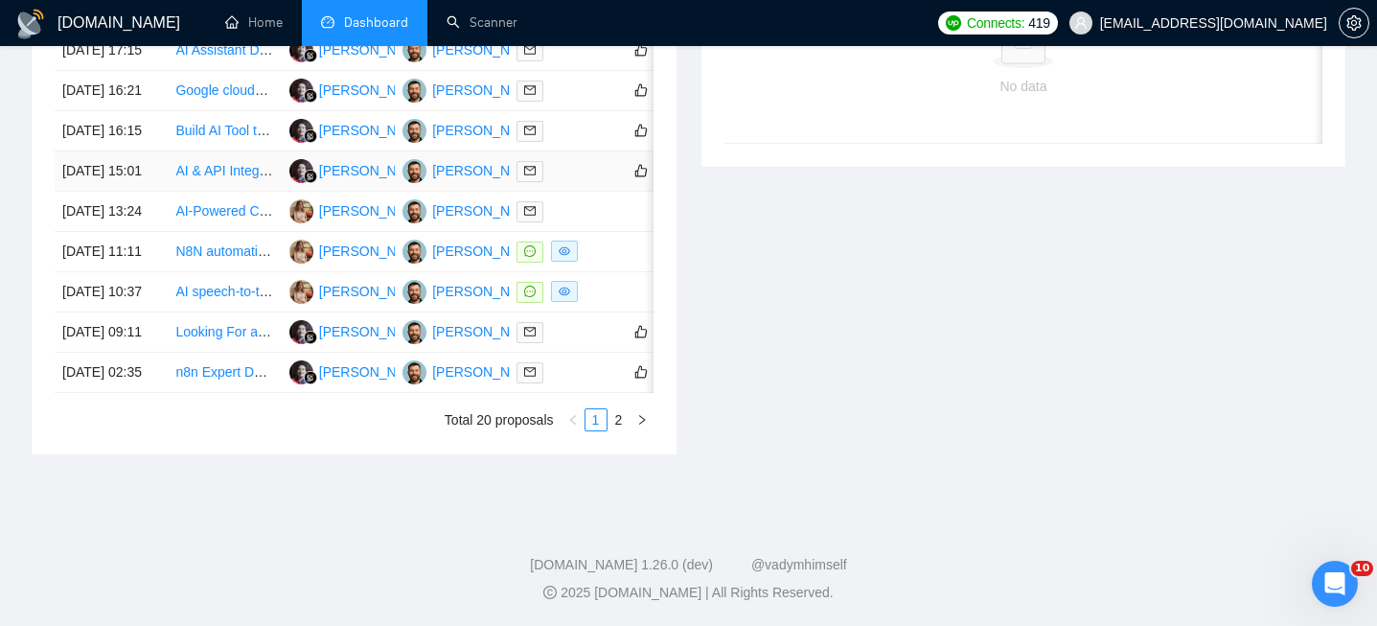
scroll to position [940, 0]
click at [129, 192] on td "[DATE] 15:01" at bounding box center [111, 171] width 113 height 40
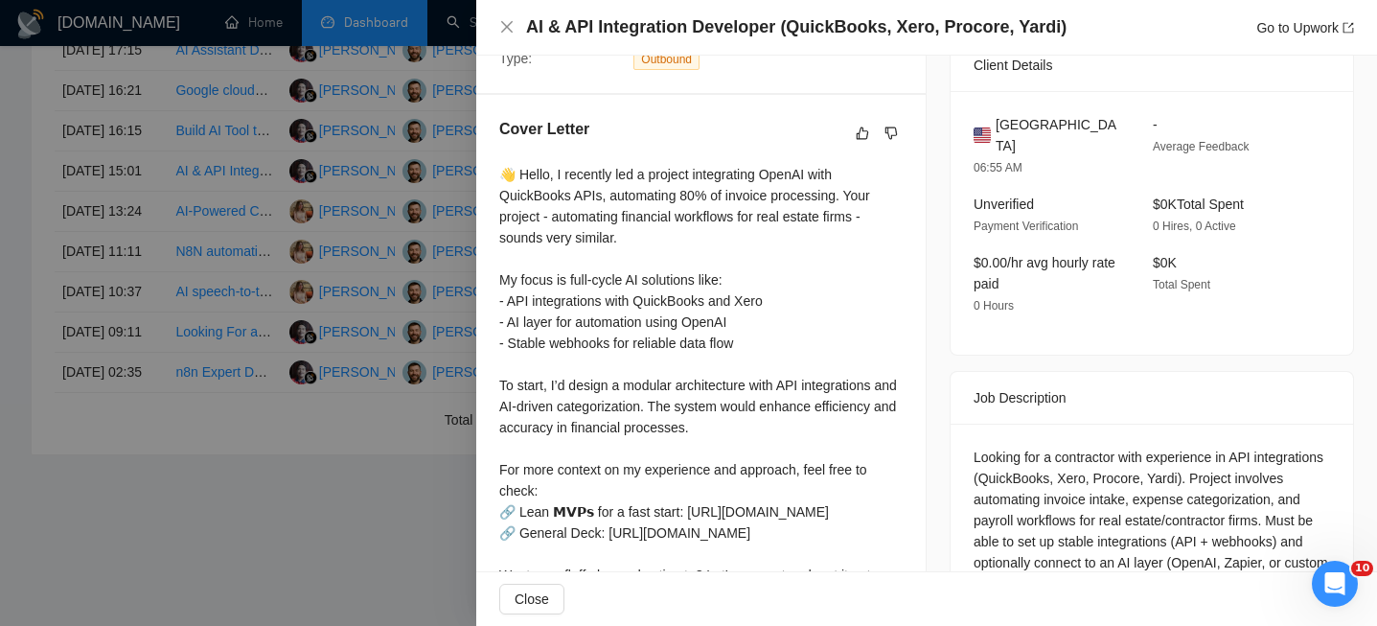
scroll to position [465, 0]
click at [501, 32] on icon "close" at bounding box center [507, 27] width 12 height 12
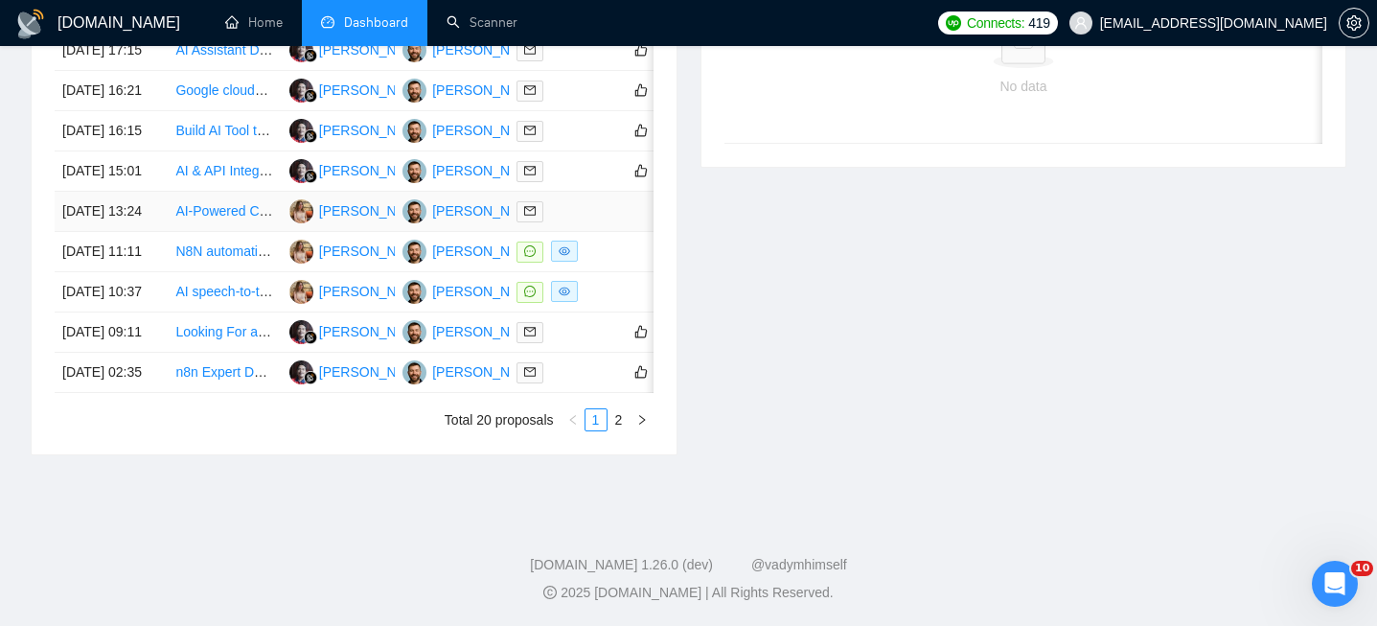
scroll to position [929, 0]
click at [154, 151] on td "[DATE] 16:15" at bounding box center [111, 131] width 113 height 40
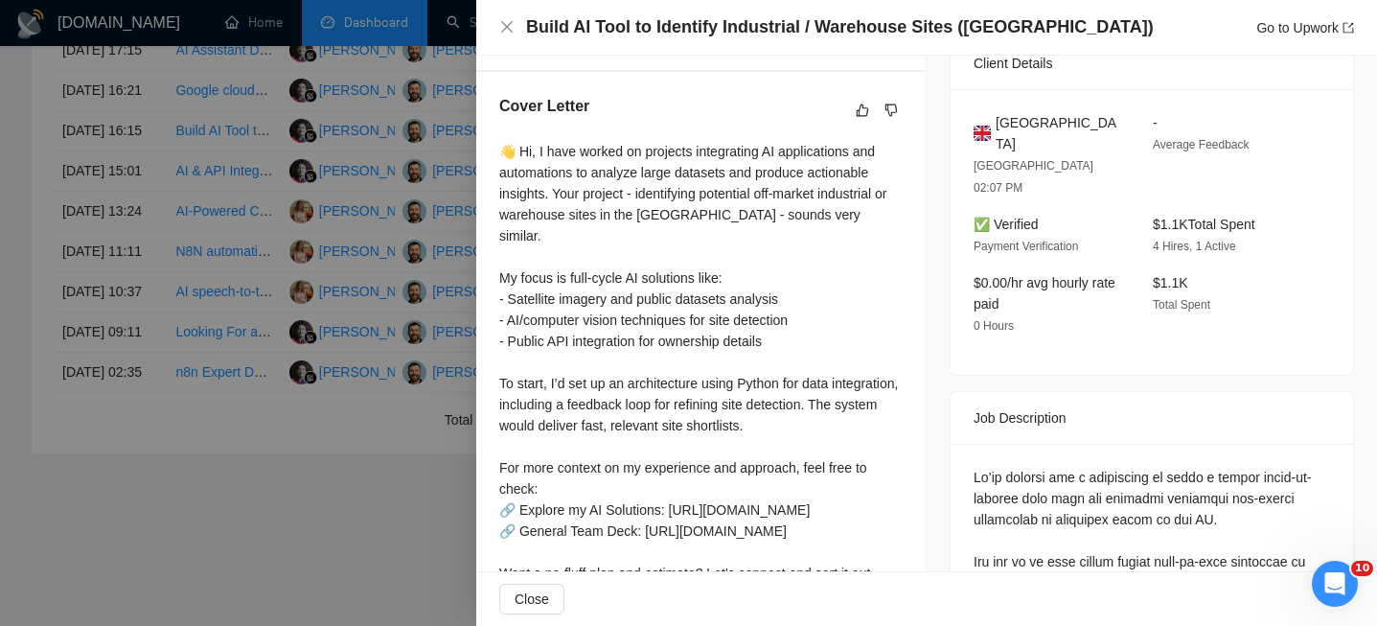
click at [738, 16] on h4 "Build AI Tool to Identify Industrial / Warehouse Sites ([GEOGRAPHIC_DATA])" at bounding box center [840, 27] width 628 height 24
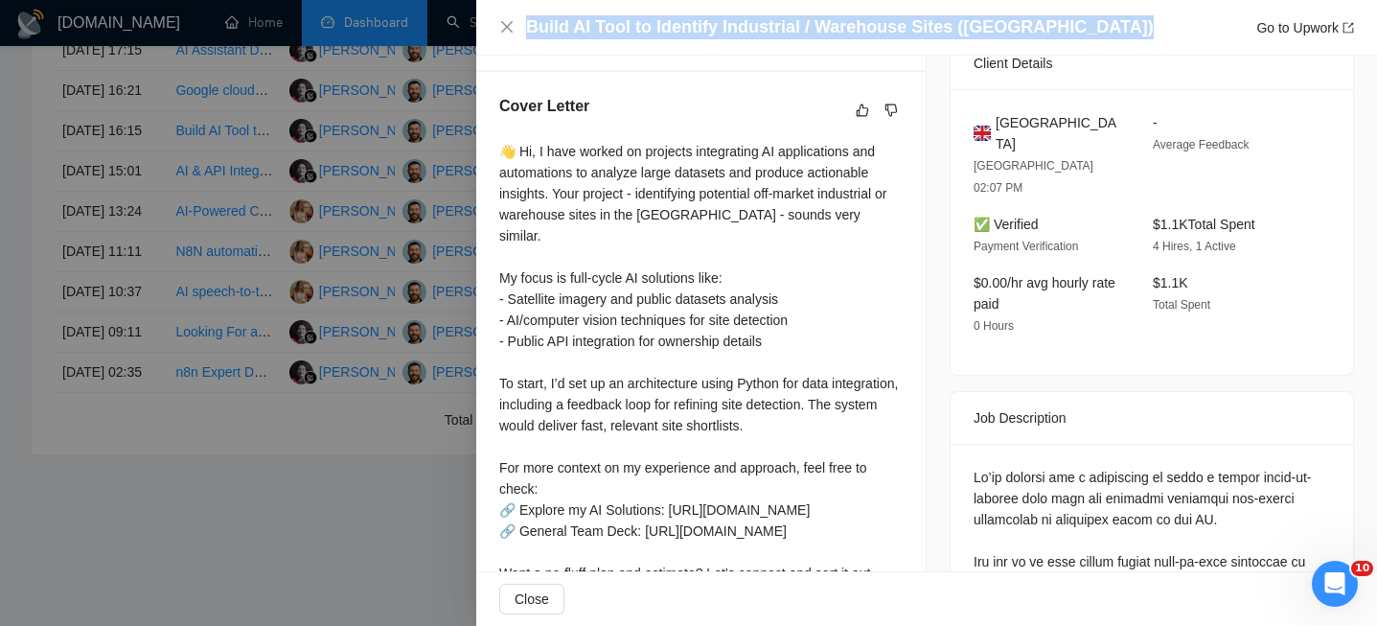
click at [738, 16] on h4 "Build AI Tool to Identify Industrial / Warehouse Sites ([GEOGRAPHIC_DATA])" at bounding box center [840, 27] width 628 height 24
click at [502, 27] on icon "close" at bounding box center [506, 26] width 15 height 15
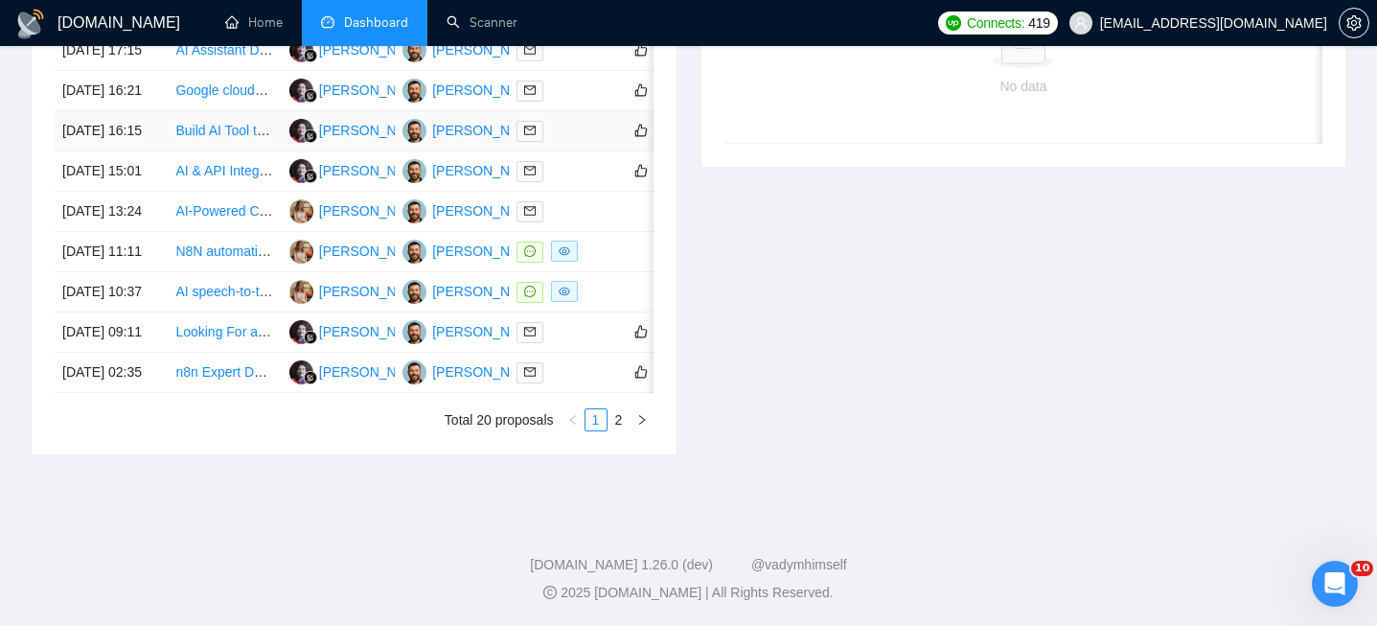
click at [151, 151] on td "[DATE] 16:15" at bounding box center [111, 131] width 113 height 40
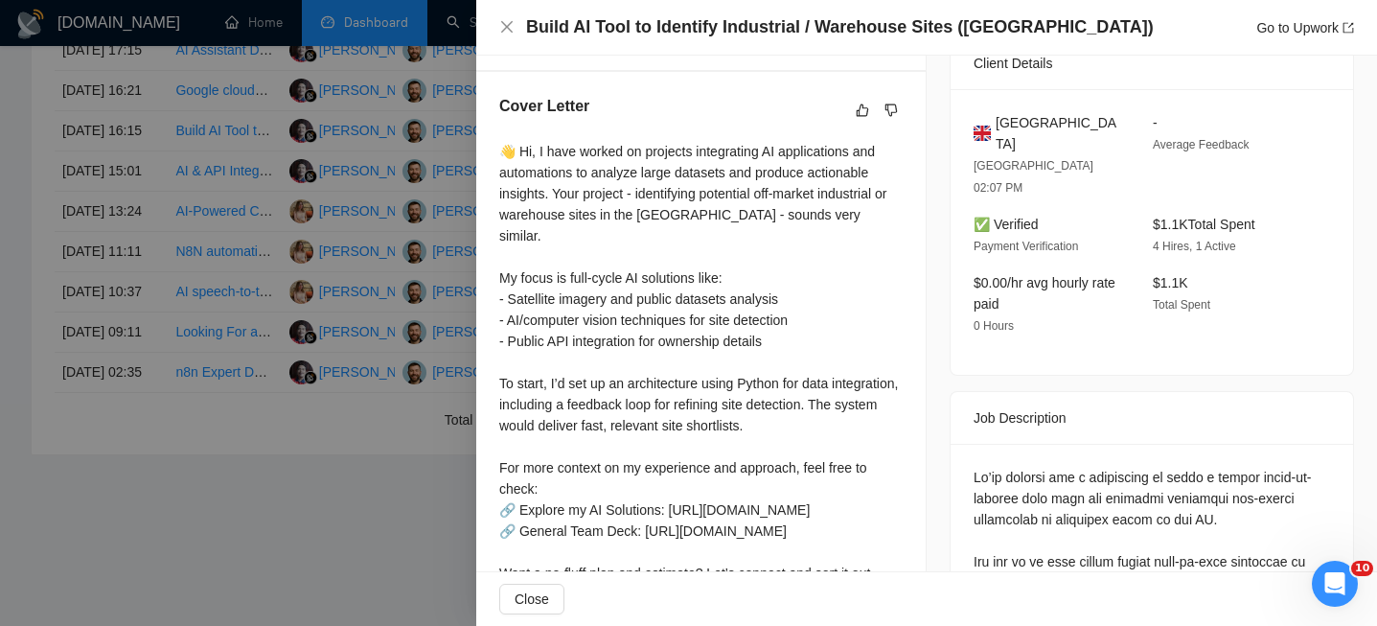
click at [1038, 118] on span "United Kingdom" at bounding box center [1059, 133] width 127 height 42
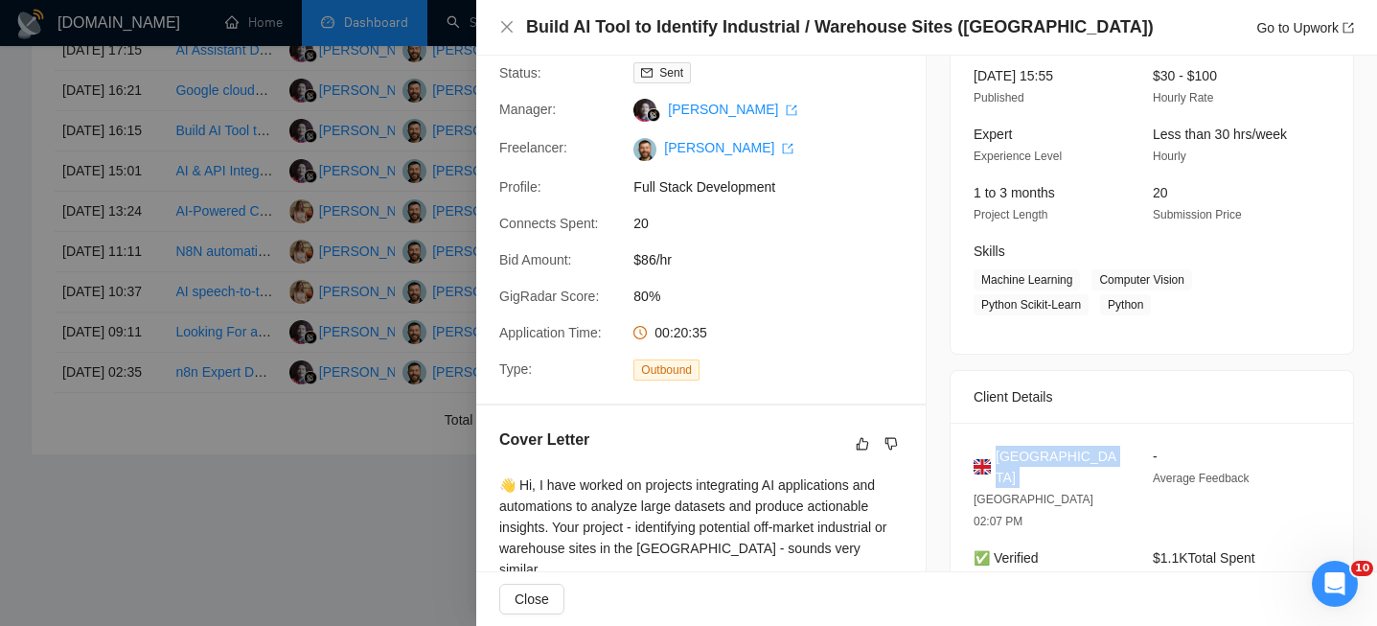
scroll to position [0, 0]
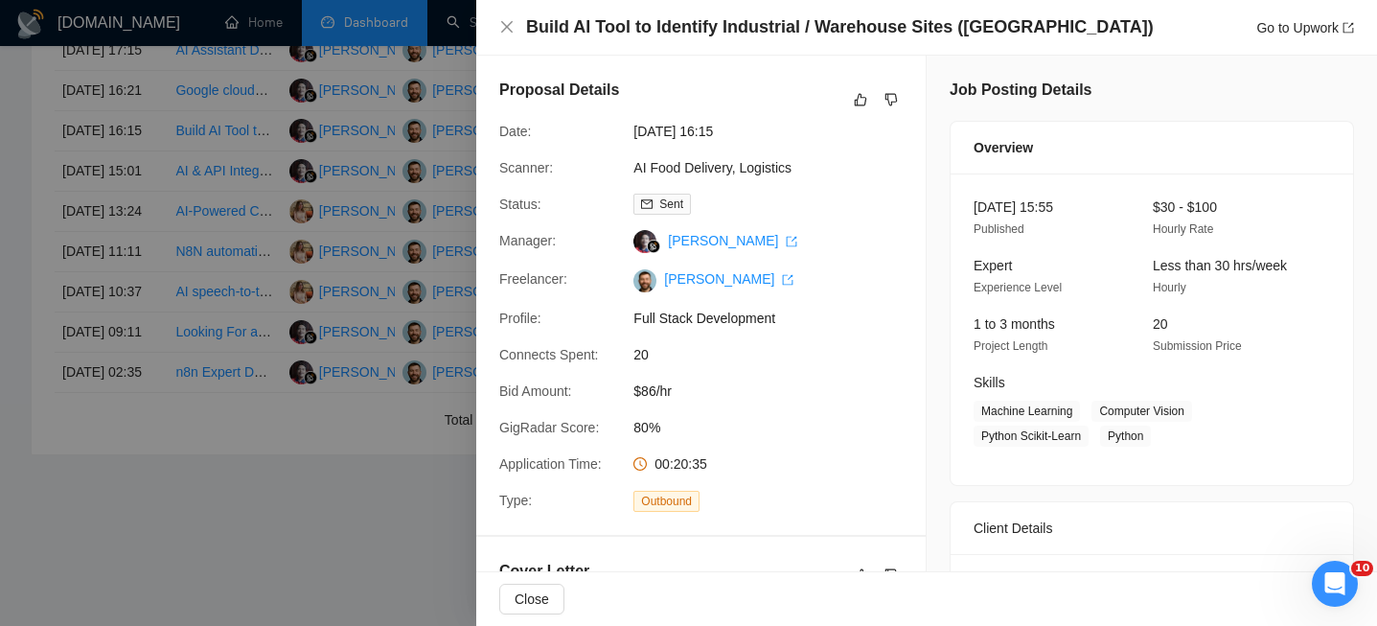
click at [507, 18] on div "Build AI Tool to Identify Industrial / Warehouse Sites (UK) Go to Upwork" at bounding box center [926, 27] width 855 height 24
click at [507, 31] on icon "close" at bounding box center [506, 26] width 15 height 15
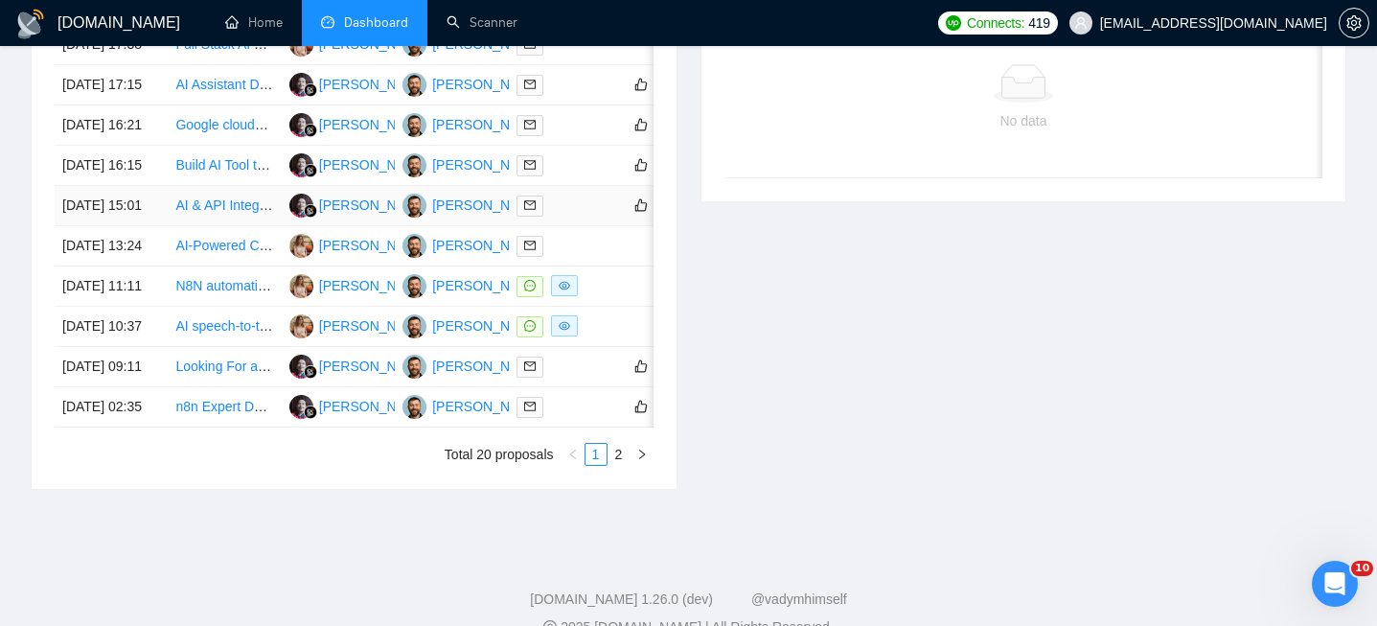
scroll to position [868, 0]
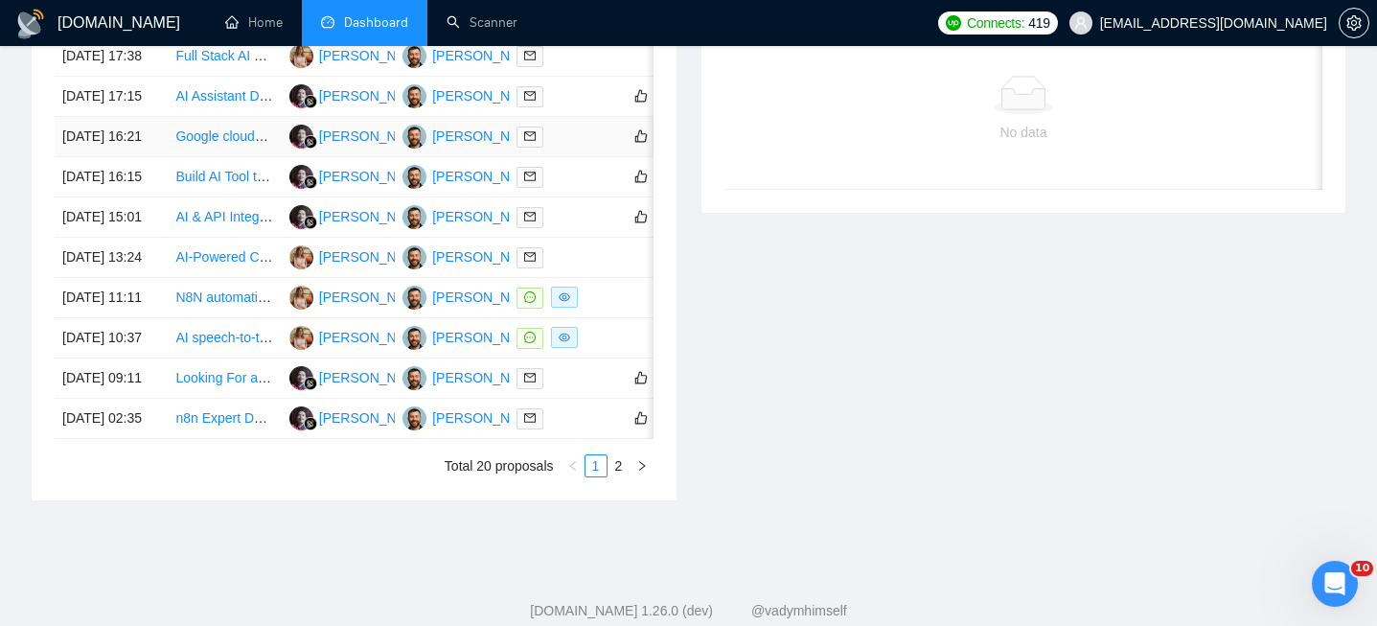
click at [154, 157] on td "[DATE] 16:21" at bounding box center [111, 137] width 113 height 40
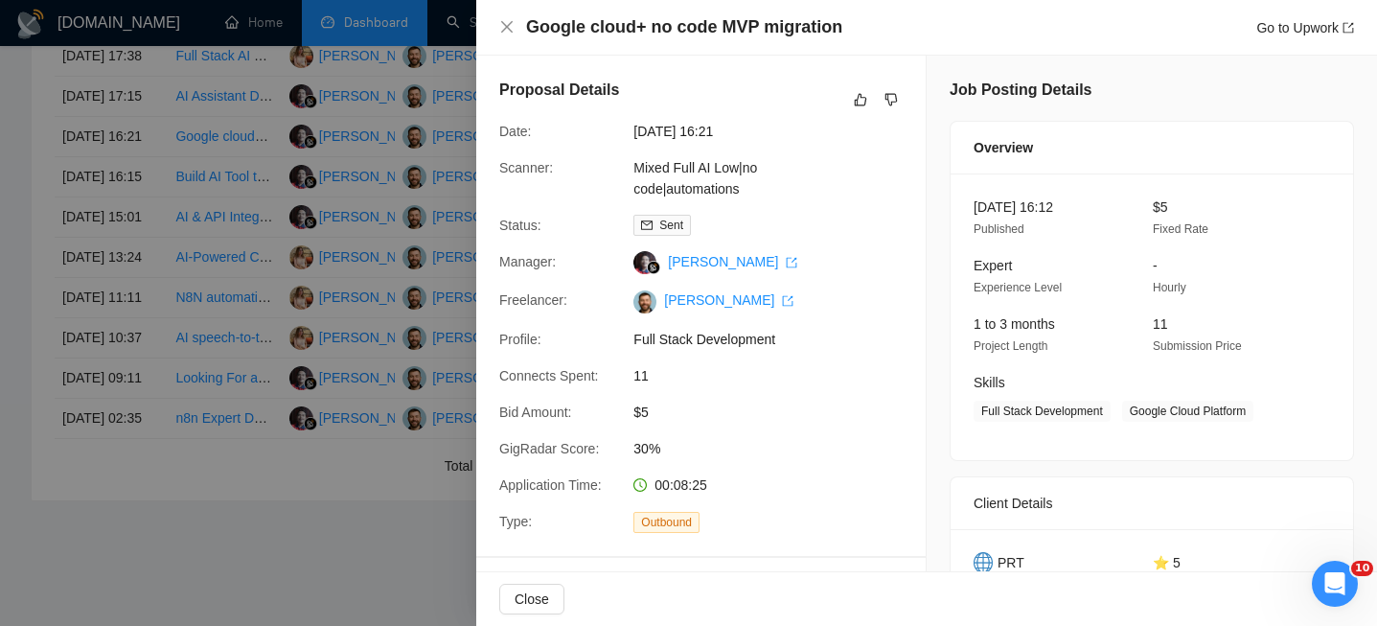
click at [639, 20] on h4 "Google cloud+ no code MVP migration" at bounding box center [684, 27] width 316 height 24
click at [510, 31] on icon "close" at bounding box center [507, 27] width 12 height 12
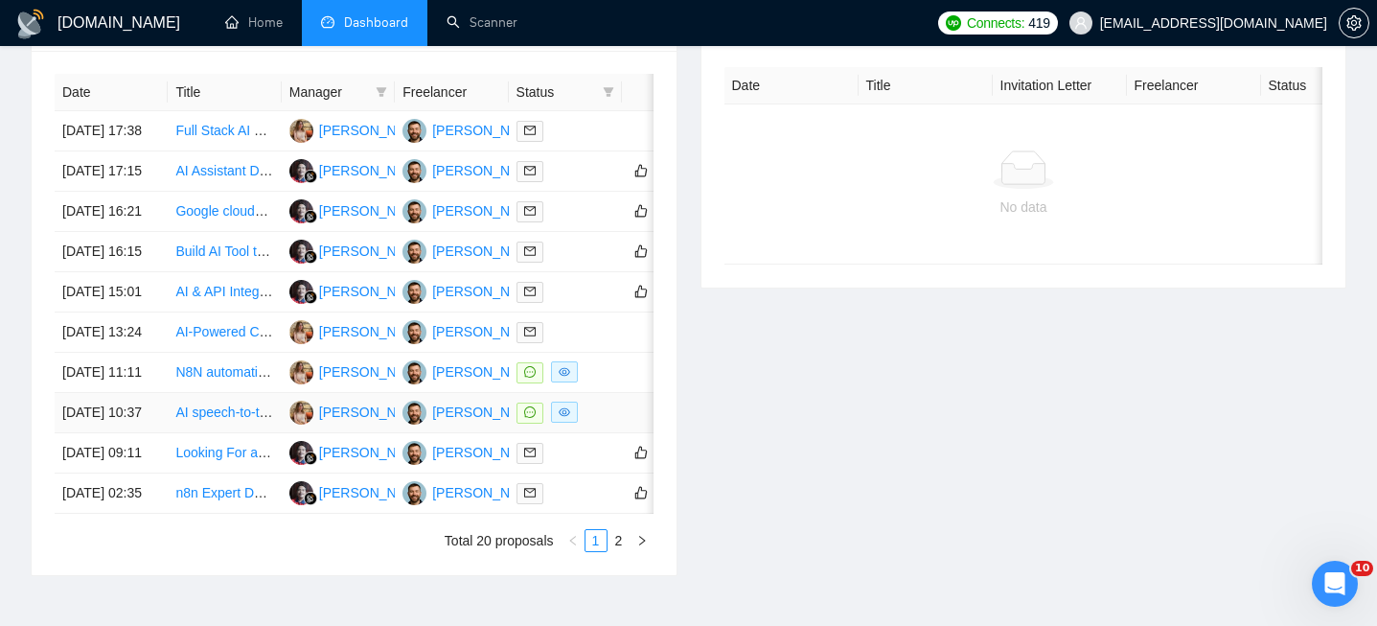
scroll to position [669, 0]
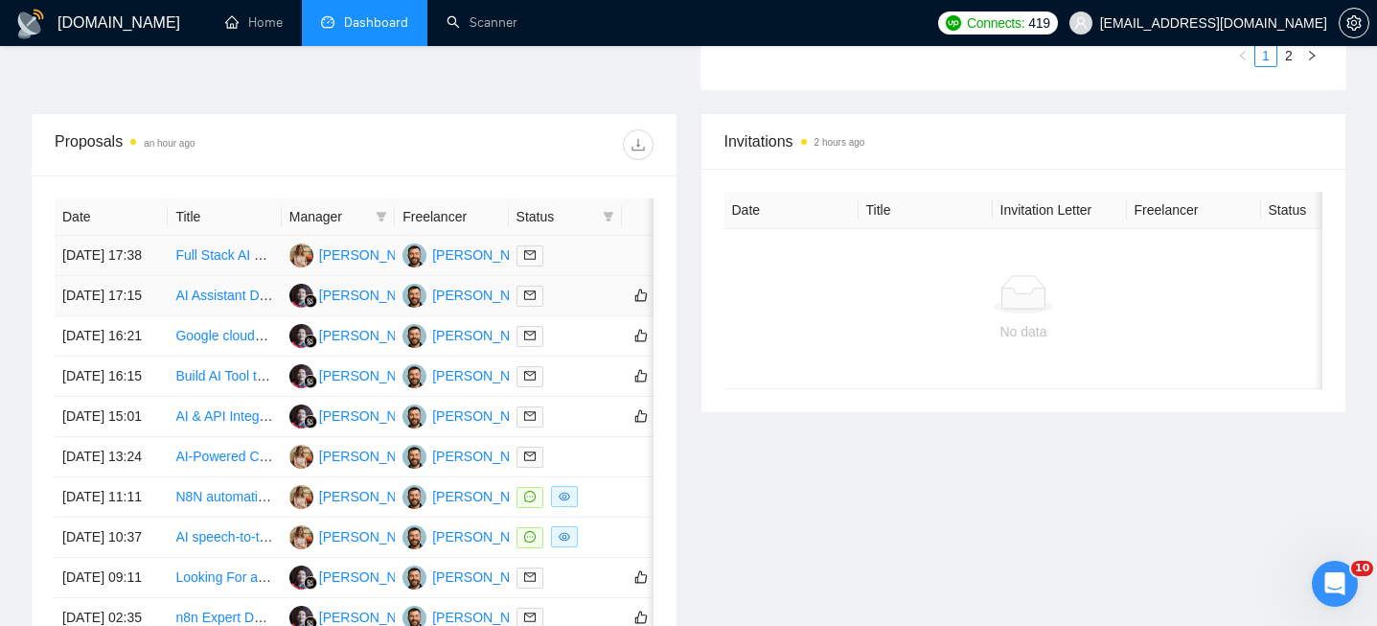
click at [152, 268] on td "[DATE] 17:38" at bounding box center [111, 256] width 113 height 40
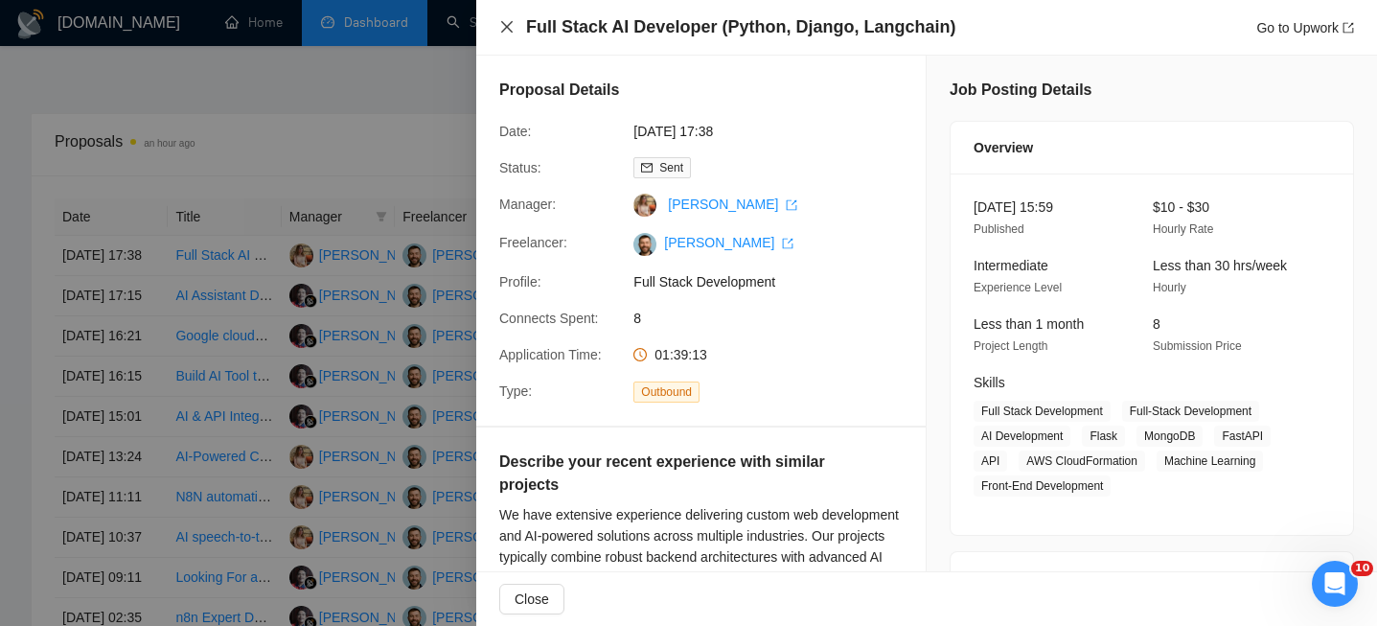
click at [503, 21] on icon "close" at bounding box center [506, 26] width 15 height 15
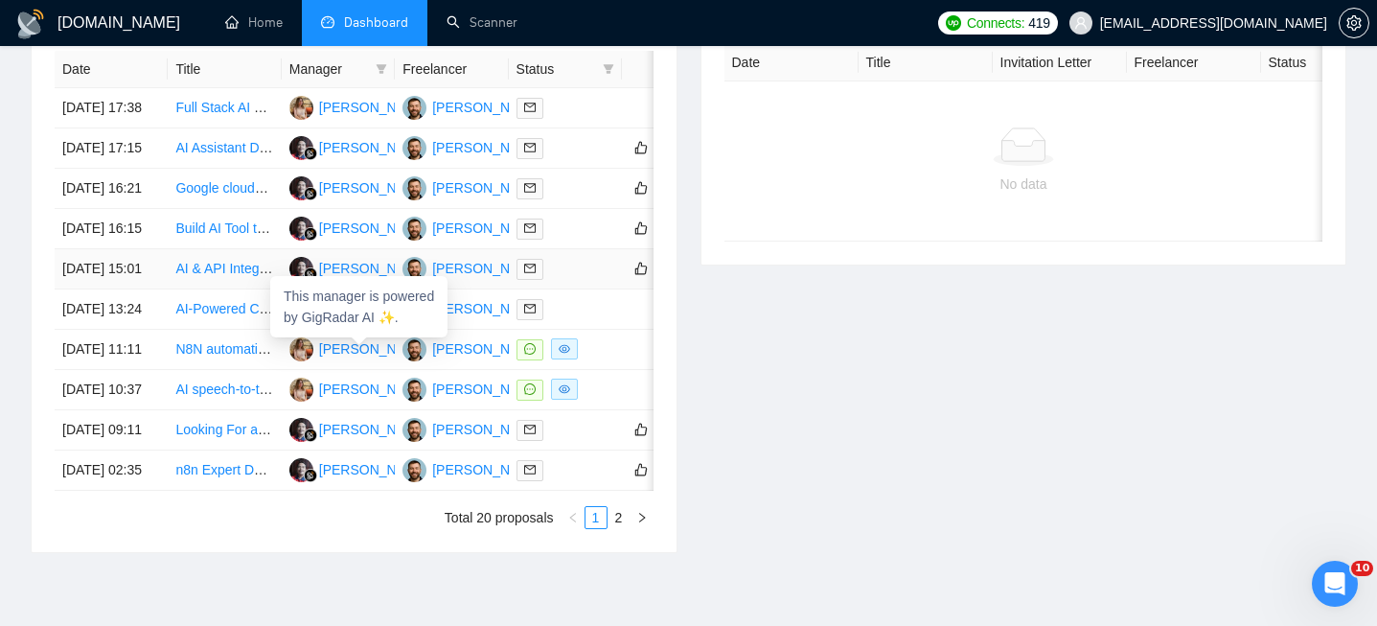
scroll to position [837, 0]
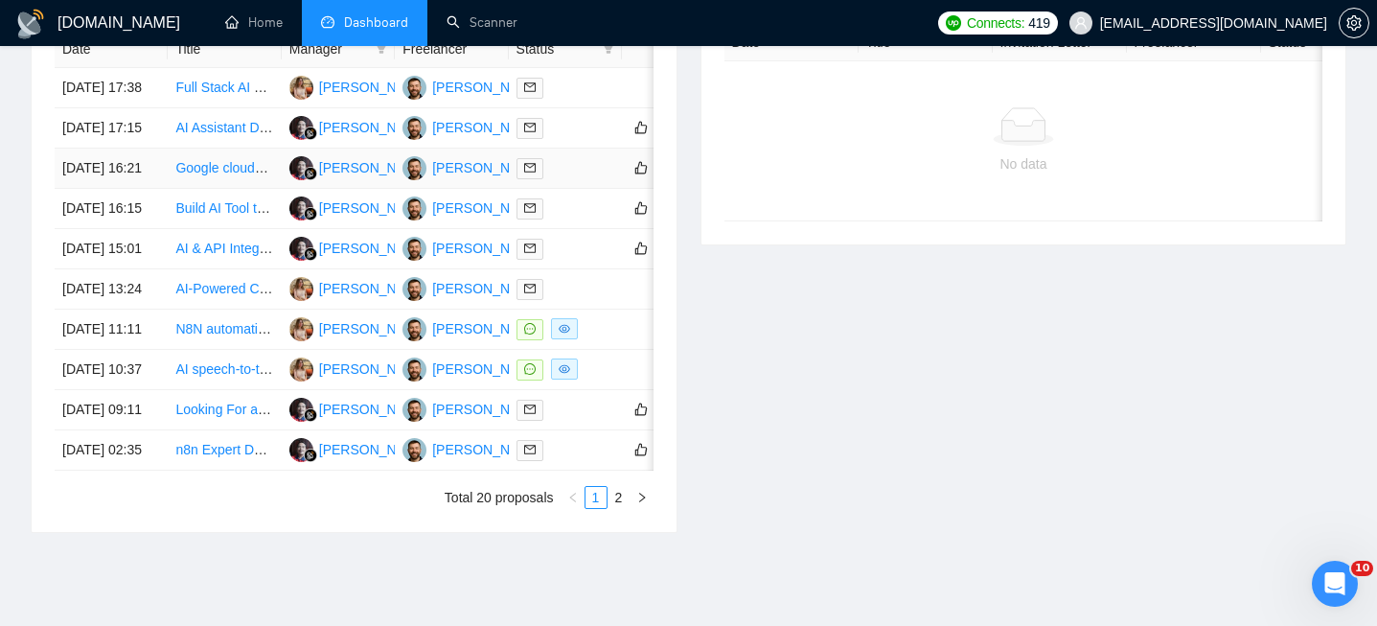
click at [155, 189] on td "[DATE] 16:21" at bounding box center [111, 169] width 113 height 40
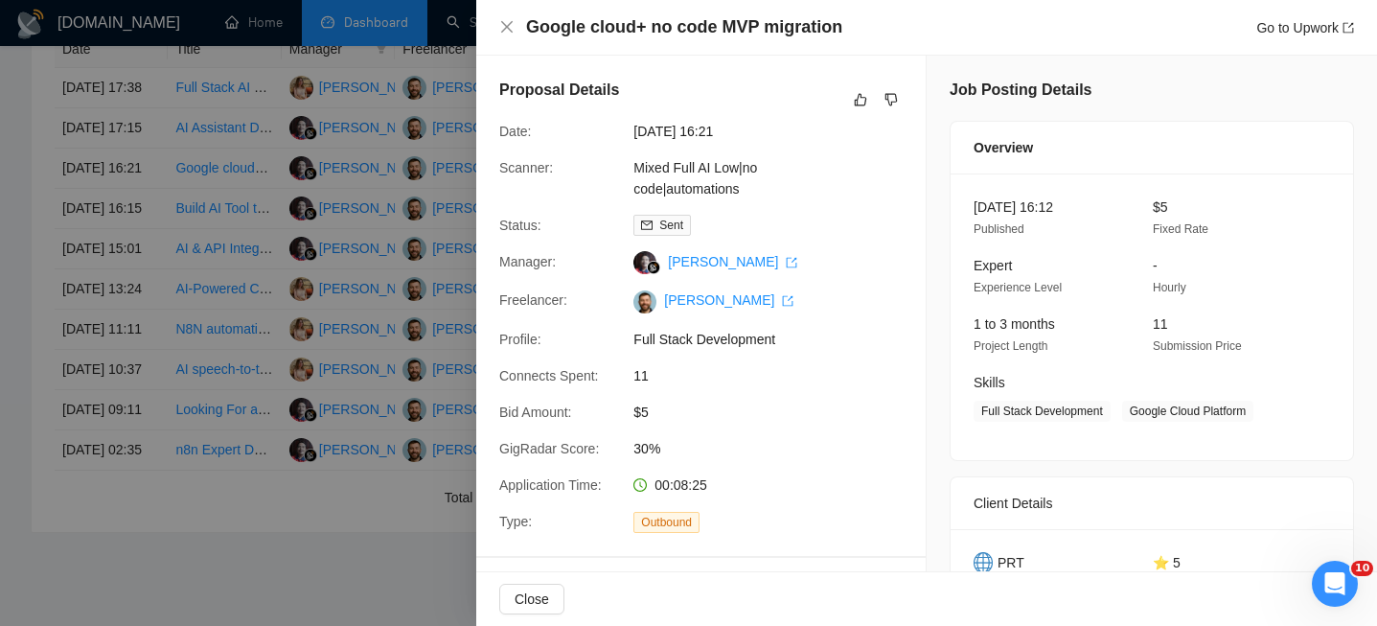
scroll to position [116, 0]
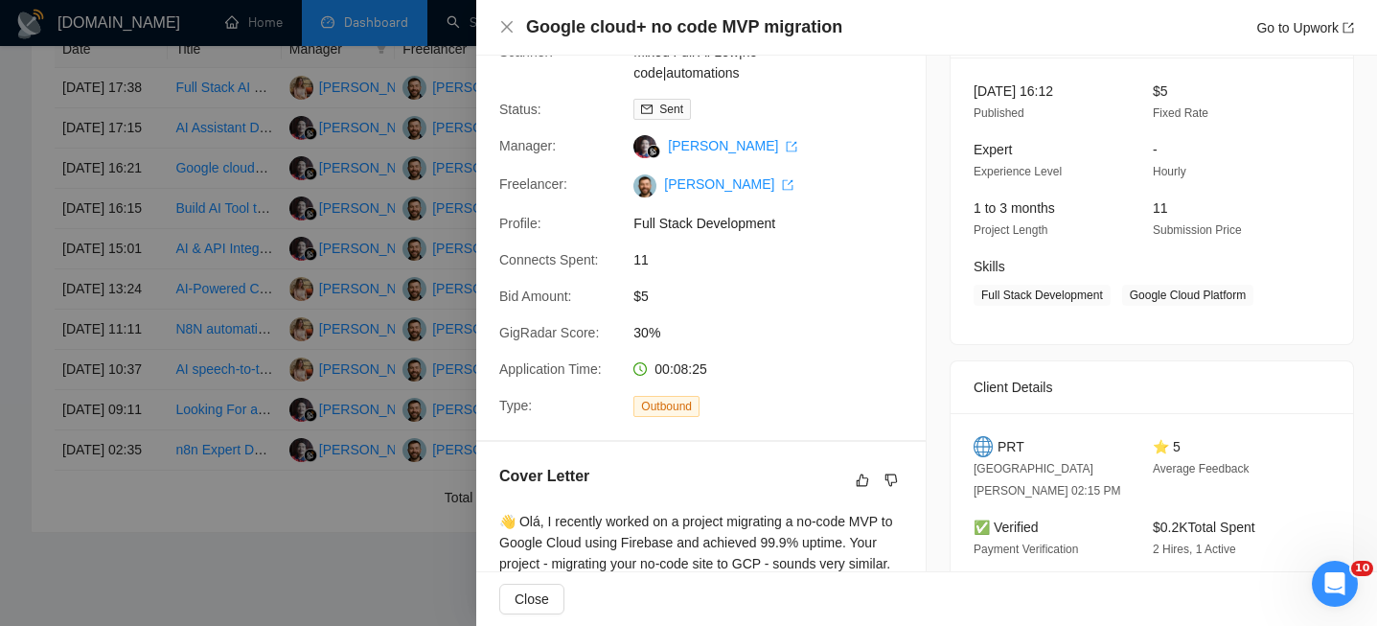
click at [1011, 444] on span "PRT" at bounding box center [1011, 446] width 27 height 21
click at [496, 21] on div "Google cloud+ no code MVP migration Go to Upwork" at bounding box center [926, 28] width 901 height 56
click at [506, 24] on icon "close" at bounding box center [506, 26] width 15 height 15
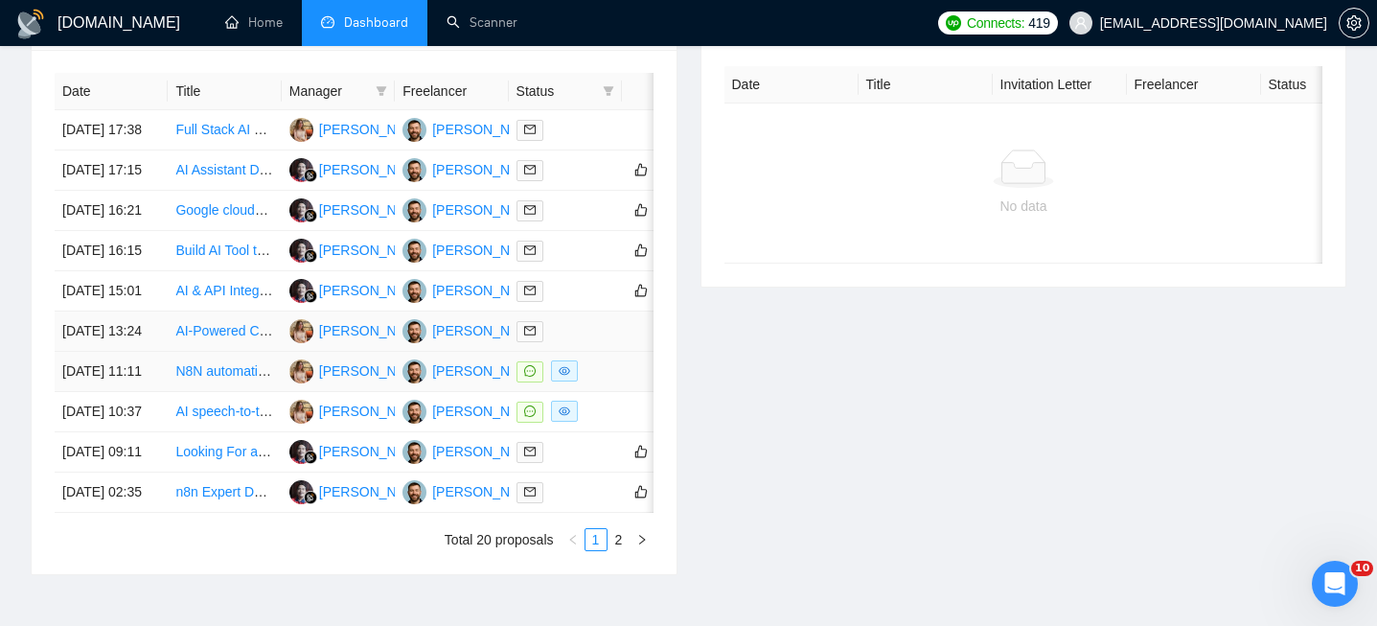
scroll to position [797, 0]
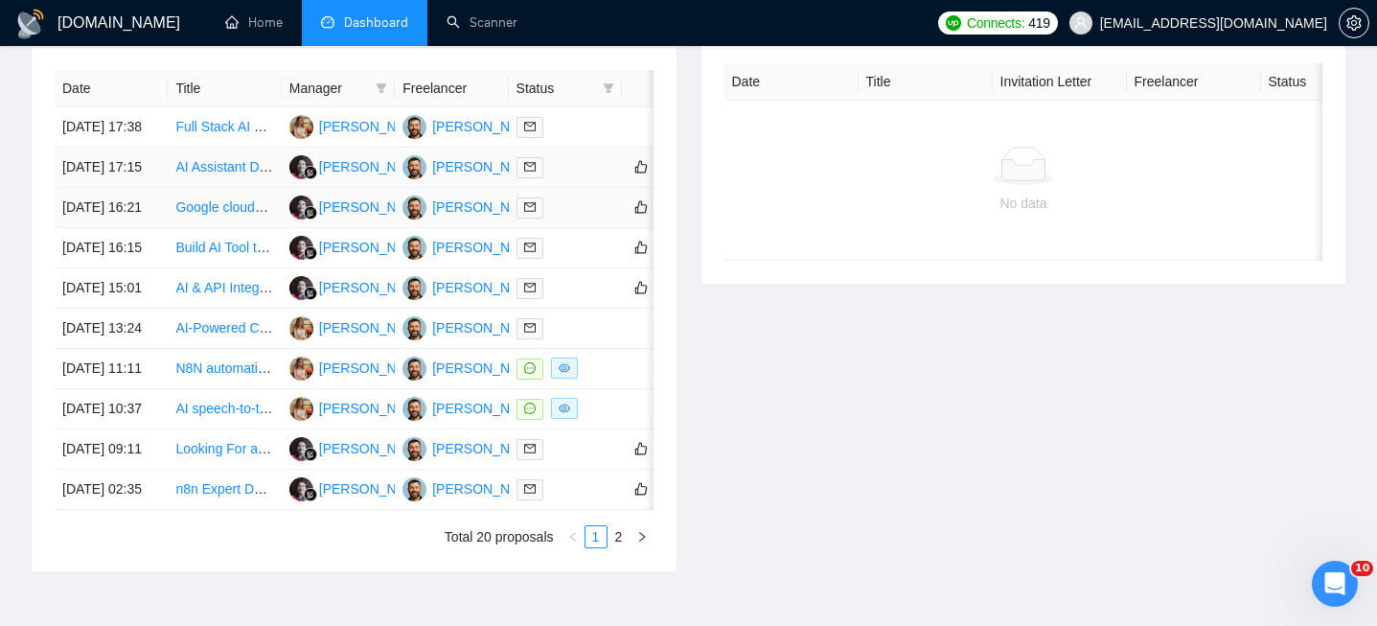
click at [155, 188] on td "[DATE] 17:15" at bounding box center [111, 168] width 113 height 40
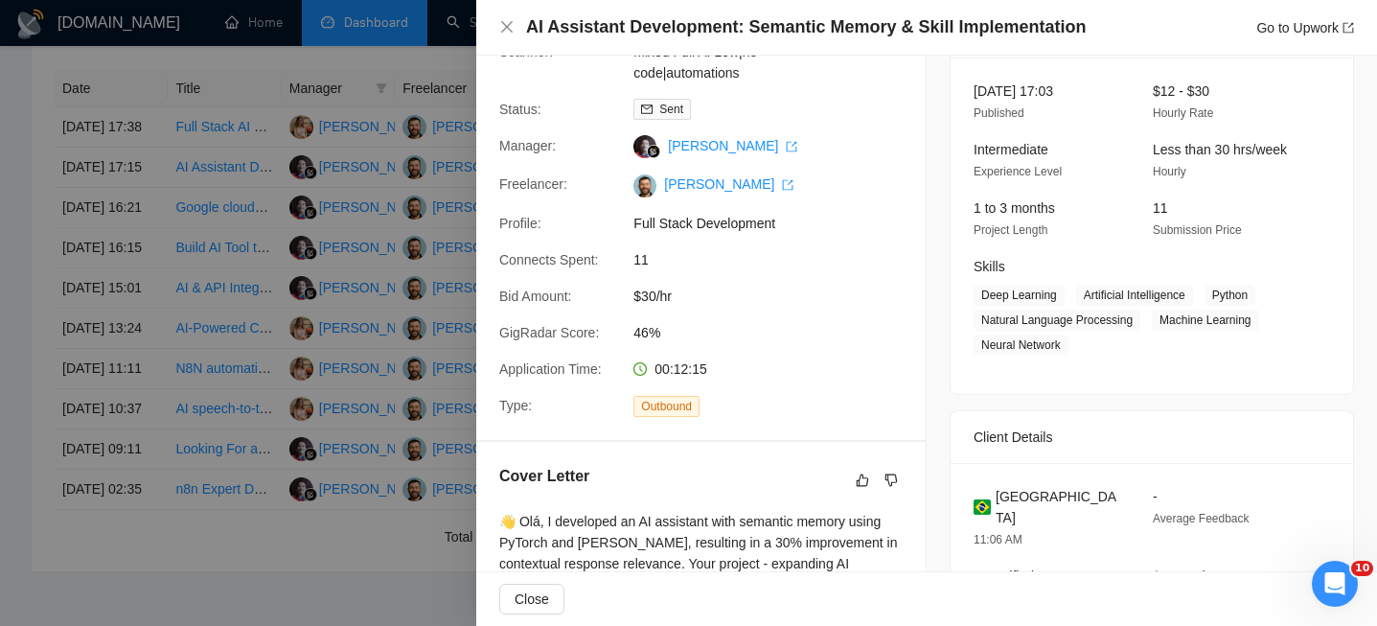
click at [724, 17] on h4 "AI Assistant Development: Semantic Memory & Skill Implementation" at bounding box center [806, 27] width 560 height 24
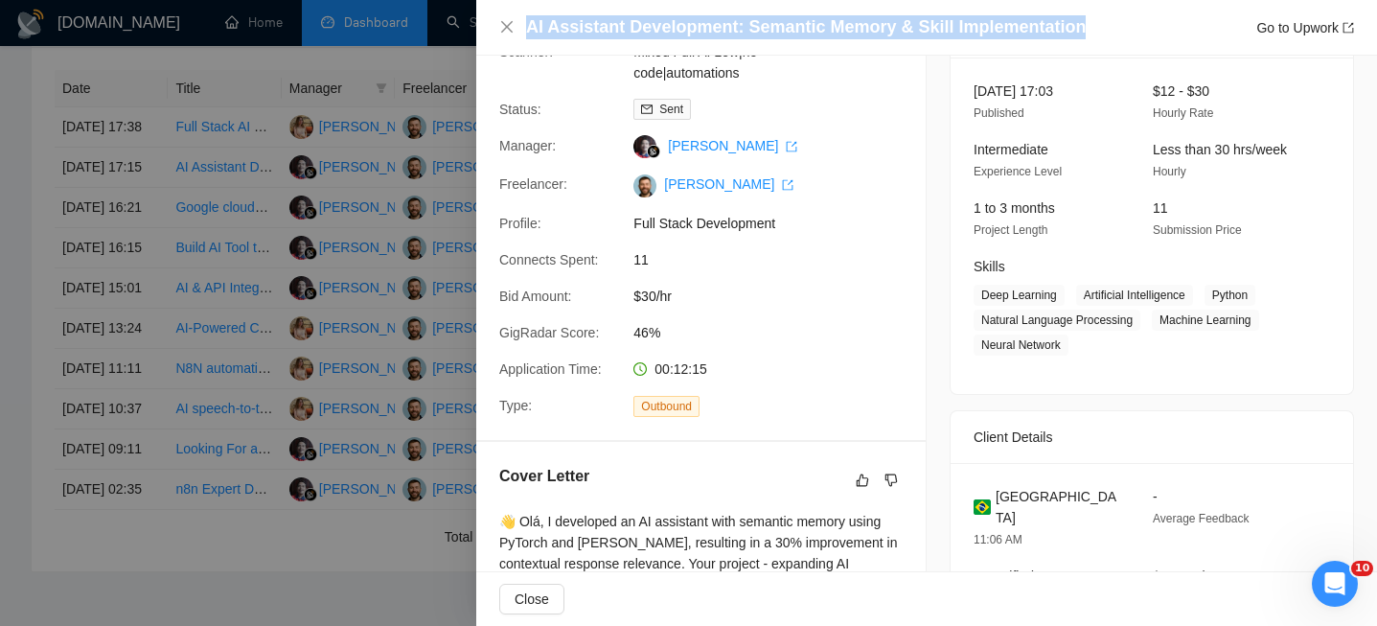
click at [724, 17] on h4 "AI Assistant Development: Semantic Memory & Skill Implementation" at bounding box center [806, 27] width 560 height 24
click at [511, 32] on icon "close" at bounding box center [507, 27] width 12 height 12
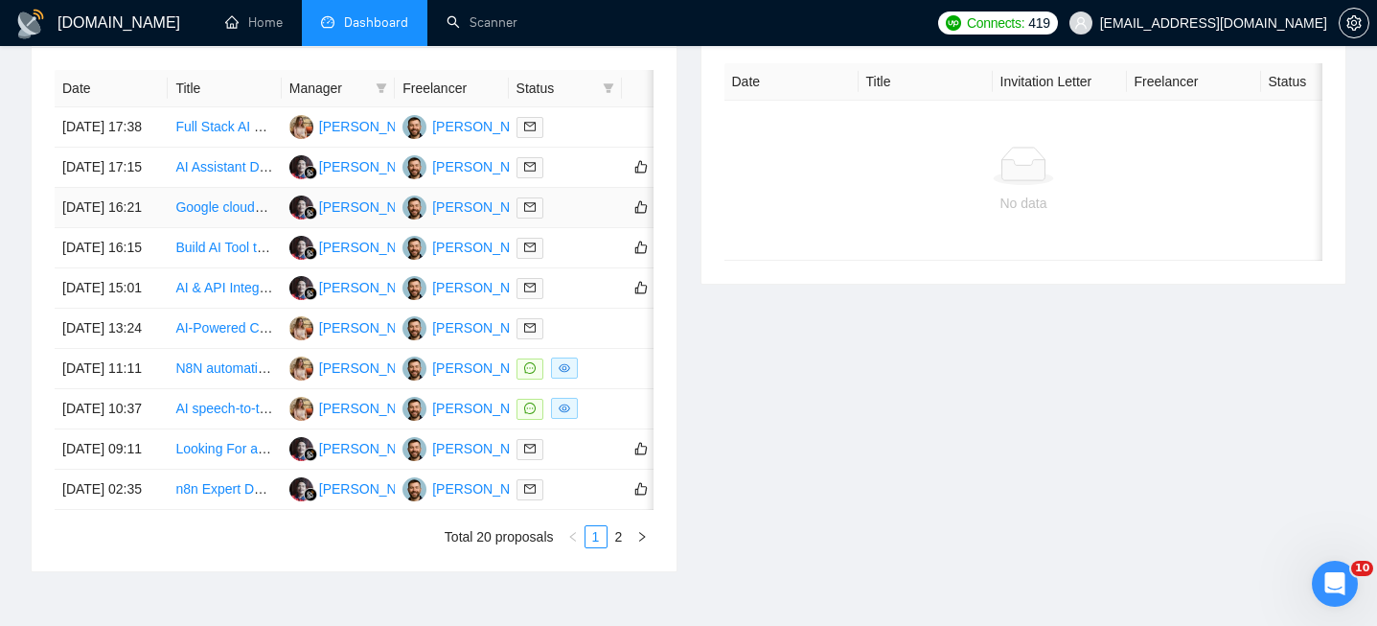
click at [158, 228] on td "[DATE] 16:21" at bounding box center [111, 208] width 113 height 40
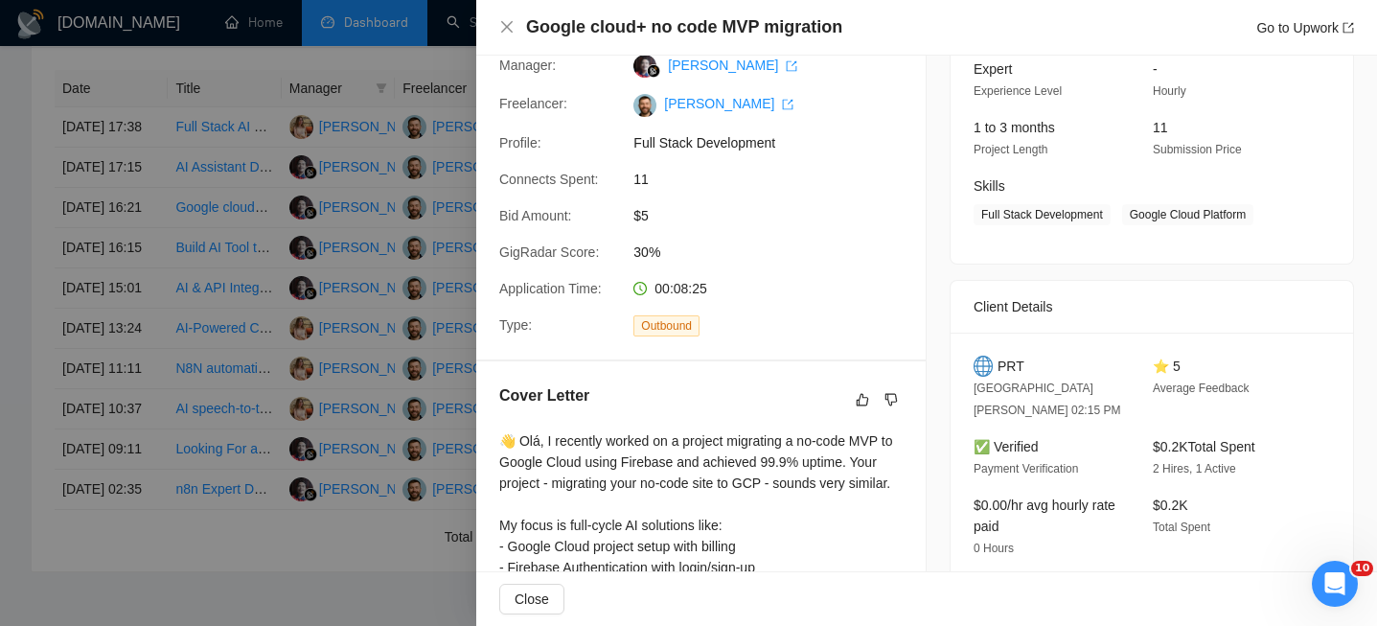
scroll to position [230, 0]
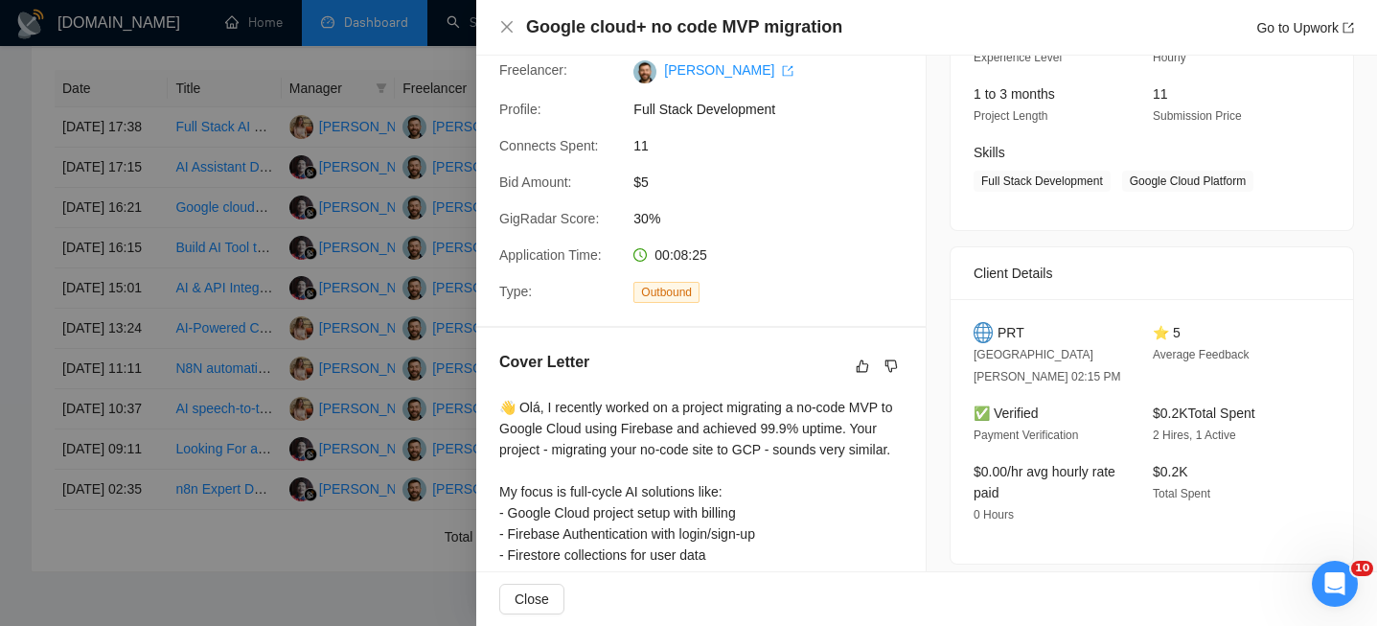
click at [492, 33] on div "Google cloud+ no code MVP migration Go to Upwork" at bounding box center [926, 28] width 901 height 56
click at [509, 33] on icon "close" at bounding box center [506, 26] width 15 height 15
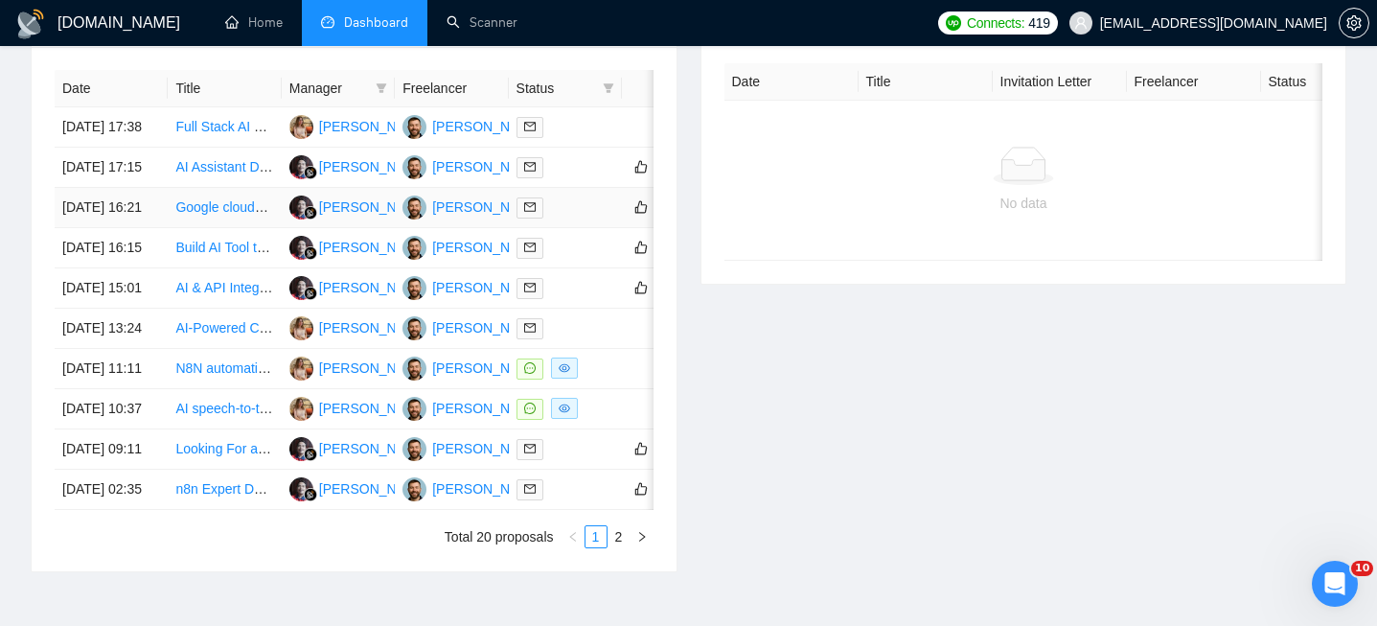
click at [153, 228] on td "[DATE] 16:21" at bounding box center [111, 208] width 113 height 40
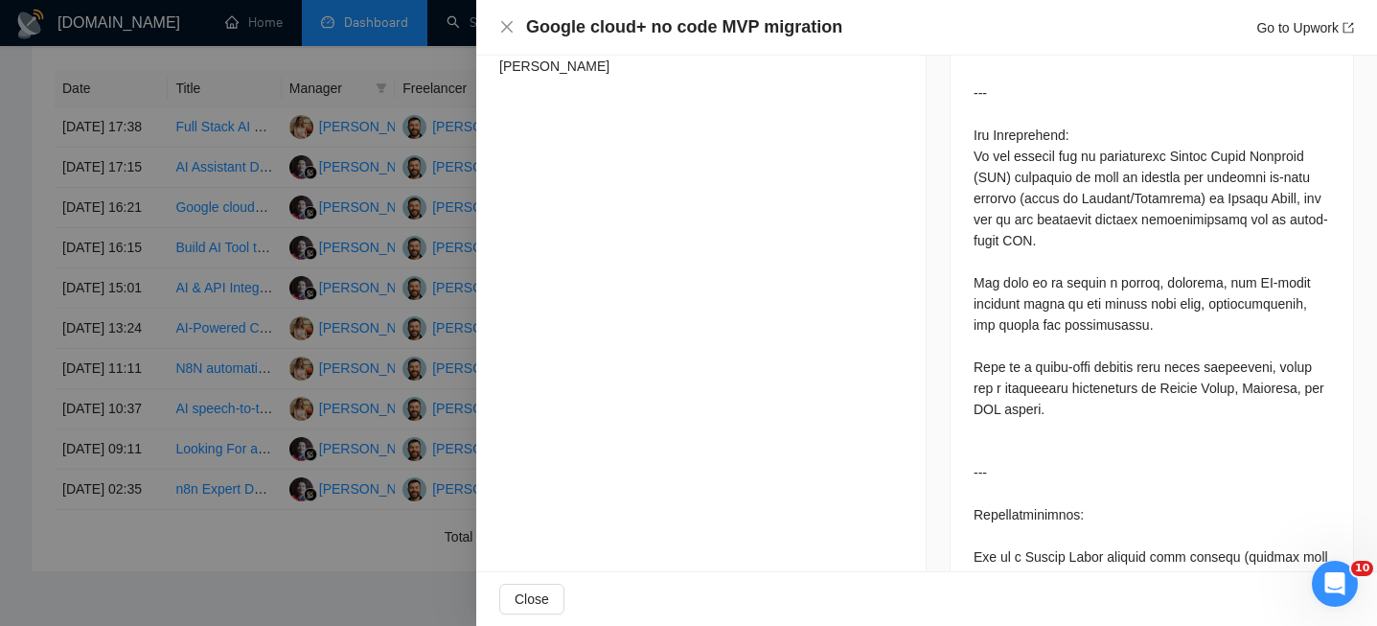
scroll to position [982, 0]
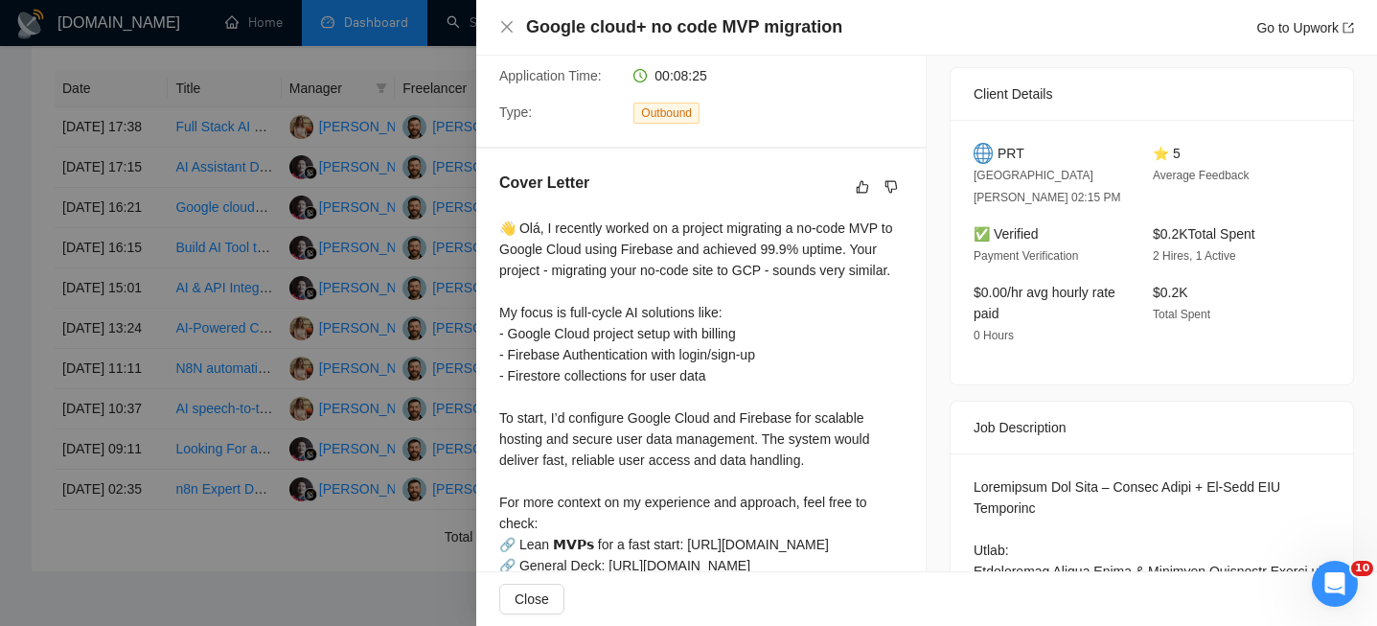
scroll to position [410, 0]
click at [510, 25] on icon "close" at bounding box center [506, 26] width 15 height 15
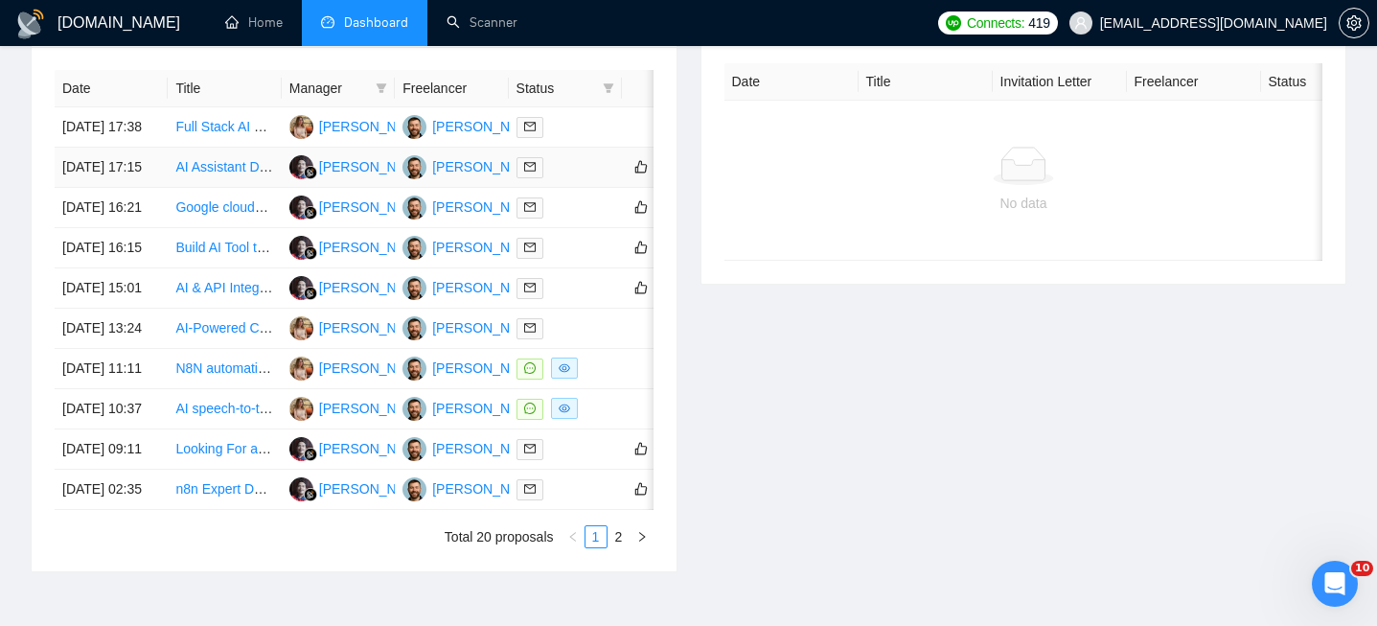
click at [151, 188] on td "[DATE] 17:15" at bounding box center [111, 168] width 113 height 40
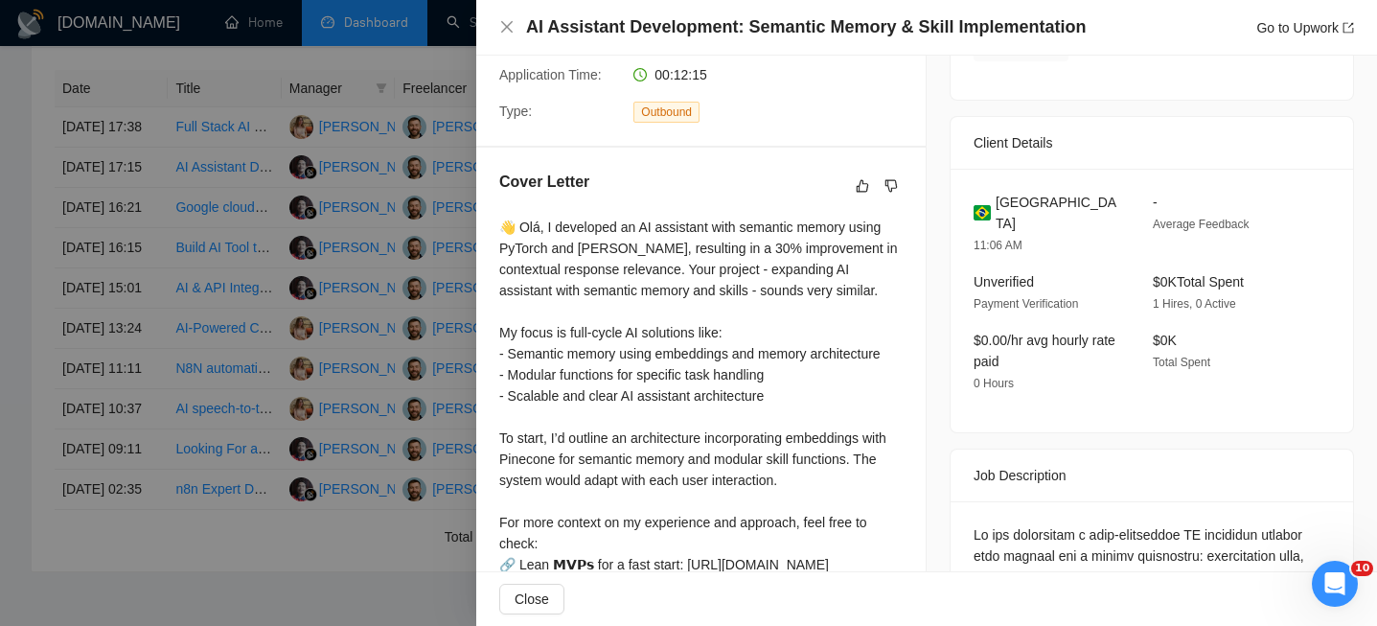
click at [1002, 201] on span "Brazil" at bounding box center [1059, 213] width 127 height 42
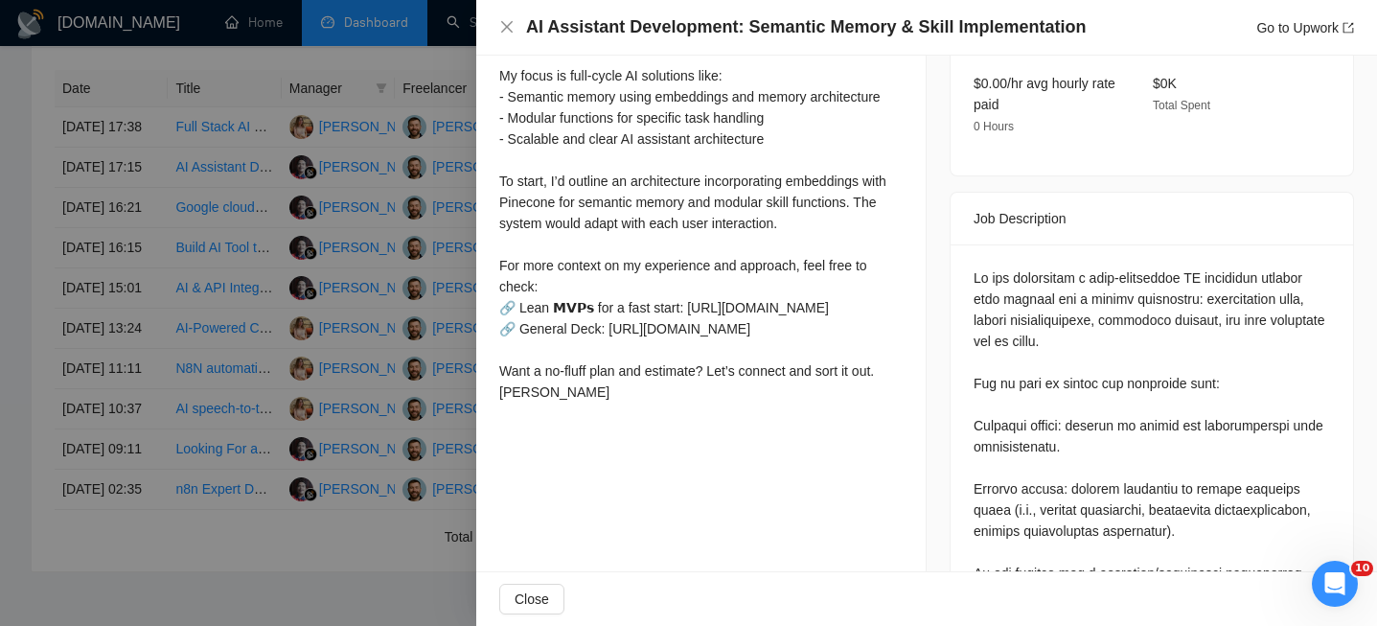
scroll to position [668, 0]
click at [505, 25] on icon "close" at bounding box center [507, 27] width 12 height 12
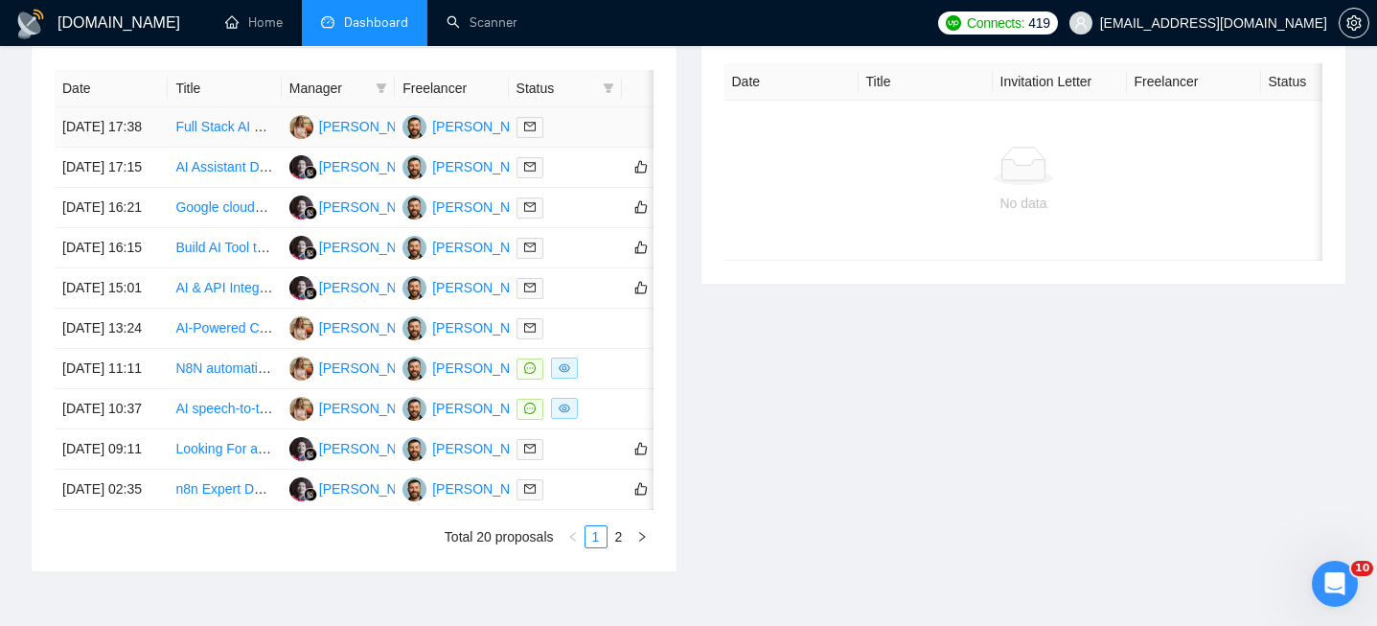
click at [147, 148] on td "[DATE] 17:38" at bounding box center [111, 127] width 113 height 40
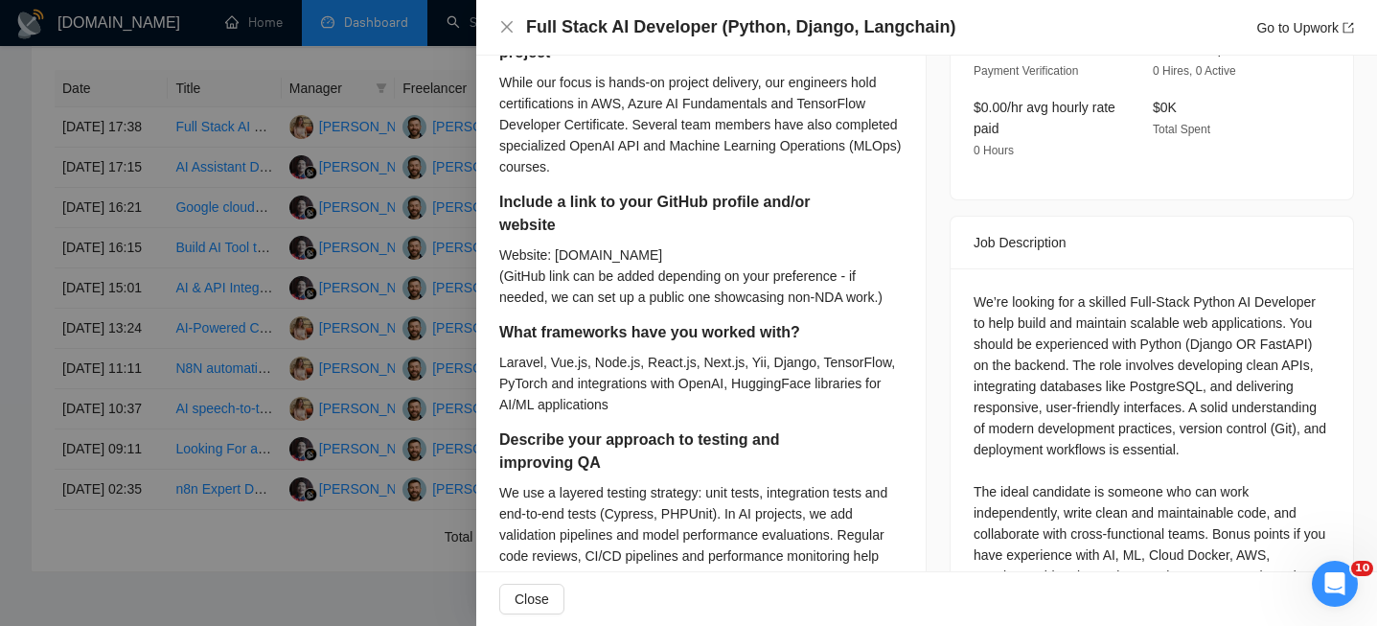
click at [637, 28] on h4 "Full Stack AI Developer (Python, Django, Langchain)" at bounding box center [740, 27] width 429 height 24
click at [507, 31] on icon "close" at bounding box center [506, 26] width 15 height 15
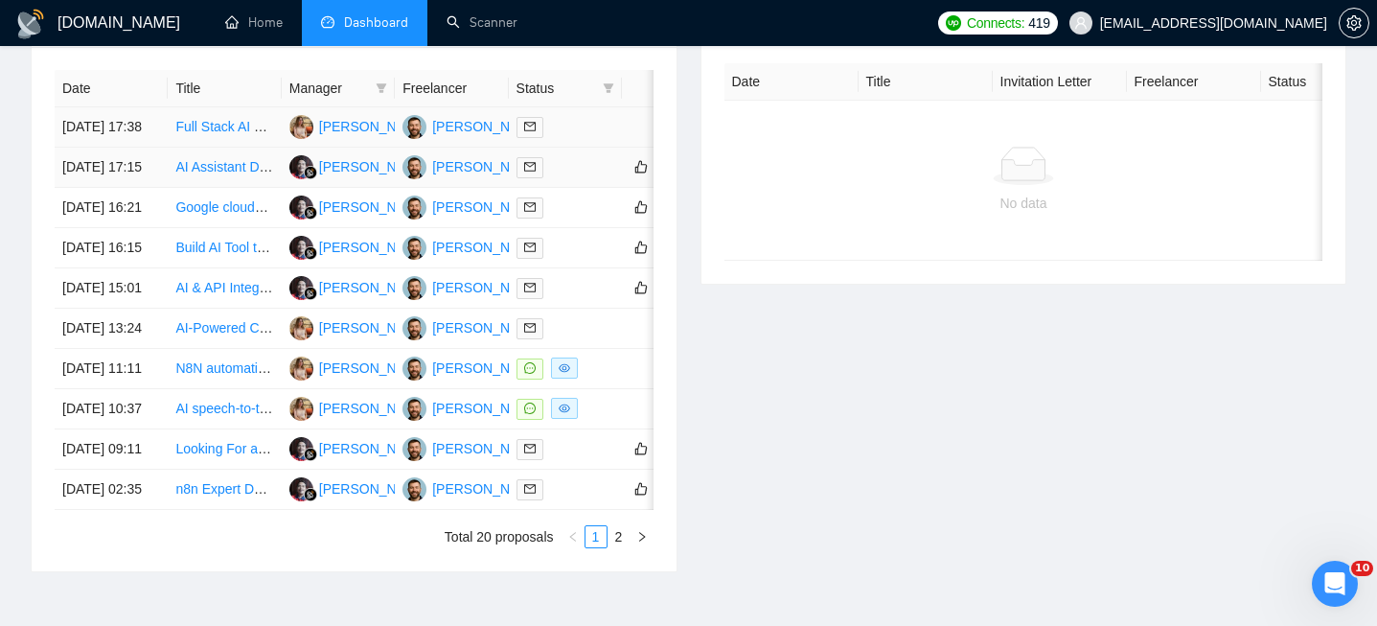
click at [138, 148] on td "[DATE] 17:38" at bounding box center [111, 127] width 113 height 40
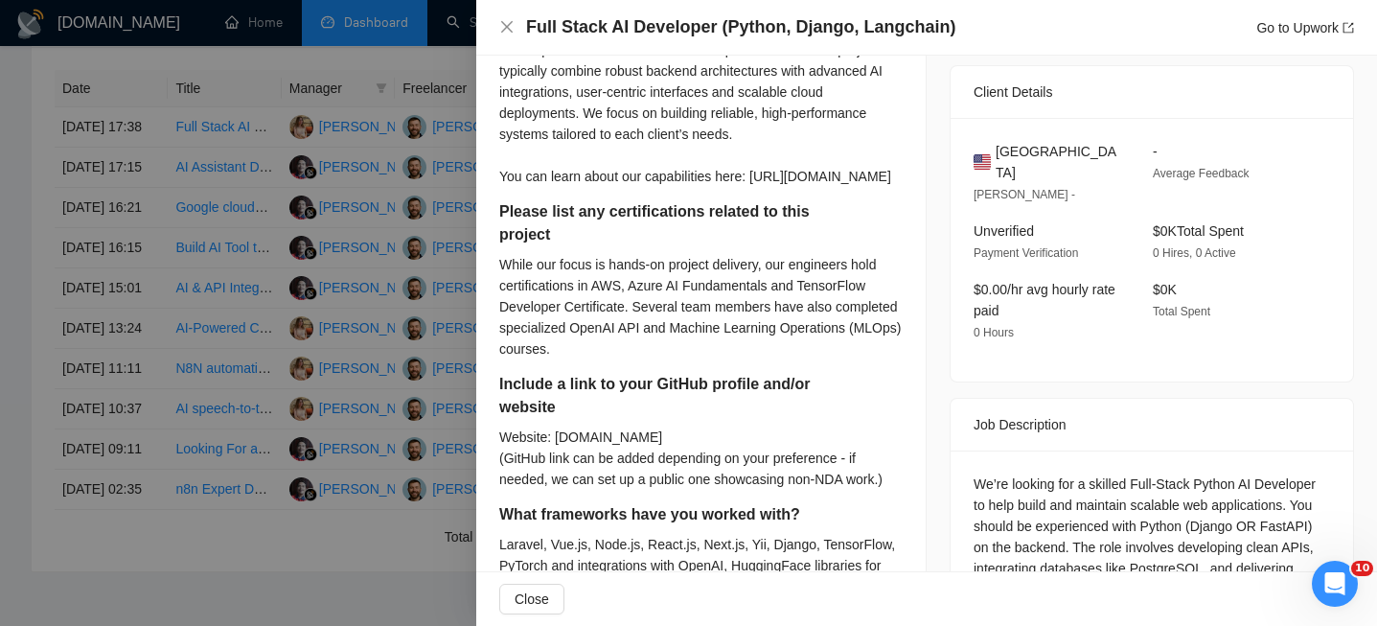
scroll to position [241, 0]
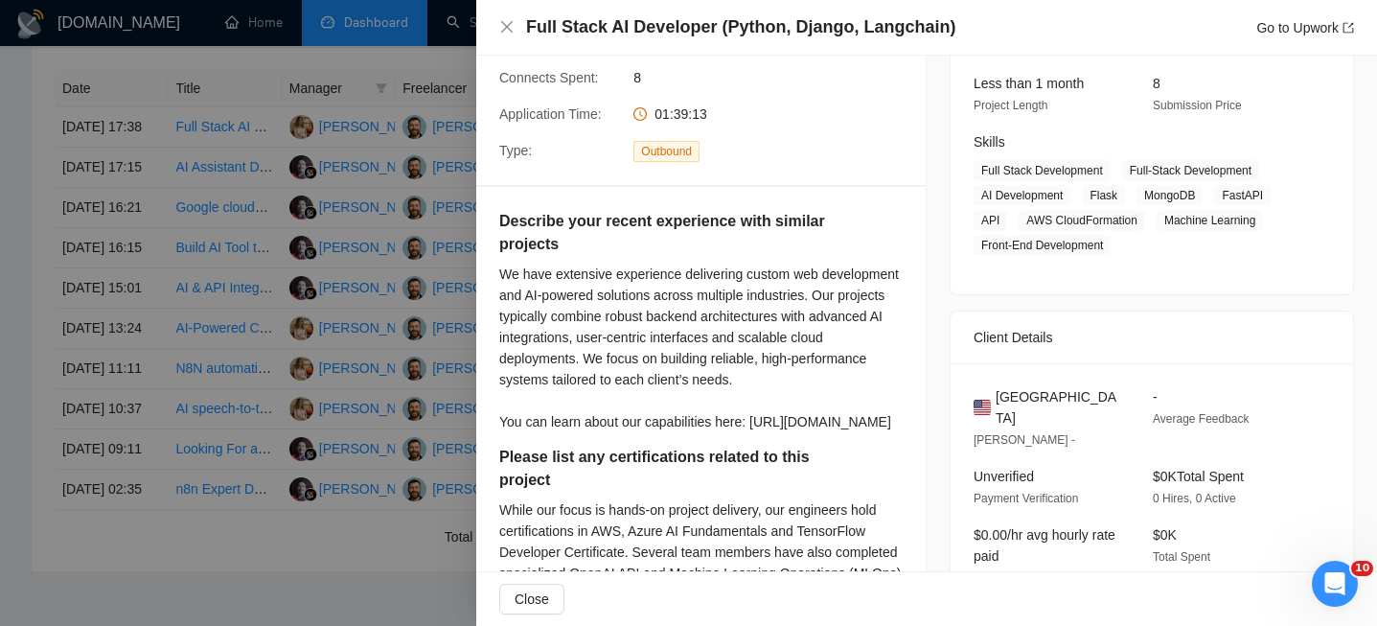
click at [1039, 391] on span "United States" at bounding box center [1059, 407] width 127 height 42
click at [502, 33] on icon "close" at bounding box center [507, 27] width 12 height 12
